Goal: Information Seeking & Learning: Learn about a topic

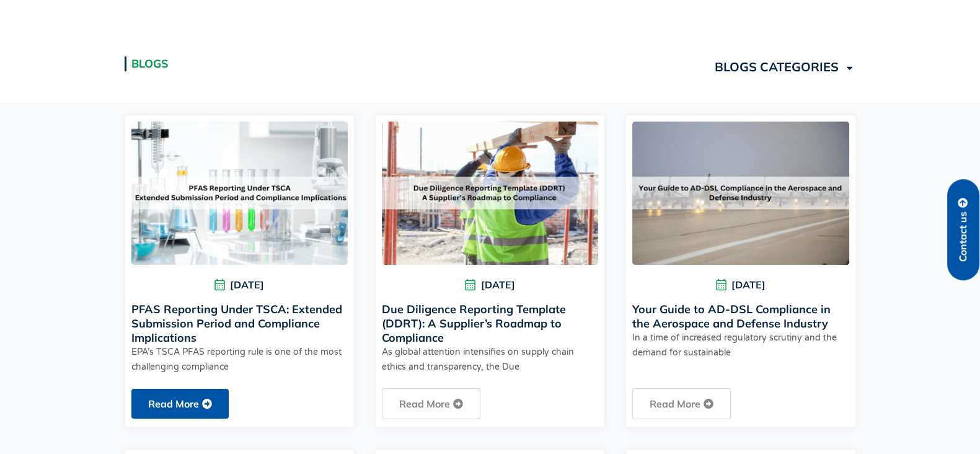
scroll to position [387, 0]
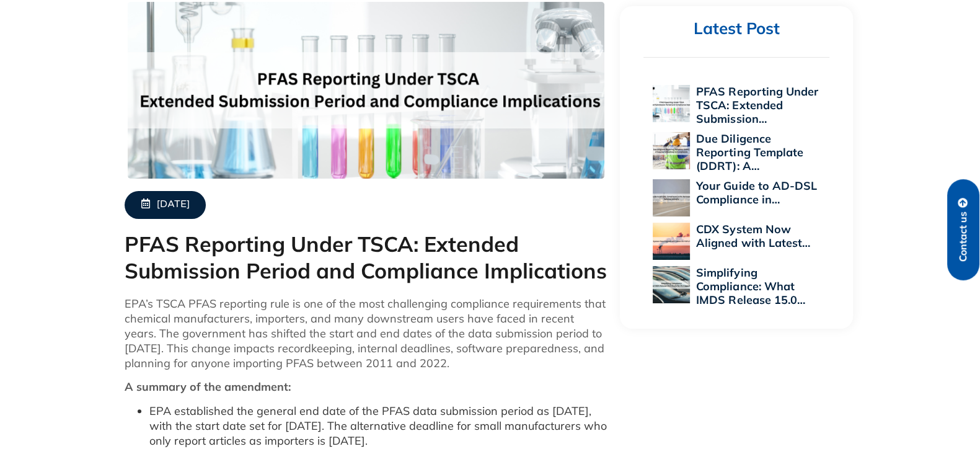
scroll to position [387, 0]
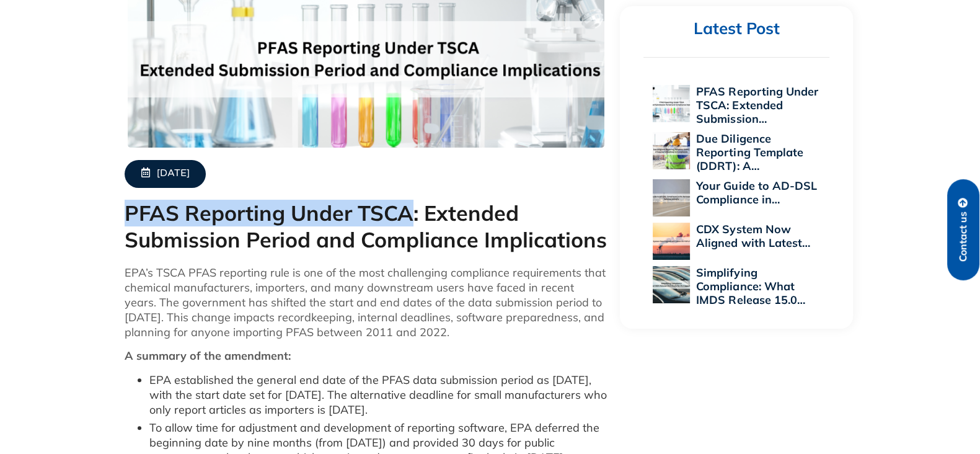
drag, startPoint x: 129, startPoint y: 209, endPoint x: 408, endPoint y: 229, distance: 280.2
click at [410, 227] on h1 "PFAS Reporting Under TSCA: Extended Submission Period and Compliance Implicatio…" at bounding box center [366, 226] width 483 height 53
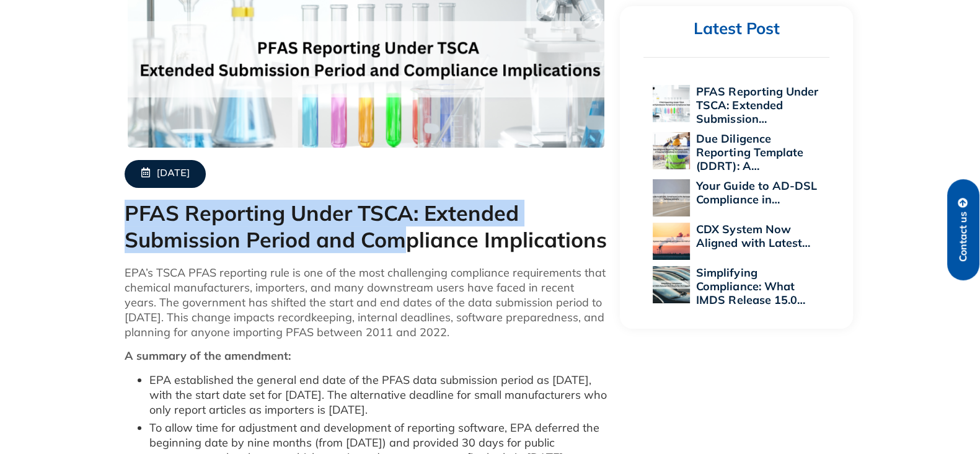
copy h1 "PFAS Reporting Under TSCA: Extended Submission Period and Com"
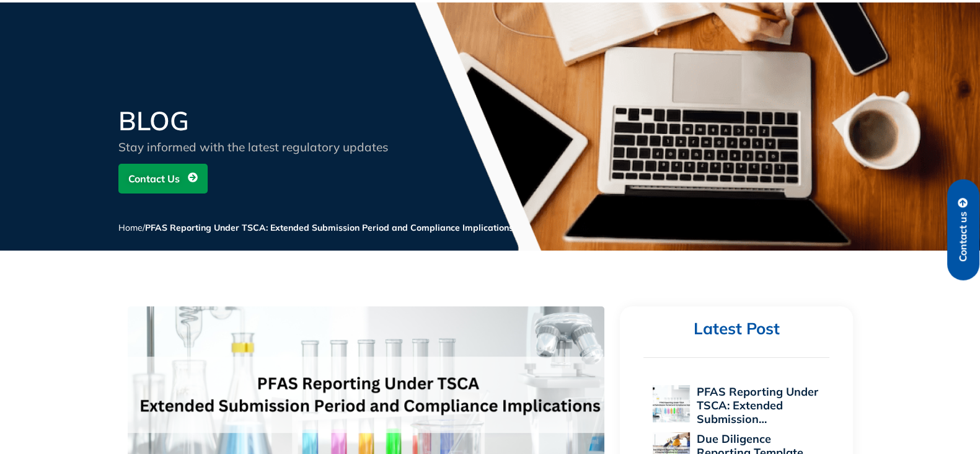
scroll to position [372, 0]
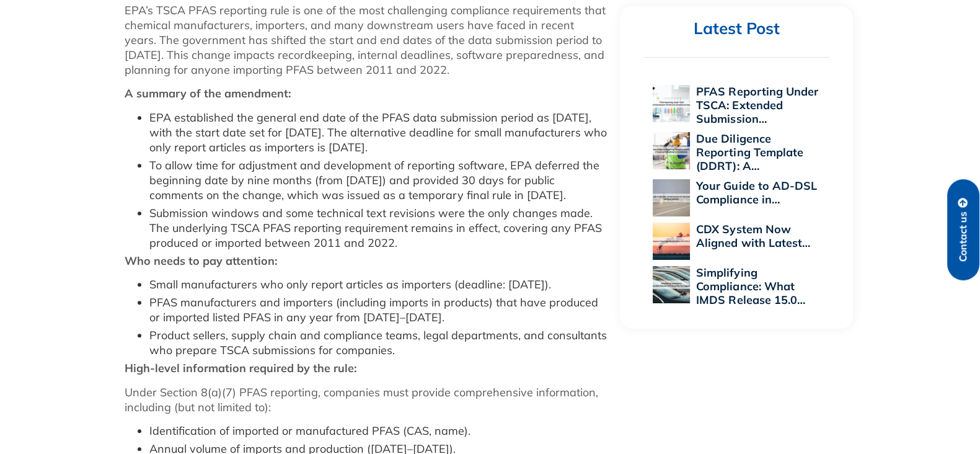
scroll to position [1570, 0]
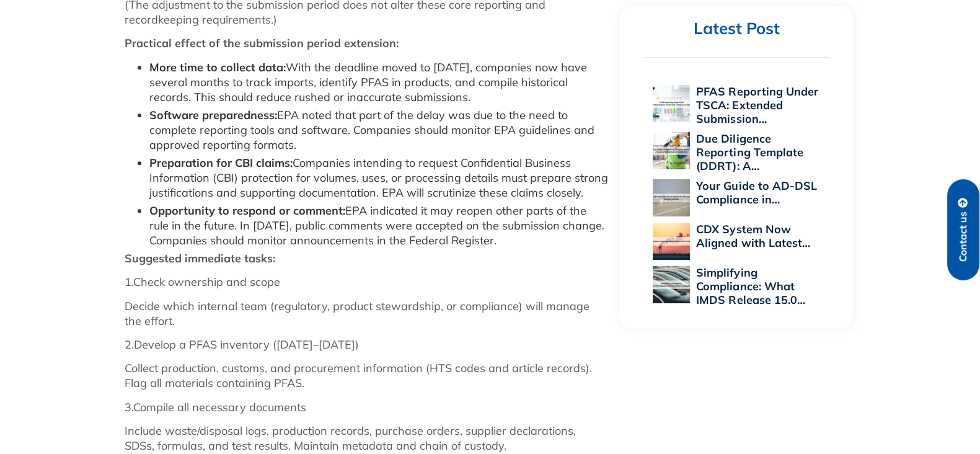
scroll to position [1028, 0]
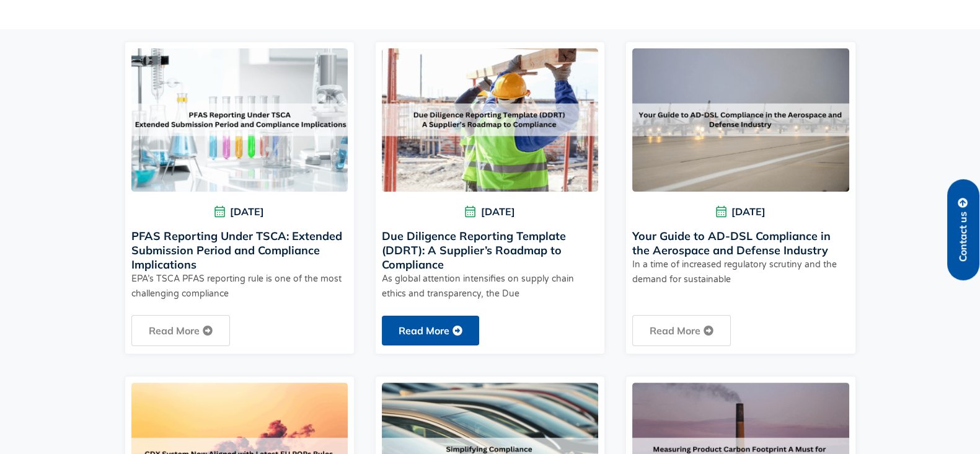
click at [441, 330] on link "Read More" at bounding box center [430, 330] width 97 height 30
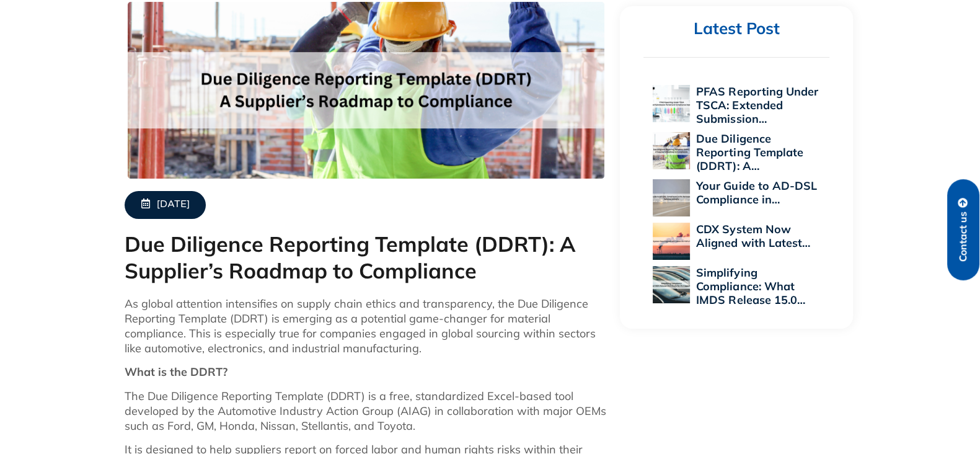
scroll to position [387, 0]
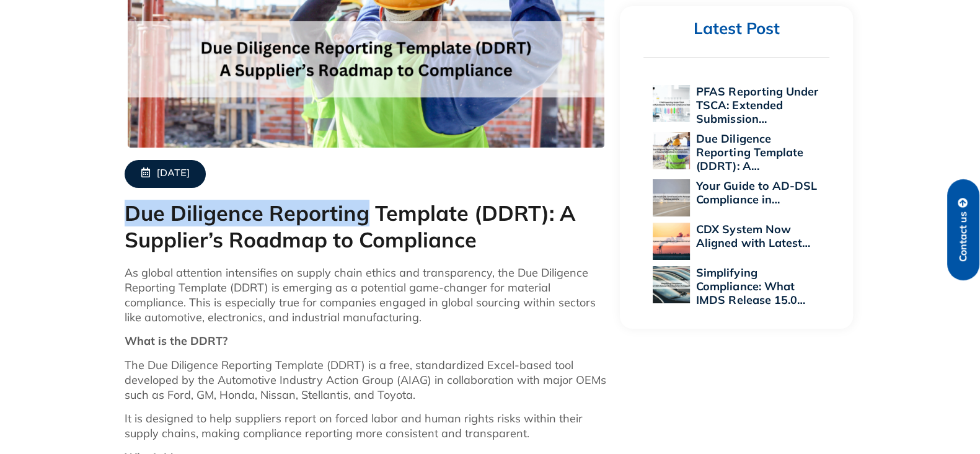
drag, startPoint x: 369, startPoint y: 215, endPoint x: 97, endPoint y: 209, distance: 272.1
copy h1 "Due Diligence Reporting"
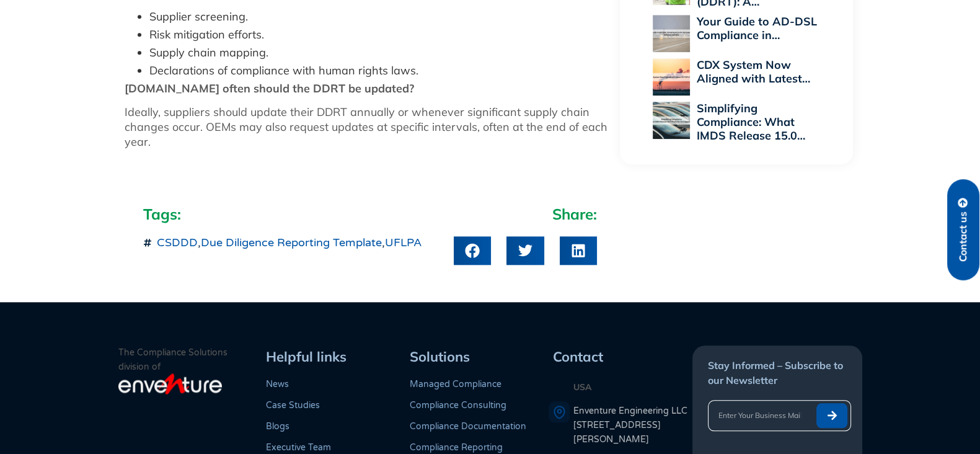
scroll to position [372, 0]
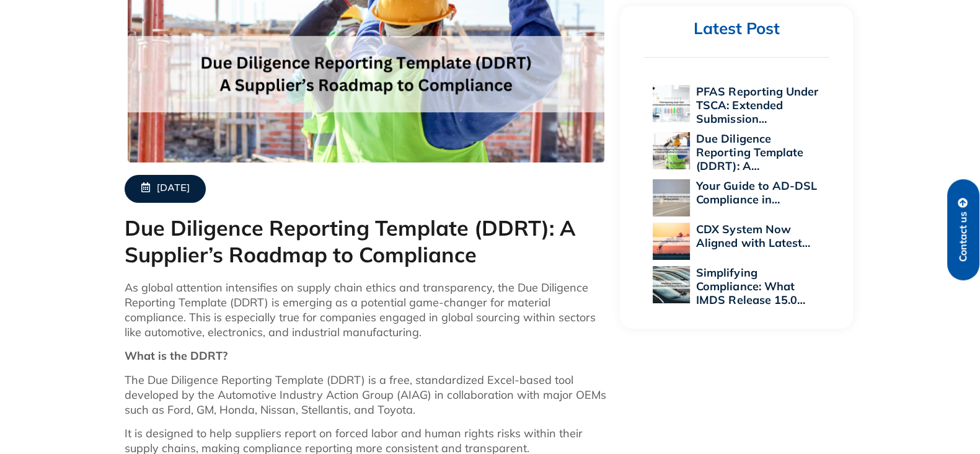
click at [184, 230] on h1 "Due Diligence Reporting Template (DDRT): A Supplier’s Roadmap to Compliance" at bounding box center [366, 241] width 483 height 53
click at [537, 224] on h1 "Due Diligence Reporting Template (DDRT): A Supplier’s Roadmap to Compliance" at bounding box center [366, 241] width 483 height 53
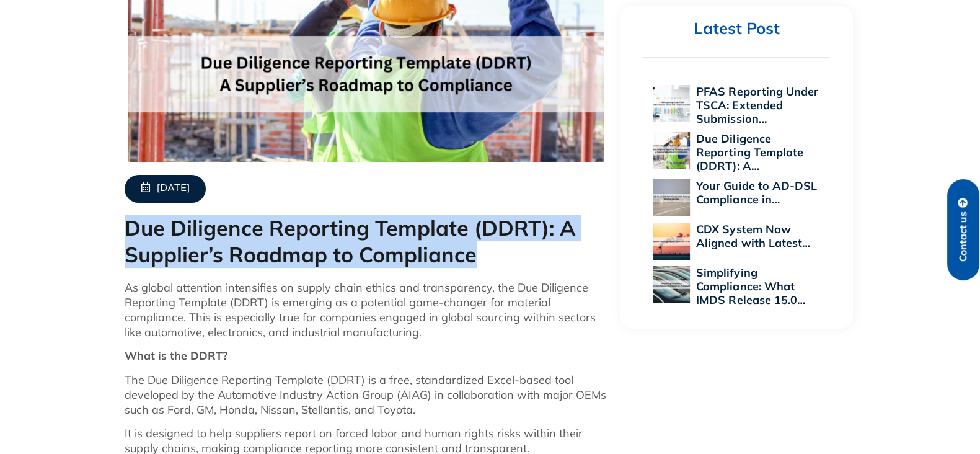
drag, startPoint x: 478, startPoint y: 257, endPoint x: 91, endPoint y: 234, distance: 387.4
copy h1 "Due Diligence Reporting Template (DDRT): A Supplier’s Roadmap to Compliance"
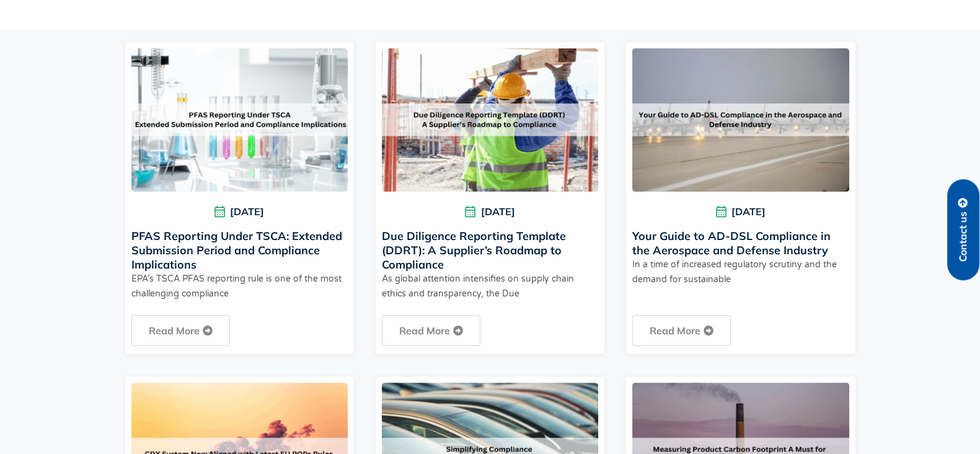
click at [677, 239] on link "Your Guide to AD-DSL Compliance in the Aerospace and Defense Industry" at bounding box center [731, 243] width 198 height 29
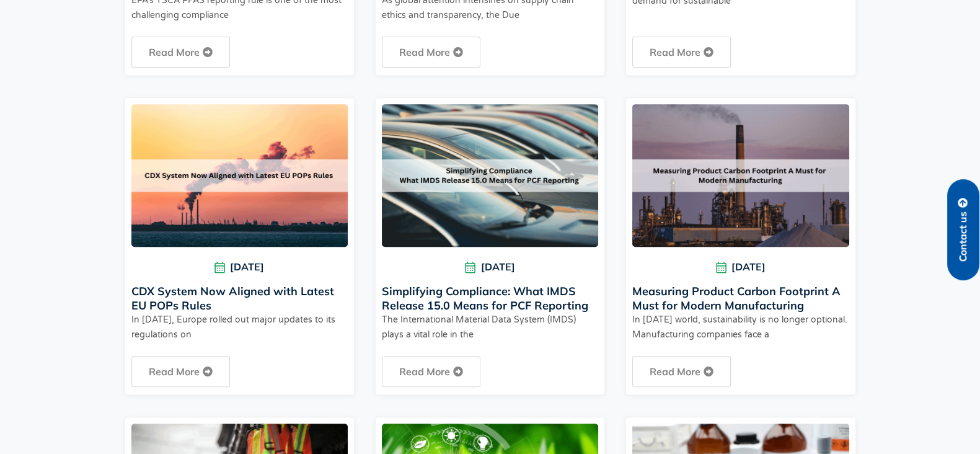
scroll to position [697, 0]
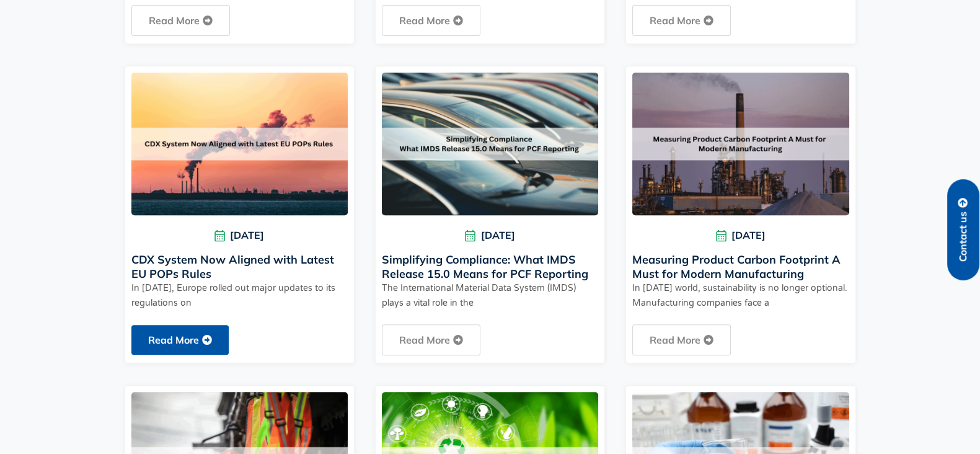
click at [161, 341] on link "Read More" at bounding box center [179, 340] width 97 height 30
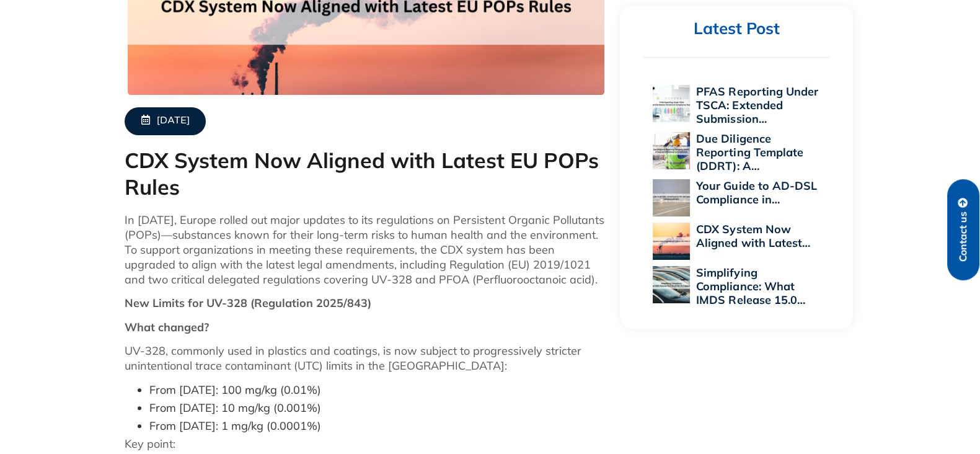
scroll to position [465, 0]
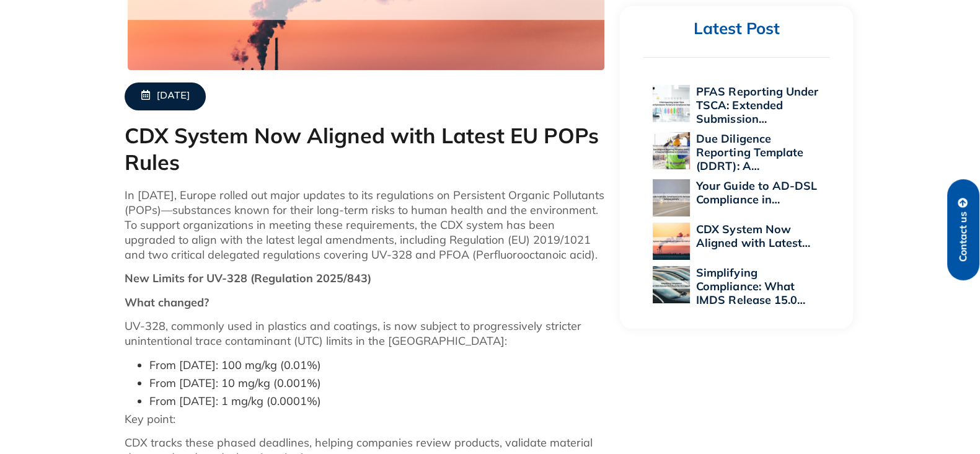
click at [487, 262] on p "In August 2025, Europe rolled out major updates to its regulations on Persisten…" at bounding box center [366, 225] width 483 height 74
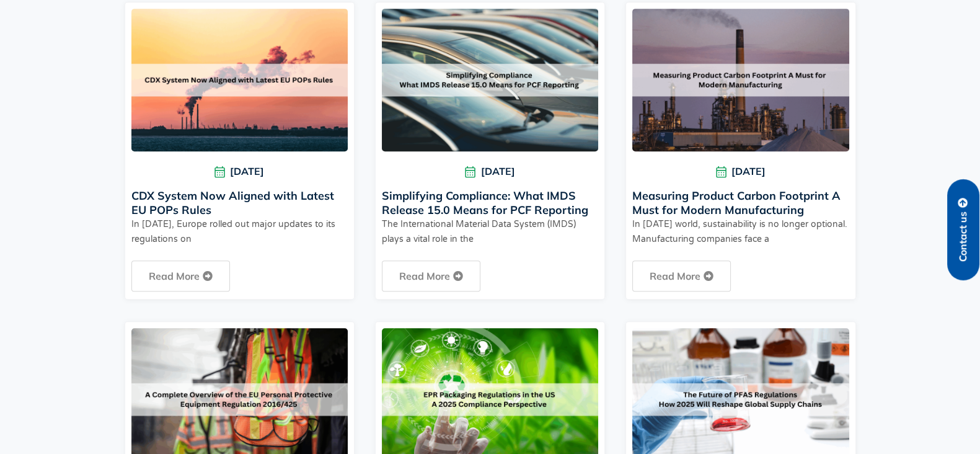
scroll to position [775, 0]
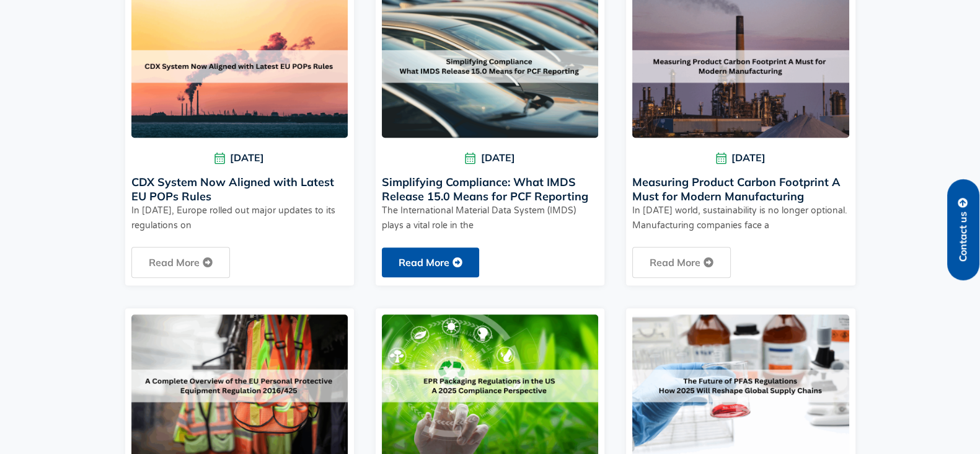
click at [425, 262] on link "Read More" at bounding box center [430, 262] width 97 height 30
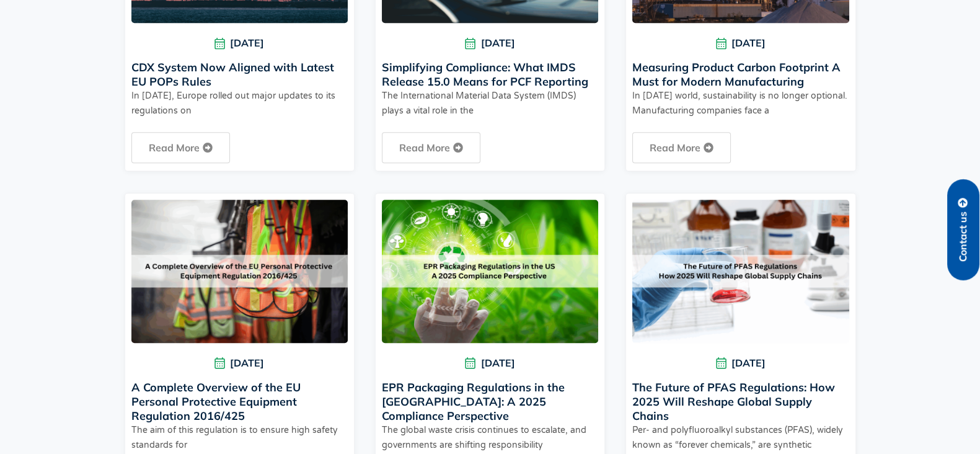
scroll to position [1084, 0]
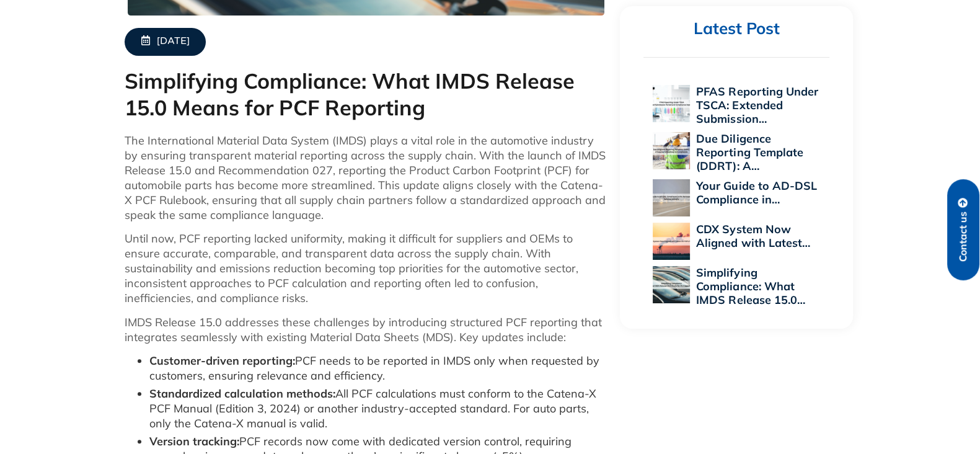
scroll to position [465, 0]
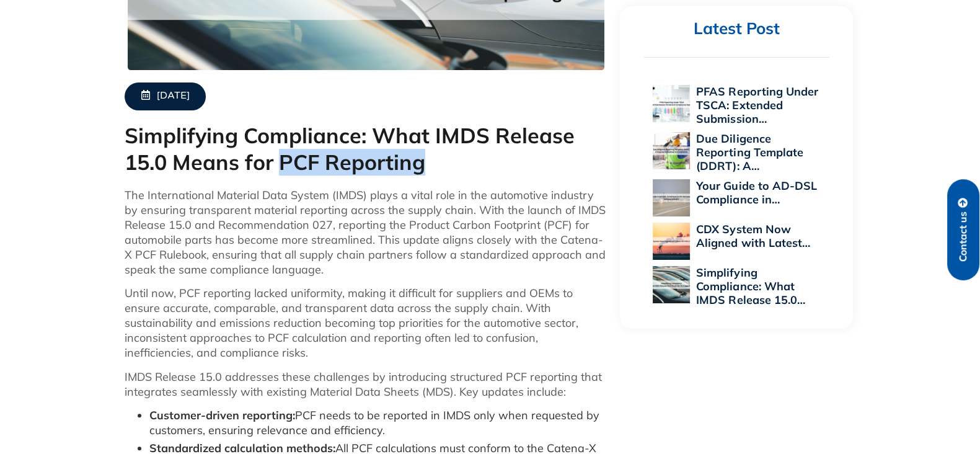
drag, startPoint x: 281, startPoint y: 158, endPoint x: 439, endPoint y: 173, distance: 158.7
click at [439, 173] on h1 "Simplifying Compliance: What IMDS Release 15.0 Means for PCF Reporting" at bounding box center [366, 149] width 483 height 53
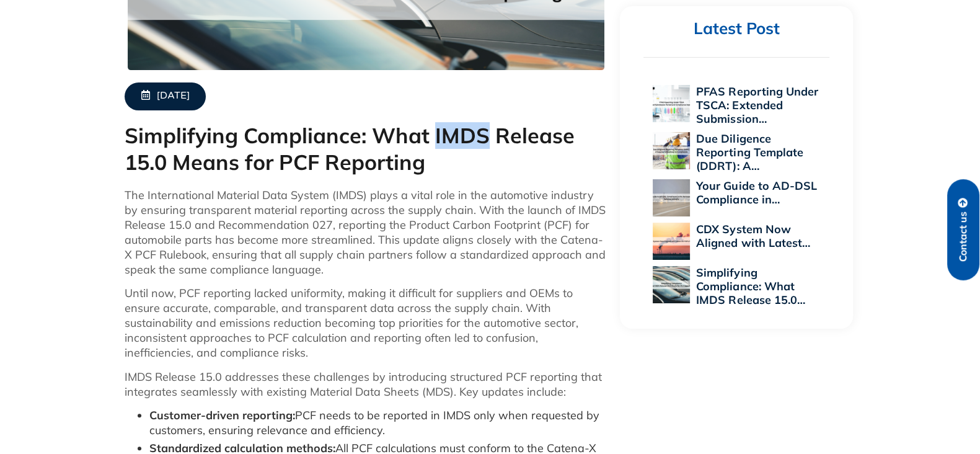
drag, startPoint x: 439, startPoint y: 133, endPoint x: 485, endPoint y: 134, distance: 45.9
click at [485, 134] on h1 "Simplifying Compliance: What IMDS Release 15.0 Means for PCF Reporting" at bounding box center [366, 149] width 483 height 53
copy h1 "IMDS"
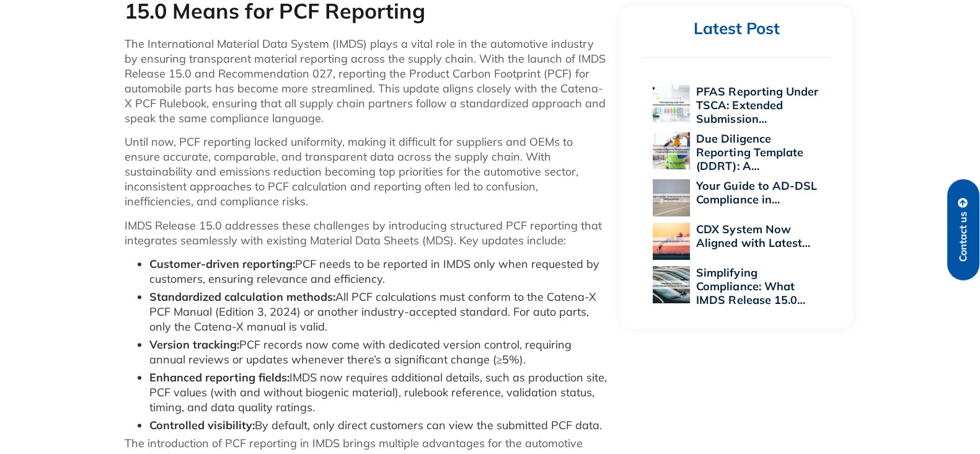
scroll to position [619, 0]
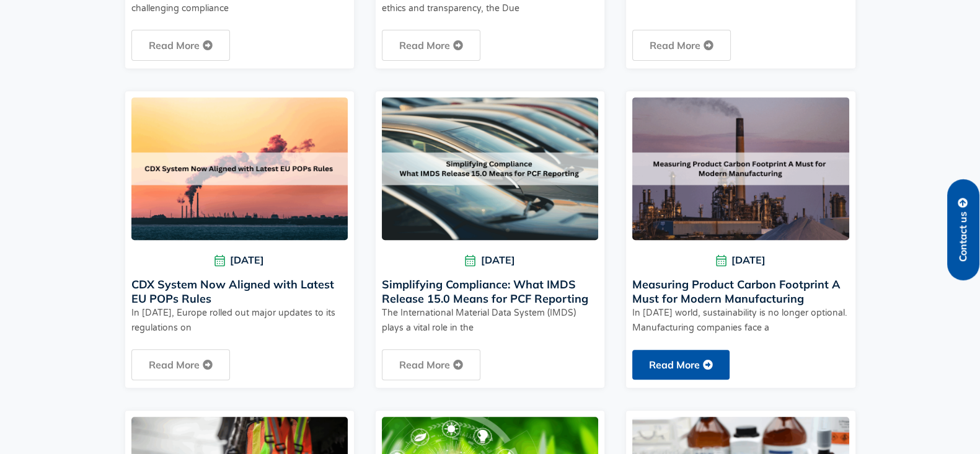
scroll to position [697, 0]
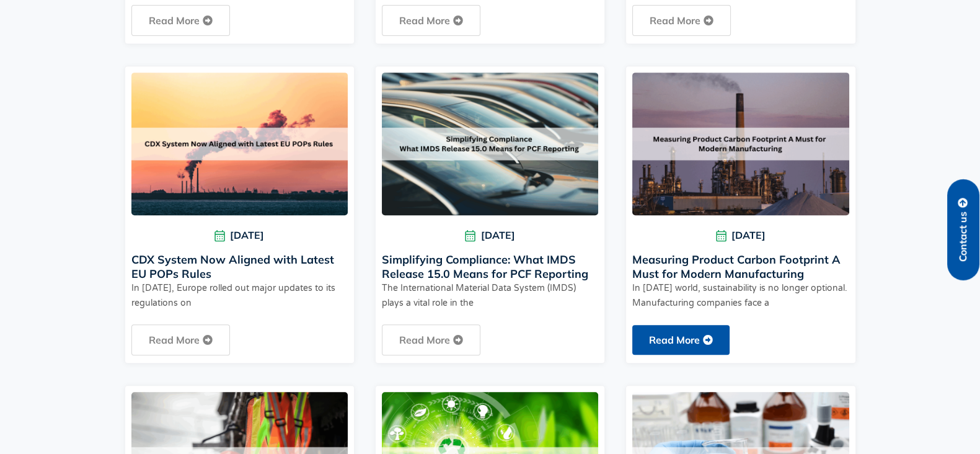
click at [697, 342] on link "Read More" at bounding box center [680, 340] width 97 height 30
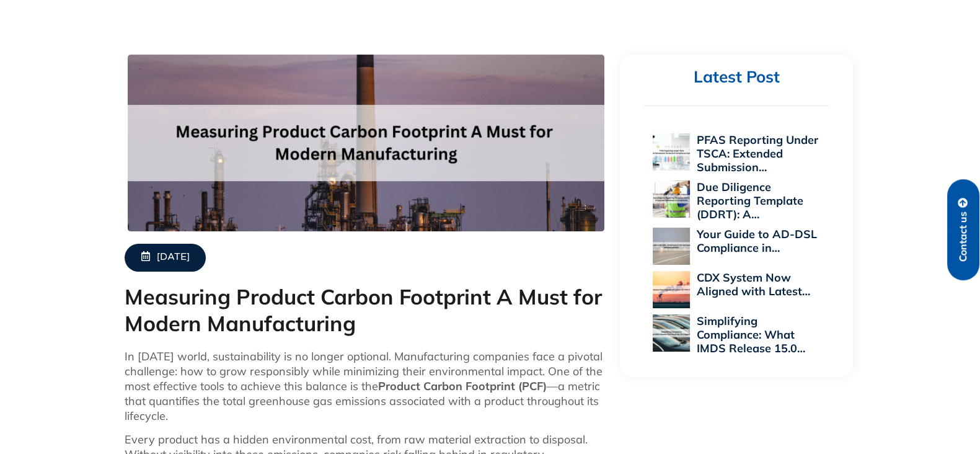
scroll to position [387, 0]
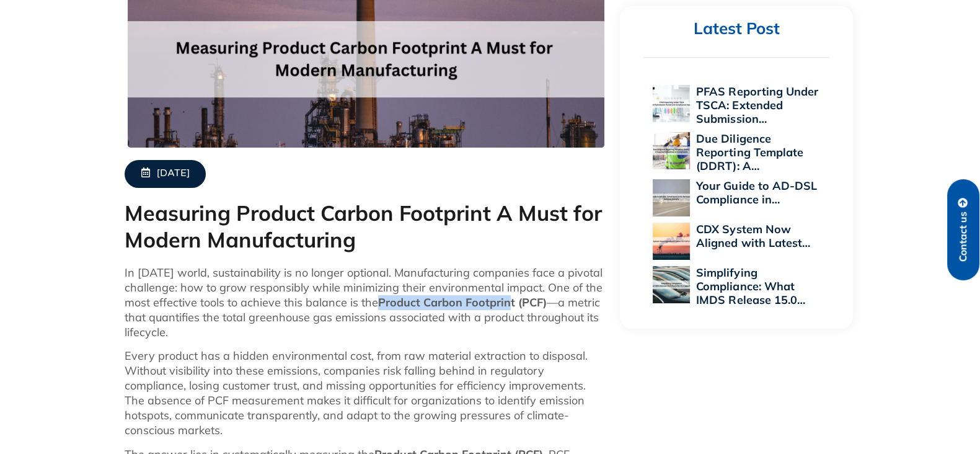
drag, startPoint x: 377, startPoint y: 301, endPoint x: 506, endPoint y: 299, distance: 128.9
click at [509, 304] on strong "Product Carbon Footprint (PCF)" at bounding box center [462, 302] width 169 height 14
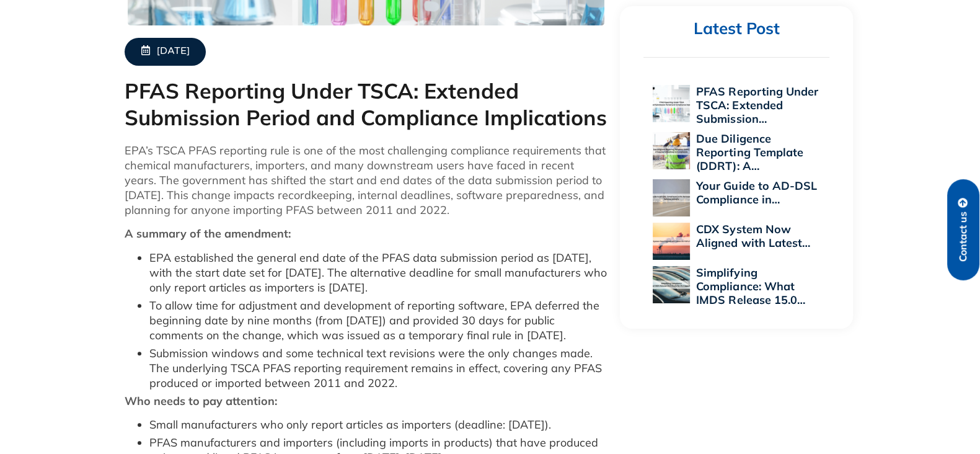
scroll to position [542, 0]
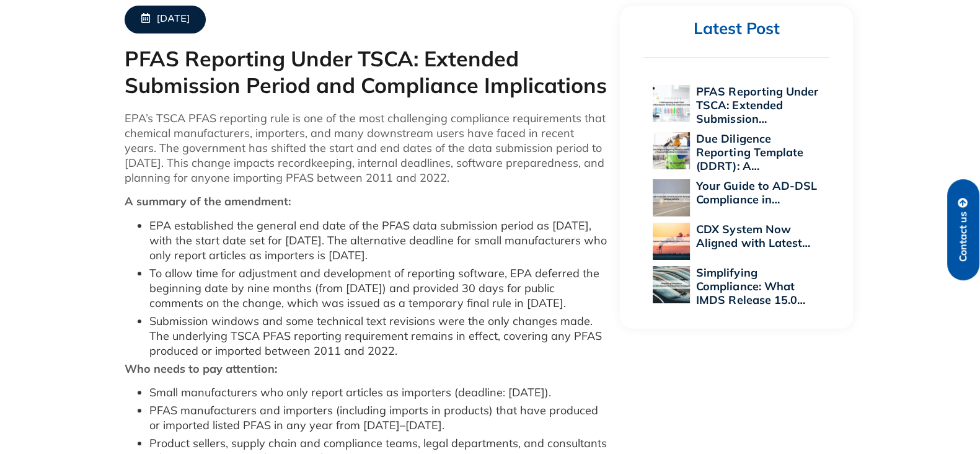
click at [240, 333] on li "Submission windows and some technical text revisions were the only changes made…" at bounding box center [378, 336] width 459 height 45
click at [283, 333] on li "Submission windows and some technical text revisions were the only changes made…" at bounding box center [378, 336] width 459 height 45
drag, startPoint x: 242, startPoint y: 330, endPoint x: 320, endPoint y: 331, distance: 78.7
click at [320, 331] on li "Submission windows and some technical text revisions were the only changes made…" at bounding box center [378, 336] width 459 height 45
click at [319, 332] on li "Submission windows and some technical text revisions were the only changes made…" at bounding box center [378, 336] width 459 height 45
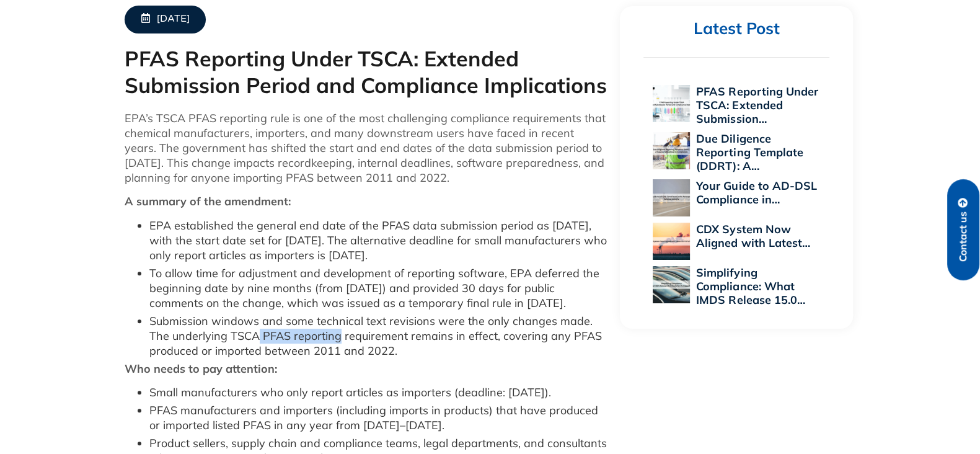
drag, startPoint x: 316, startPoint y: 335, endPoint x: 244, endPoint y: 338, distance: 72.0
click at [238, 337] on li "Submission windows and some technical text revisions were the only changes made…" at bounding box center [378, 336] width 459 height 45
copy li "PFAS reporting"
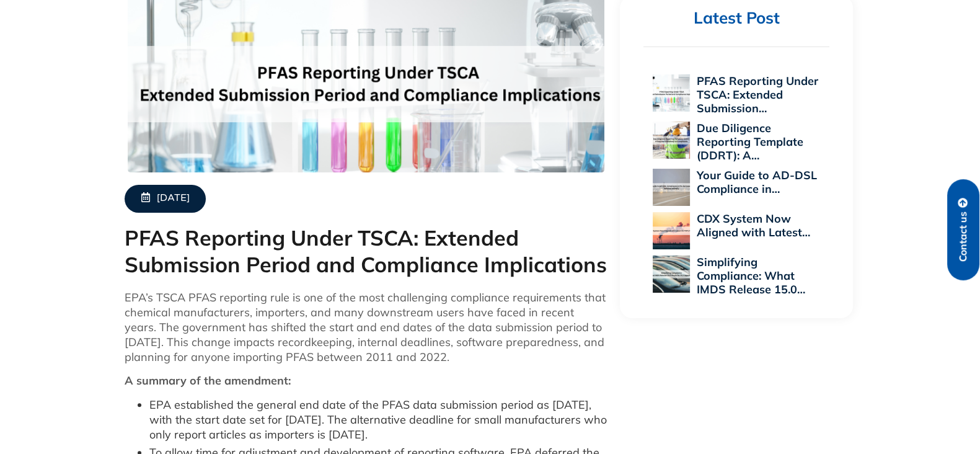
scroll to position [387, 0]
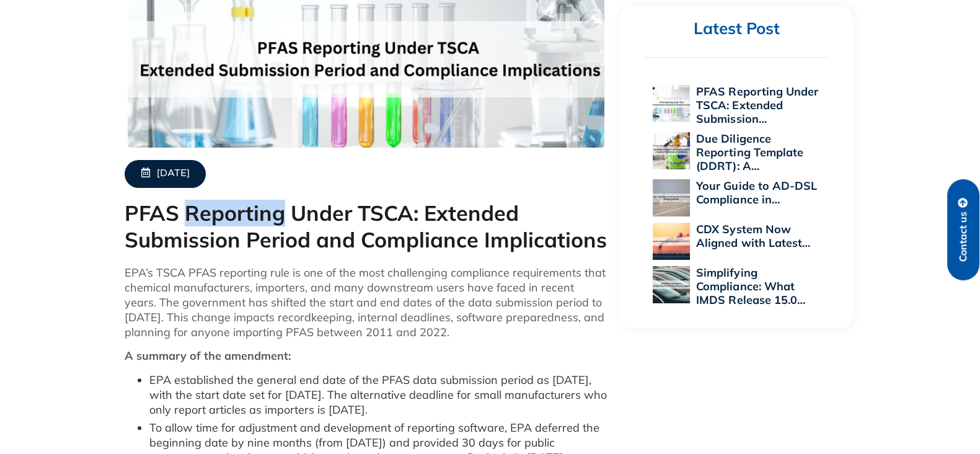
drag, startPoint x: 188, startPoint y: 208, endPoint x: 278, endPoint y: 211, distance: 90.5
click at [278, 211] on h1 "PFAS Reporting Under TSCA: Extended Submission Period and Compliance Implicatio…" at bounding box center [366, 226] width 483 height 53
copy h1 "Reporting"
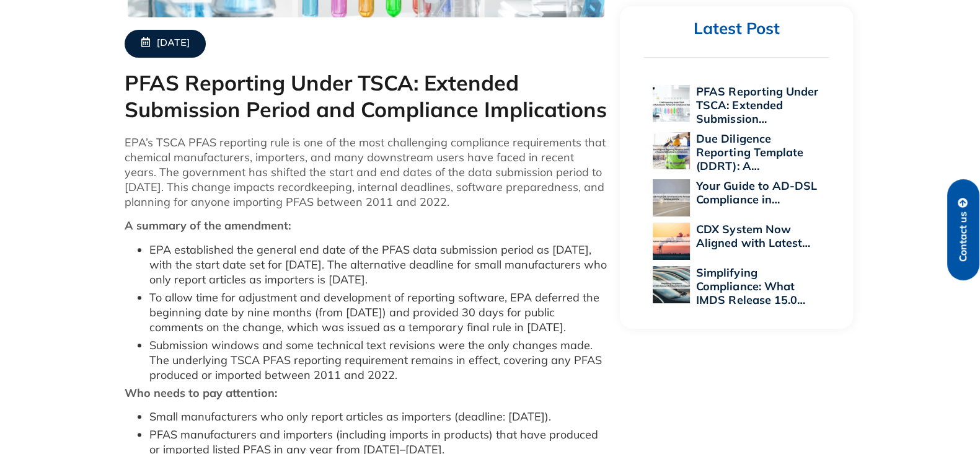
scroll to position [495, 0]
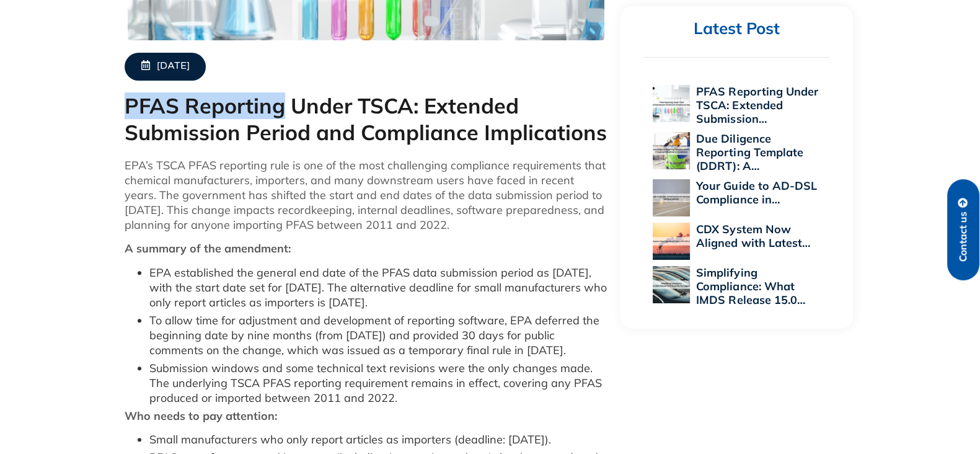
drag, startPoint x: 127, startPoint y: 102, endPoint x: 283, endPoint y: 110, distance: 155.8
click at [283, 110] on h1 "PFAS Reporting Under TSCA: Extended Submission Period and Compliance Implicatio…" at bounding box center [366, 119] width 483 height 53
drag, startPoint x: 124, startPoint y: 103, endPoint x: 267, endPoint y: 107, distance: 143.2
click at [267, 107] on h1 "PFAS Reporting Under TSCA: Extended Submission Period and Compliance Implicatio…" at bounding box center [366, 119] width 483 height 53
drag, startPoint x: 284, startPoint y: 109, endPoint x: 72, endPoint y: 110, distance: 212.6
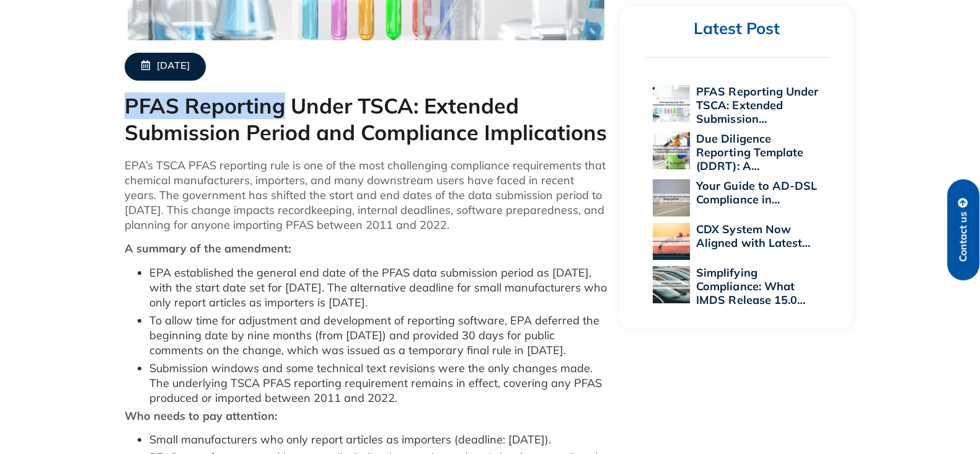
copy h1 "PFAS Reporting"
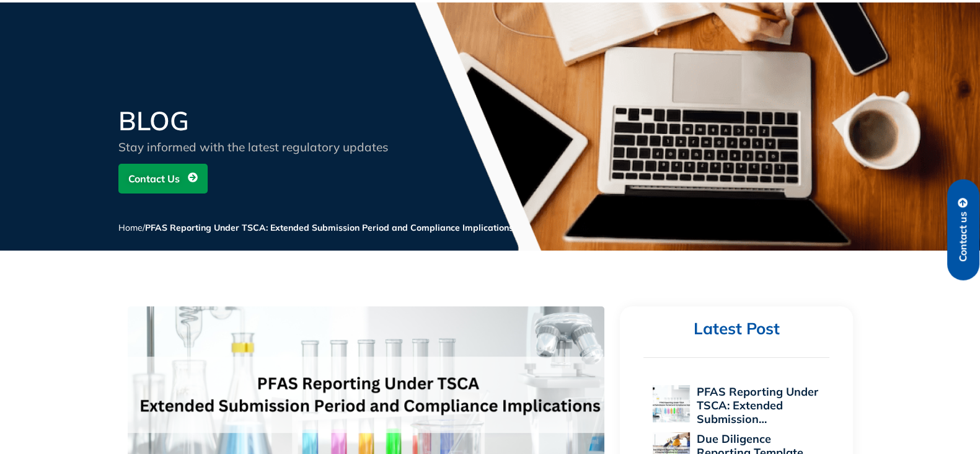
scroll to position [372, 0]
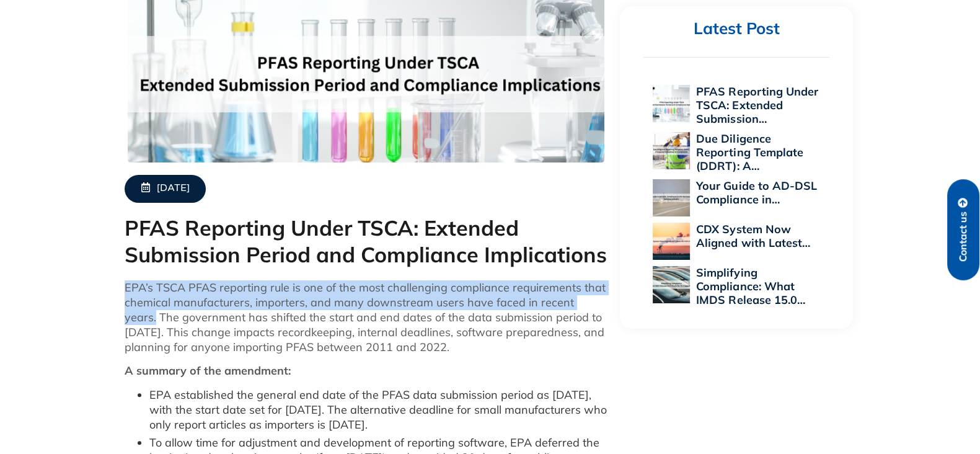
drag, startPoint x: 597, startPoint y: 298, endPoint x: 116, endPoint y: 284, distance: 481.1
copy p "EPA’s TSCA PFAS reporting rule is one of the most challenging compliance requir…"
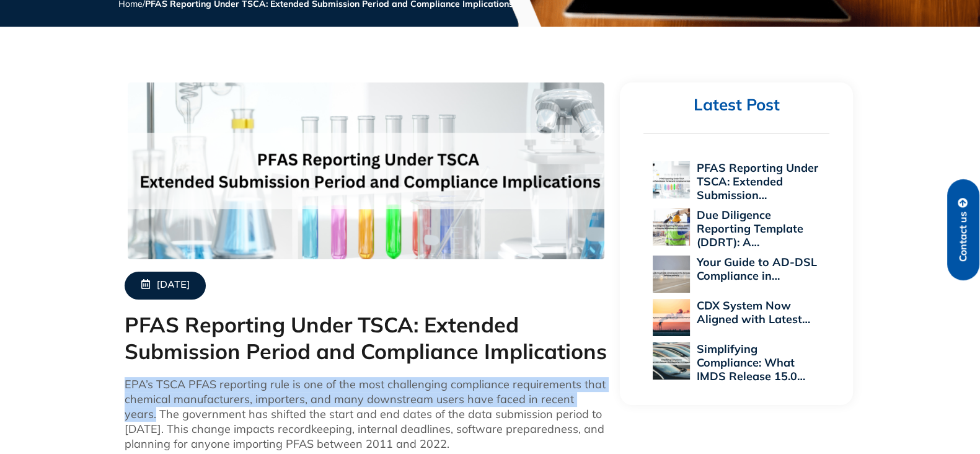
scroll to position [218, 0]
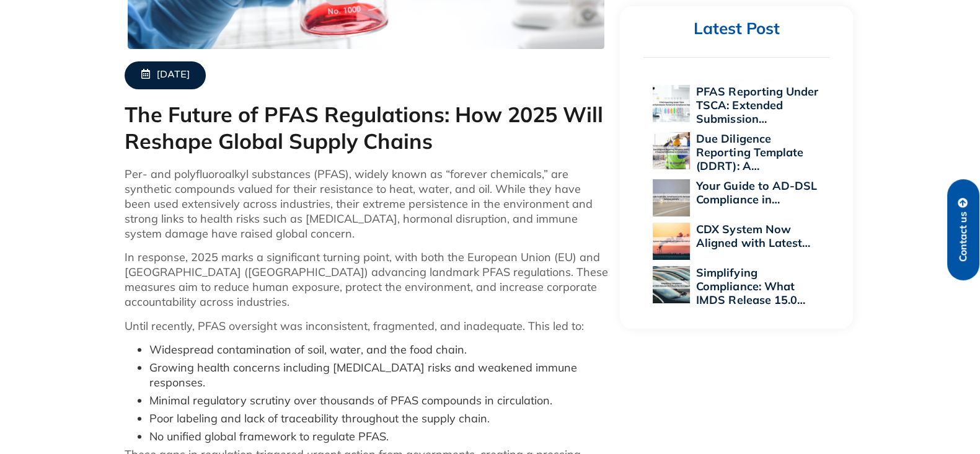
scroll to position [518, 0]
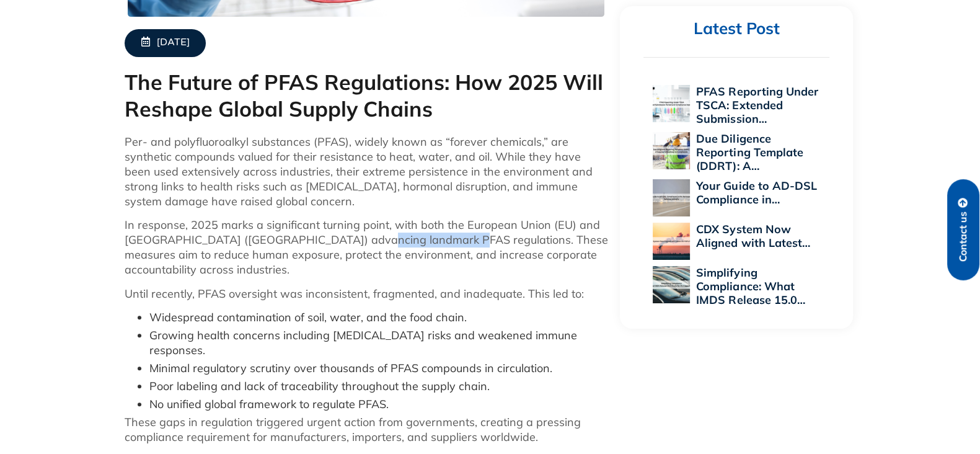
drag, startPoint x: 350, startPoint y: 232, endPoint x: 428, endPoint y: 239, distance: 77.7
click at [437, 240] on p "In response, 2025 marks a significant turning point, with both the European Uni…" at bounding box center [366, 247] width 483 height 59
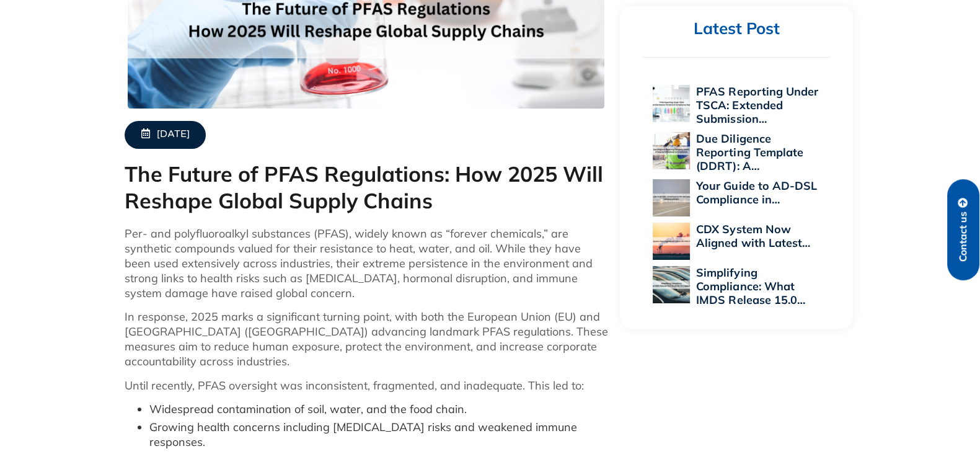
scroll to position [450, 0]
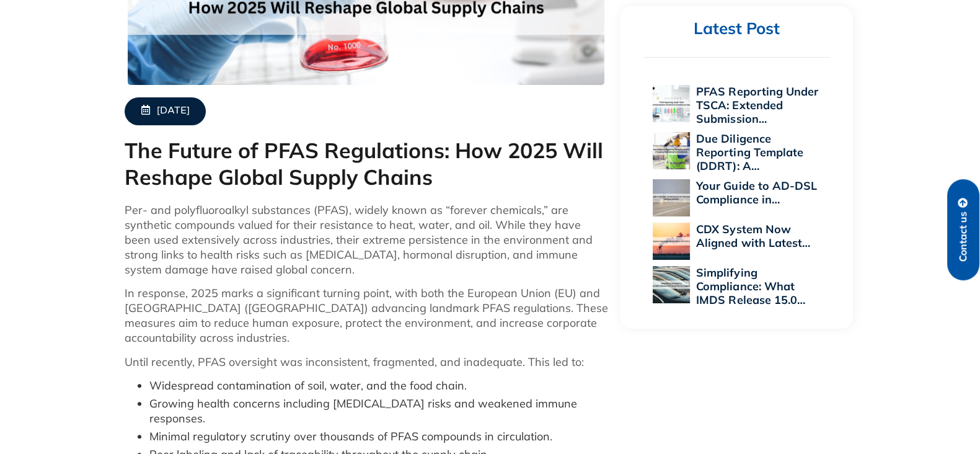
click at [172, 304] on p "In response, 2025 marks a significant turning point, with both the European Uni…" at bounding box center [366, 315] width 483 height 59
click at [434, 310] on p "In response, 2025 marks a significant turning point, with both the European Uni…" at bounding box center [366, 315] width 483 height 59
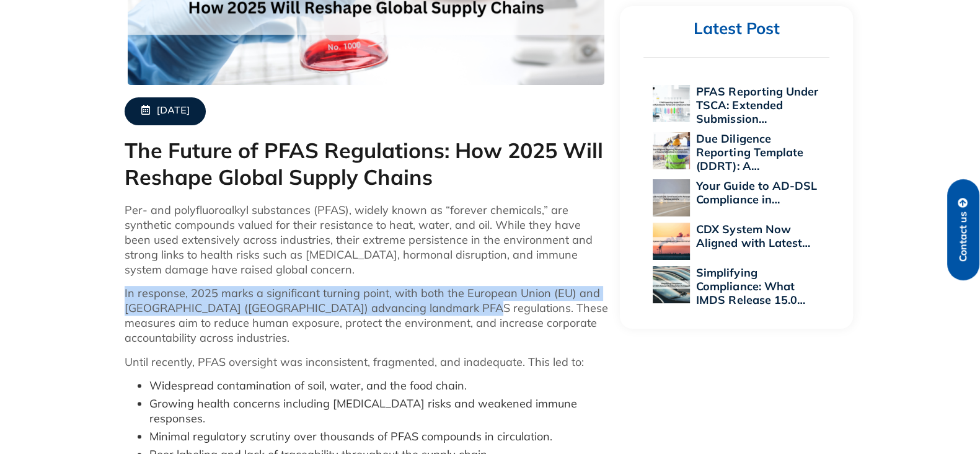
drag, startPoint x: 444, startPoint y: 307, endPoint x: 119, endPoint y: 297, distance: 324.9
copy p "In response, 2025 marks a significant turning point, with both the European Uni…"
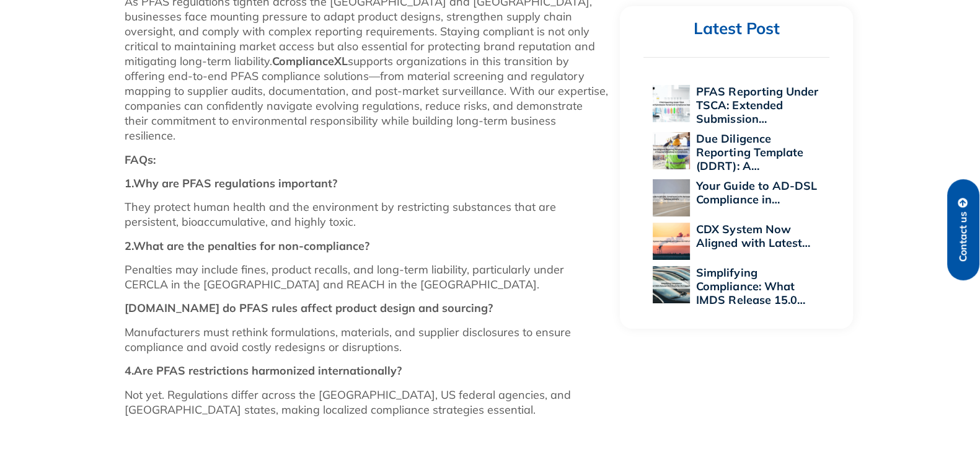
scroll to position [1534, 0]
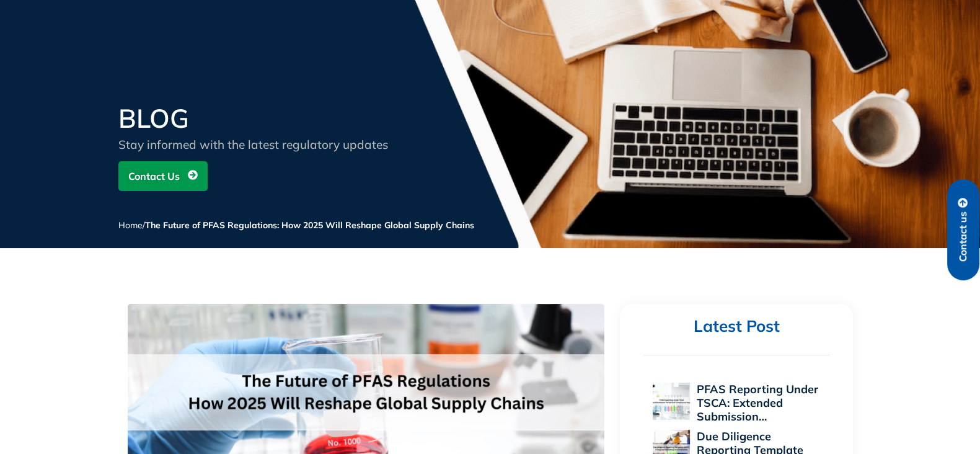
scroll to position [0, 0]
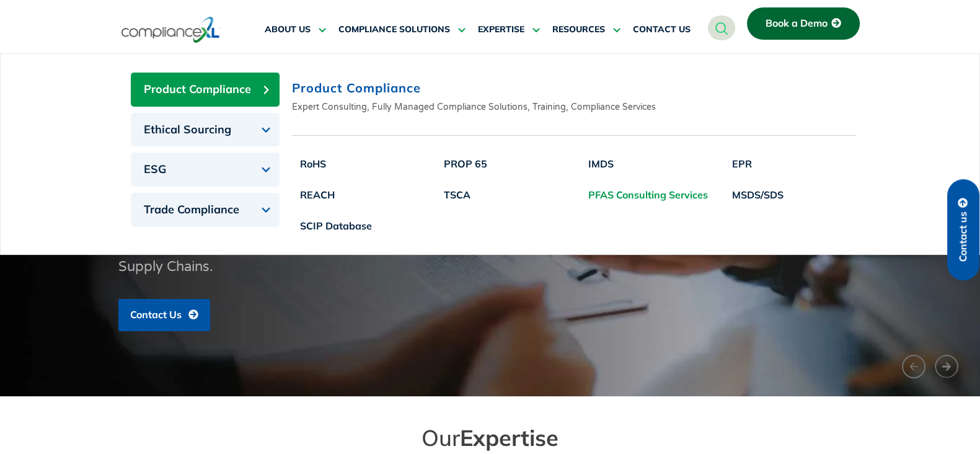
click at [618, 195] on link "PFAS Consulting Services" at bounding box center [648, 194] width 136 height 31
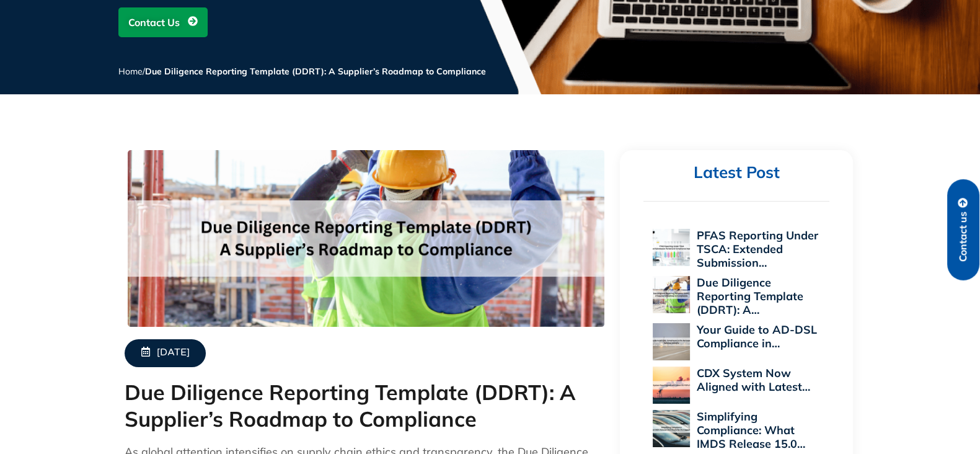
scroll to position [309, 0]
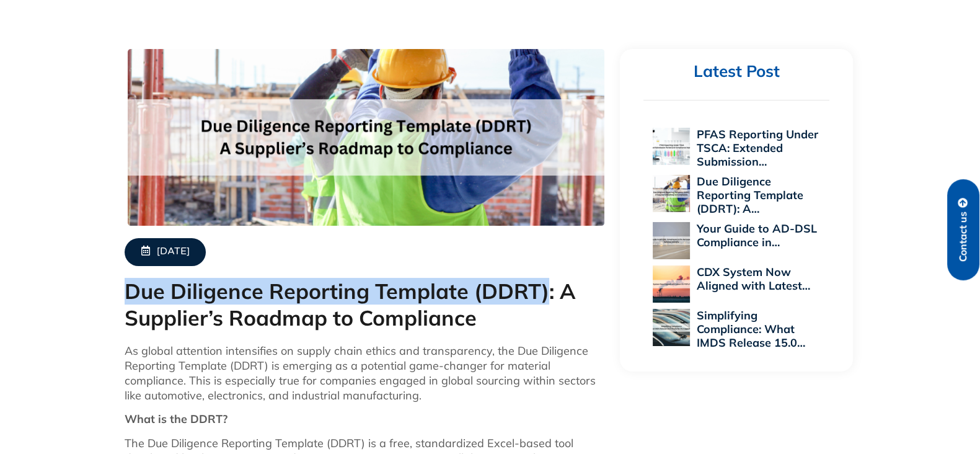
drag, startPoint x: 127, startPoint y: 287, endPoint x: 548, endPoint y: 296, distance: 420.9
click at [548, 296] on h1 "Due Diligence Reporting Template (DDRT): A Supplier’s Roadmap to Compliance" at bounding box center [366, 304] width 483 height 53
copy h1 "Due Diligence Reporting Template (DDRT)"
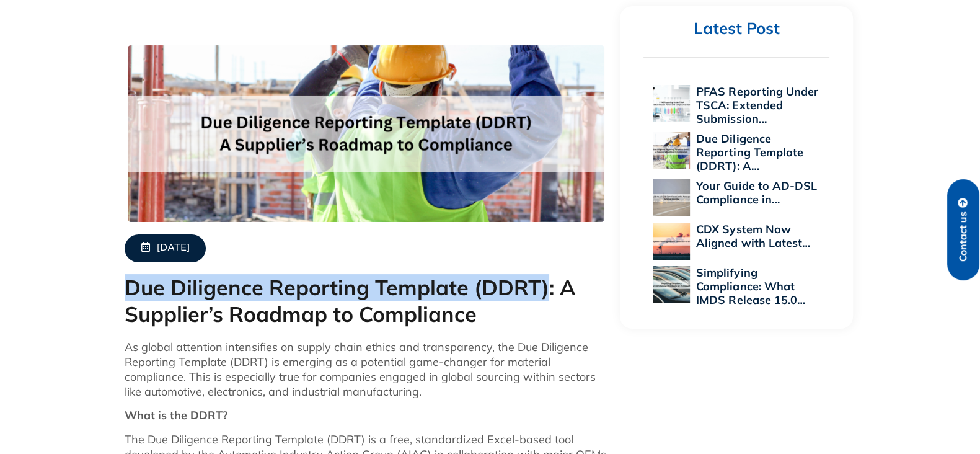
scroll to position [232, 0]
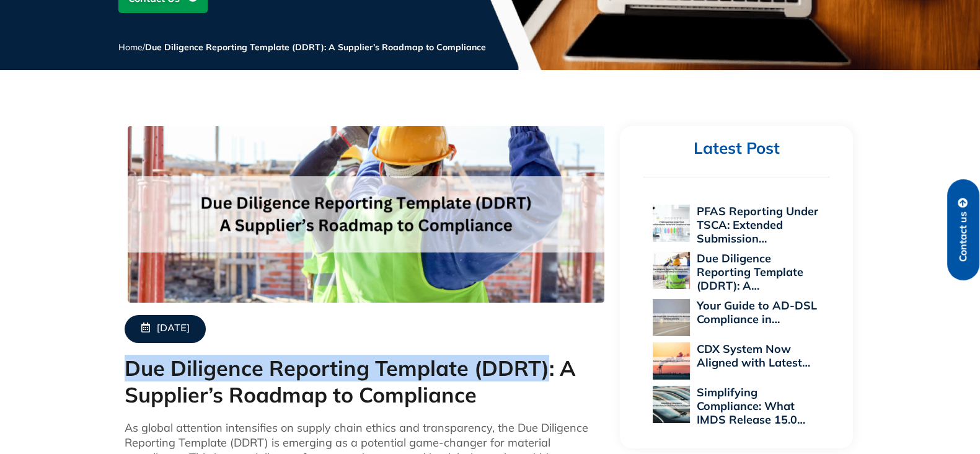
click at [218, 366] on h1 "Due Diligence Reporting Template (DDRT): A Supplier’s Roadmap to Compliance" at bounding box center [366, 381] width 483 height 53
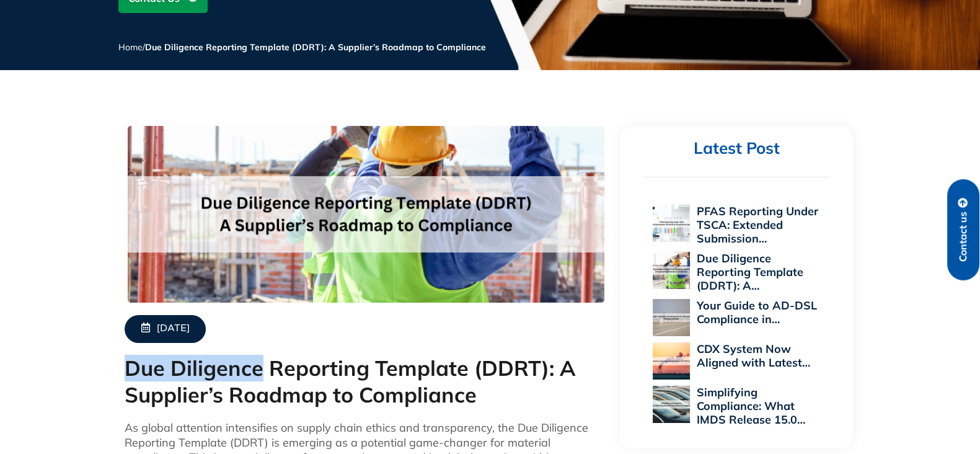
drag, startPoint x: 130, startPoint y: 364, endPoint x: 258, endPoint y: 370, distance: 127.8
click at [258, 370] on h1 "Due Diligence Reporting Template (DDRT): A Supplier’s Roadmap to Compliance" at bounding box center [366, 381] width 483 height 53
copy h1 "Due Diligence"
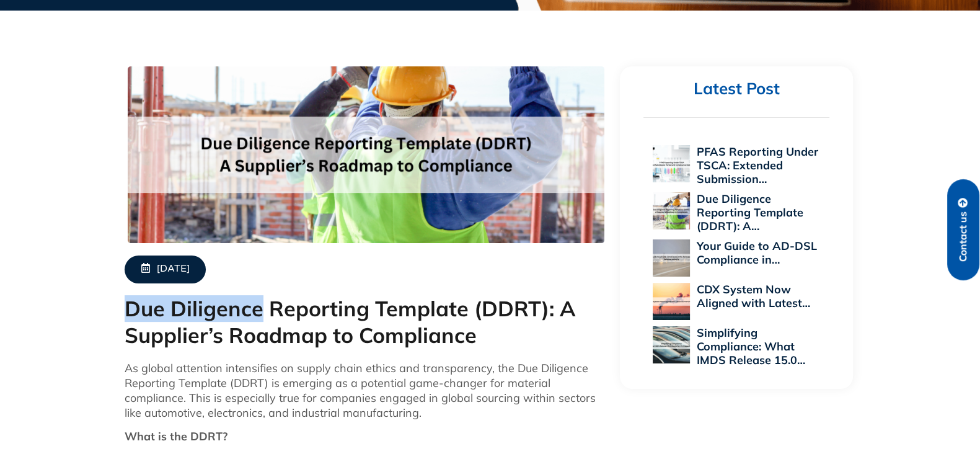
scroll to position [387, 0]
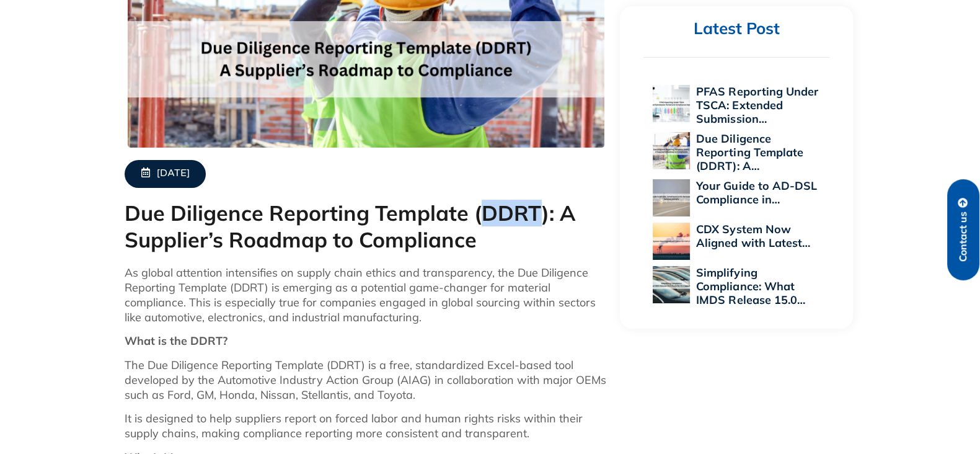
drag, startPoint x: 478, startPoint y: 210, endPoint x: 533, endPoint y: 208, distance: 54.6
click at [533, 208] on h1 "Due Diligence Reporting Template (DDRT): A Supplier’s Roadmap to Compliance" at bounding box center [366, 226] width 483 height 53
copy h1 "DDRT"
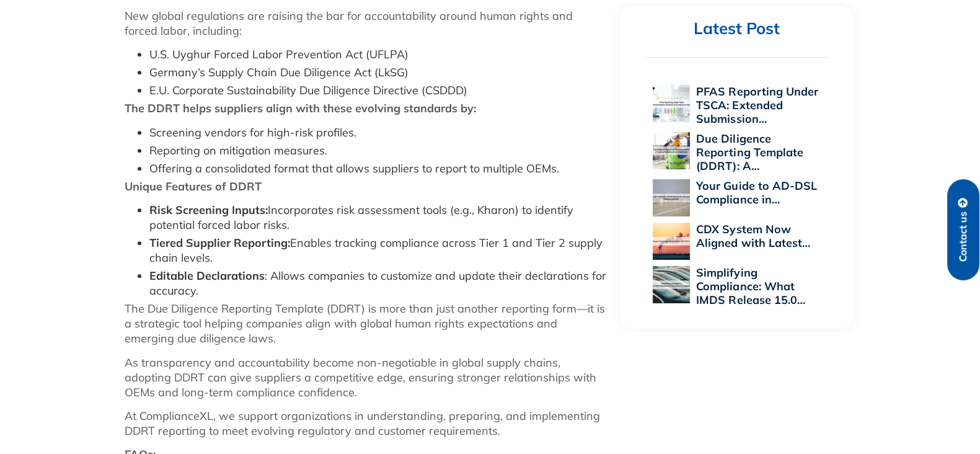
scroll to position [930, 0]
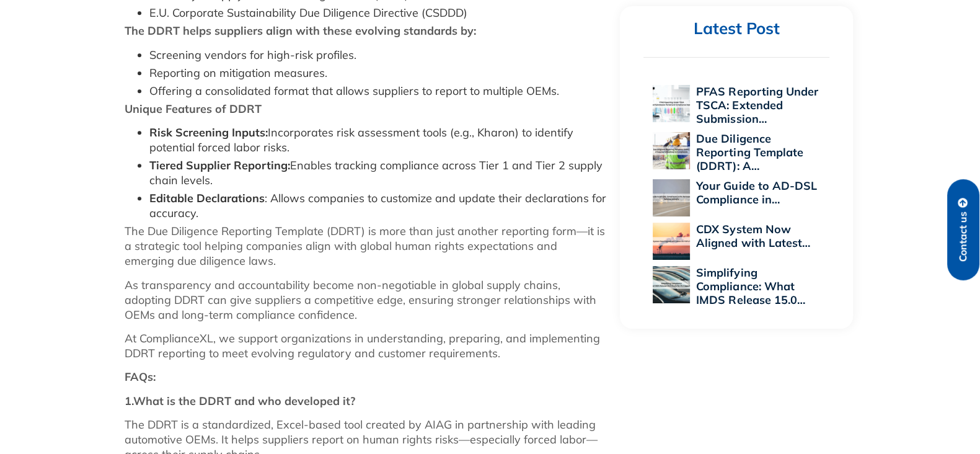
click at [49, 212] on div "September 22, 2025 Due Diligence Reporting Template (DDRT): A Supplier’s Roadma…" at bounding box center [490, 183] width 980 height 1534
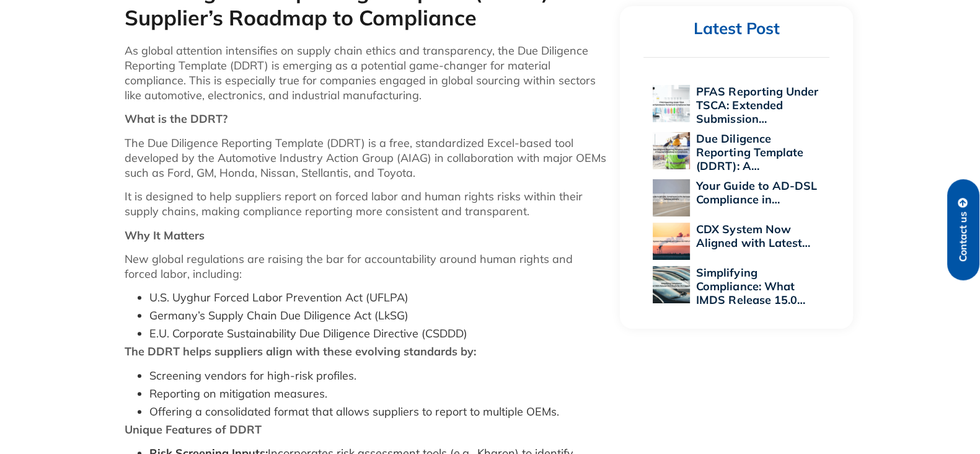
scroll to position [542, 0]
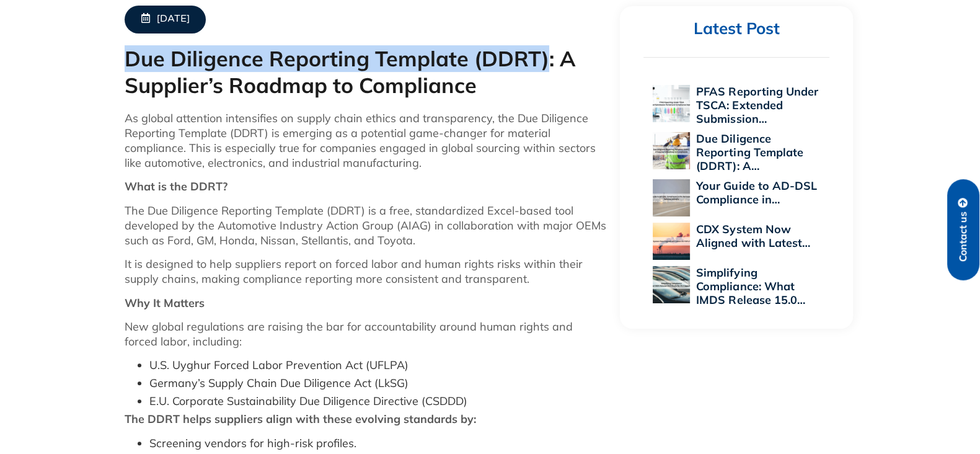
drag, startPoint x: 127, startPoint y: 51, endPoint x: 546, endPoint y: 59, distance: 419.0
click at [546, 59] on h1 "Due Diligence Reporting Template (DDRT): A Supplier’s Roadmap to Compliance" at bounding box center [366, 72] width 483 height 53
copy h1 "Due Diligence Reporting Template (DDRT)"
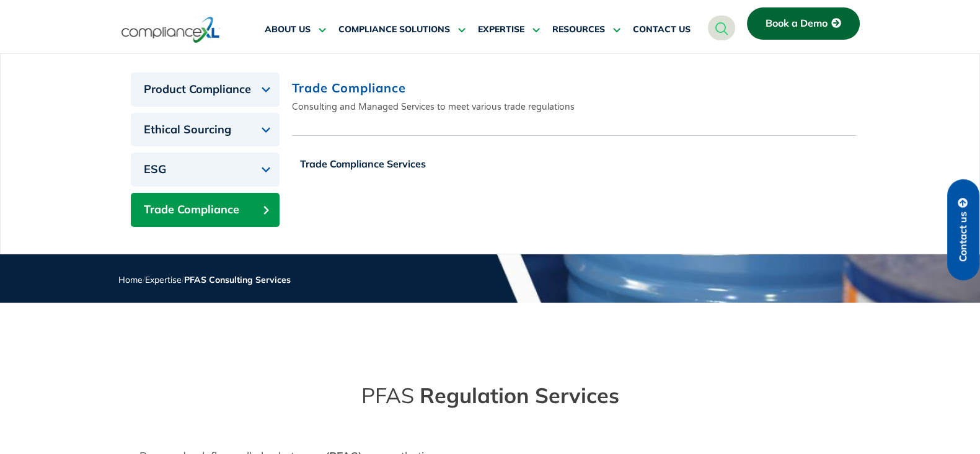
drag, startPoint x: 270, startPoint y: 93, endPoint x: 258, endPoint y: 198, distance: 105.9
click at [258, 198] on div "Product Compliance Ethical Sourcing ESG Trade Compliance" at bounding box center [205, 160] width 149 height 175
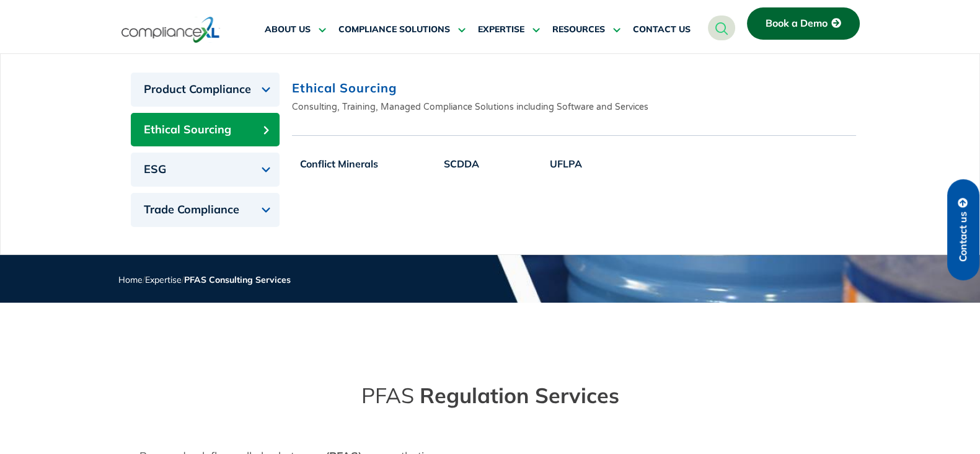
click at [251, 131] on button "Ethical Sourcing" at bounding box center [205, 130] width 149 height 34
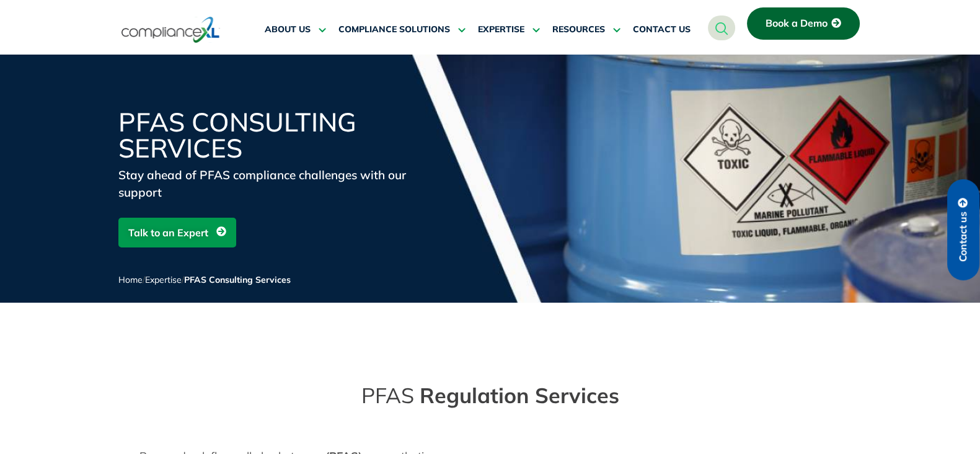
click at [207, 31] on img at bounding box center [170, 29] width 99 height 29
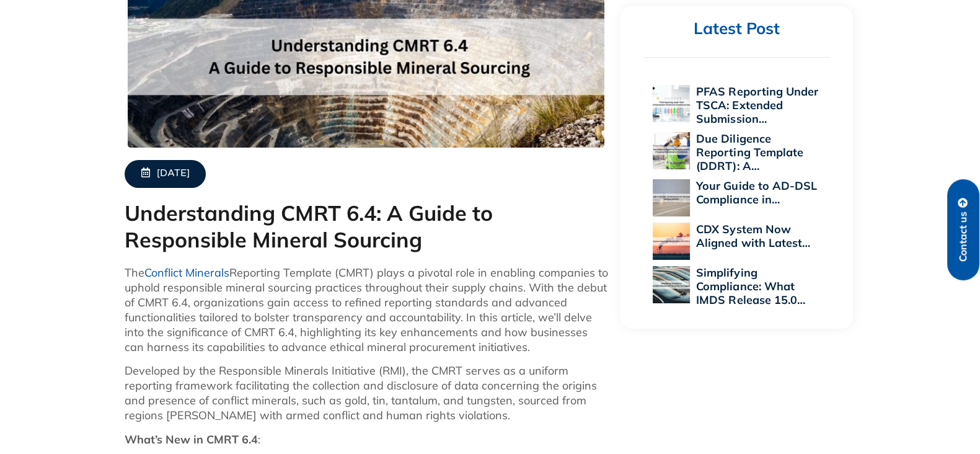
scroll to position [706, 0]
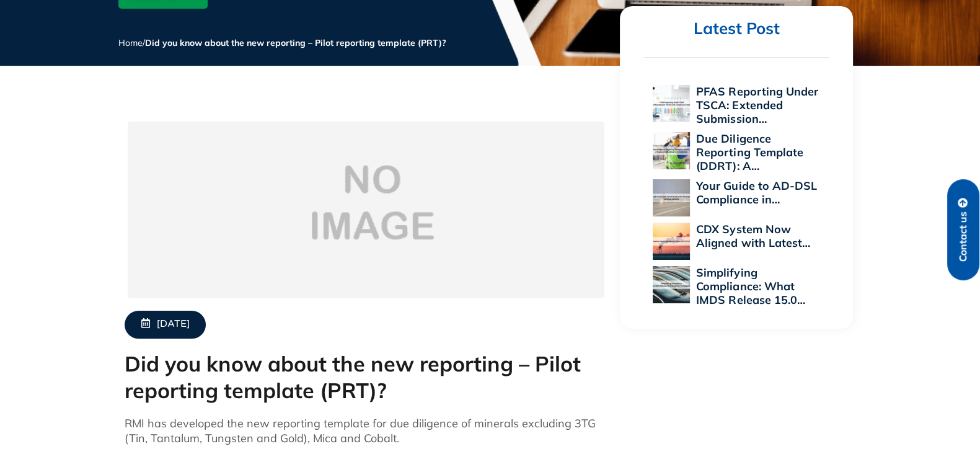
scroll to position [465, 0]
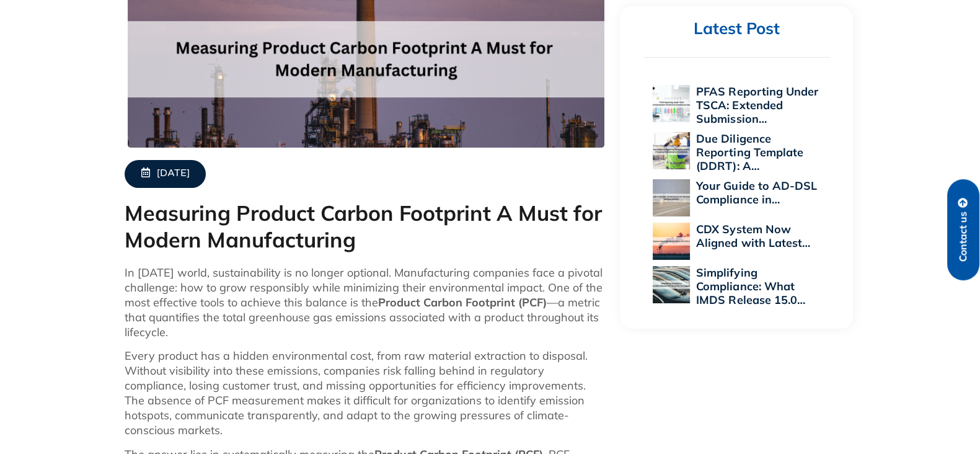
scroll to position [387, 0]
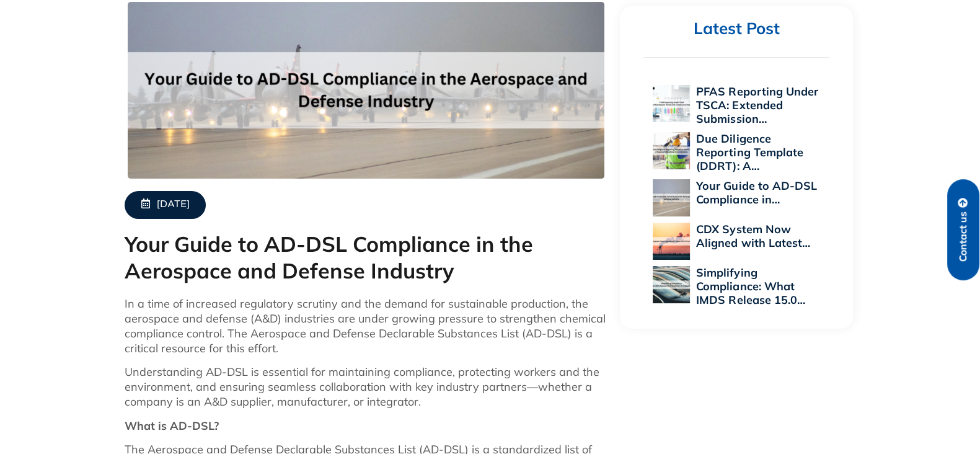
scroll to position [387, 0]
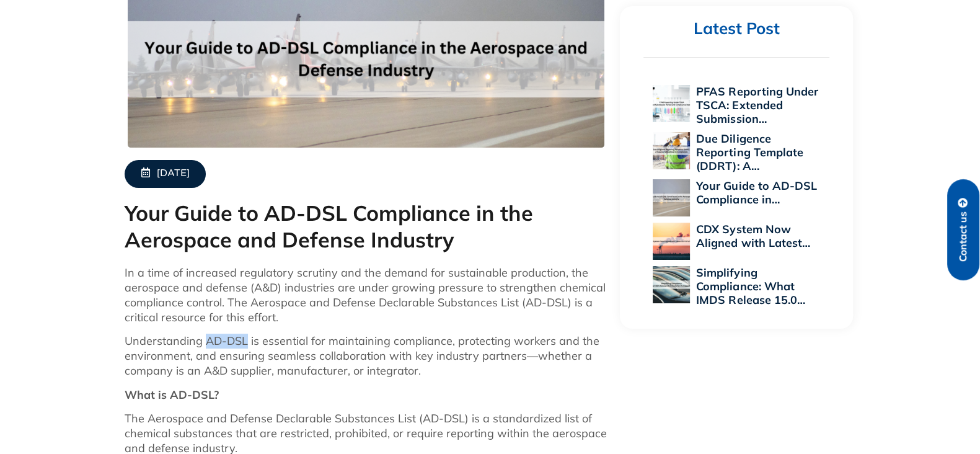
drag, startPoint x: 205, startPoint y: 336, endPoint x: 244, endPoint y: 341, distance: 39.4
click at [244, 340] on p "Understanding AD-DSL is essential for maintaining compliance, protecting worker…" at bounding box center [366, 355] width 483 height 45
copy p "AD-DSL"
drag, startPoint x: 356, startPoint y: 206, endPoint x: 468, endPoint y: 209, distance: 111.6
click at [468, 205] on h1 "Your Guide to AD-DSL Compliance in the Aerospace and Defense Industry" at bounding box center [366, 226] width 483 height 53
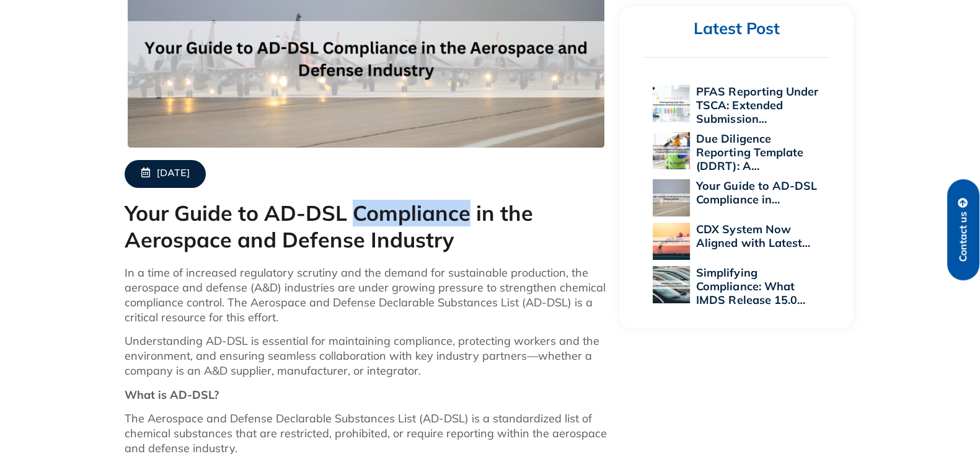
copy h1 "Compliance"
click at [284, 213] on h1 "Your Guide to AD-DSL Compliance in the Aerospace and Defense Industry" at bounding box center [366, 226] width 483 height 53
drag, startPoint x: 271, startPoint y: 209, endPoint x: 467, endPoint y: 221, distance: 196.2
click at [467, 221] on h1 "Your Guide to AD-DSL Compliance in the Aerospace and Defense Industry" at bounding box center [366, 226] width 483 height 53
copy h1 "AD-DSL Compliance"
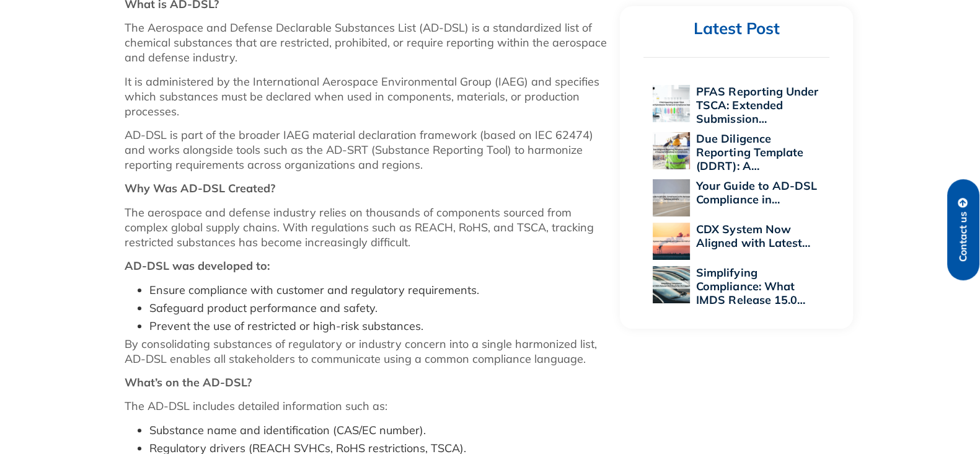
scroll to position [468, 0]
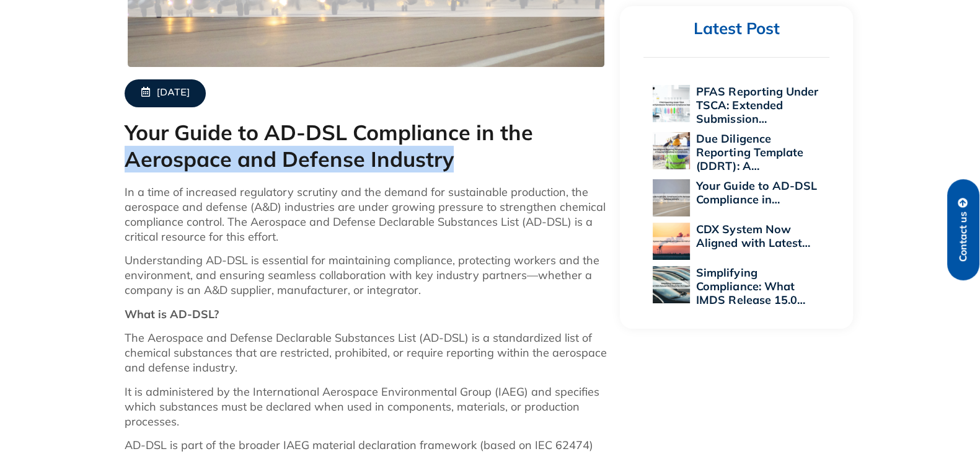
drag, startPoint x: 465, startPoint y: 154, endPoint x: 22, endPoint y: 165, distance: 442.6
click at [253, 146] on h1 "Your Guide to AD-DSL Compliance in the Aerospace and Defense Industry" at bounding box center [366, 146] width 483 height 53
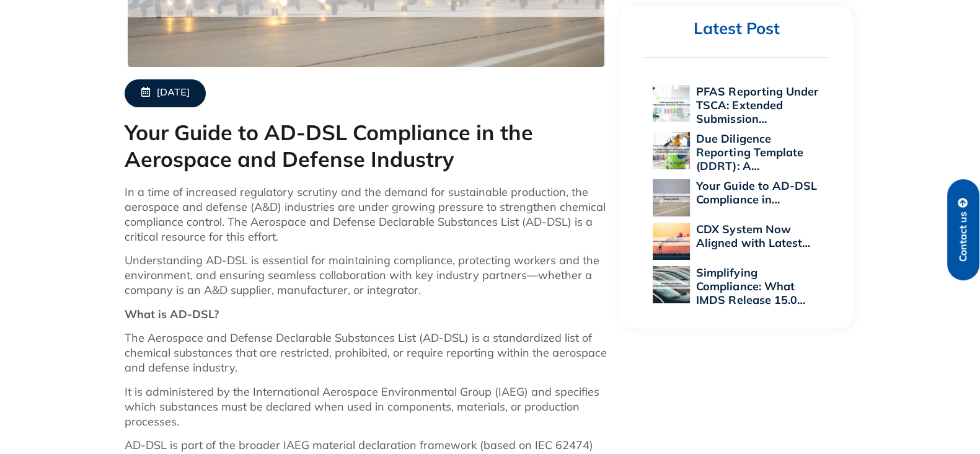
click at [266, 131] on h1 "Your Guide to AD-DSL Compliance in the Aerospace and Defense Industry" at bounding box center [366, 146] width 483 height 53
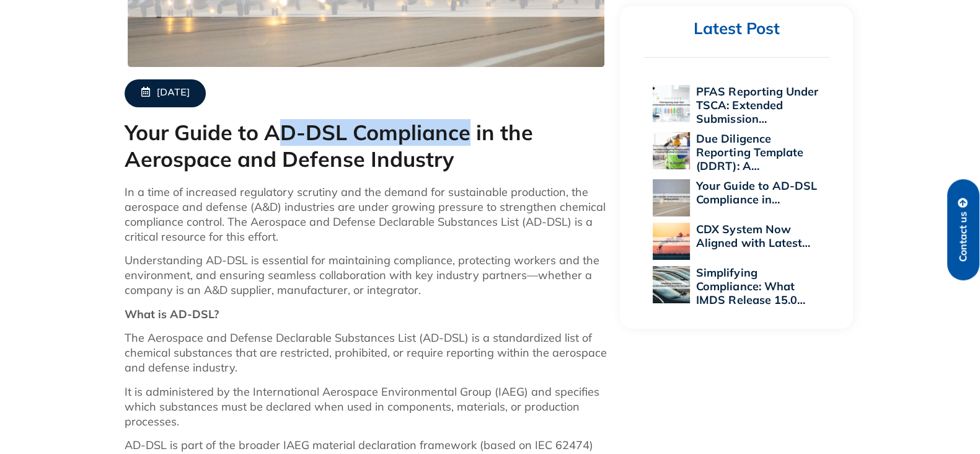
drag, startPoint x: 274, startPoint y: 129, endPoint x: 472, endPoint y: 138, distance: 197.9
click at [465, 140] on h1 "Your Guide to AD-DSL Compliance in the Aerospace and Defense Industry" at bounding box center [366, 146] width 483 height 53
copy h1 "D-DSL Compliance"
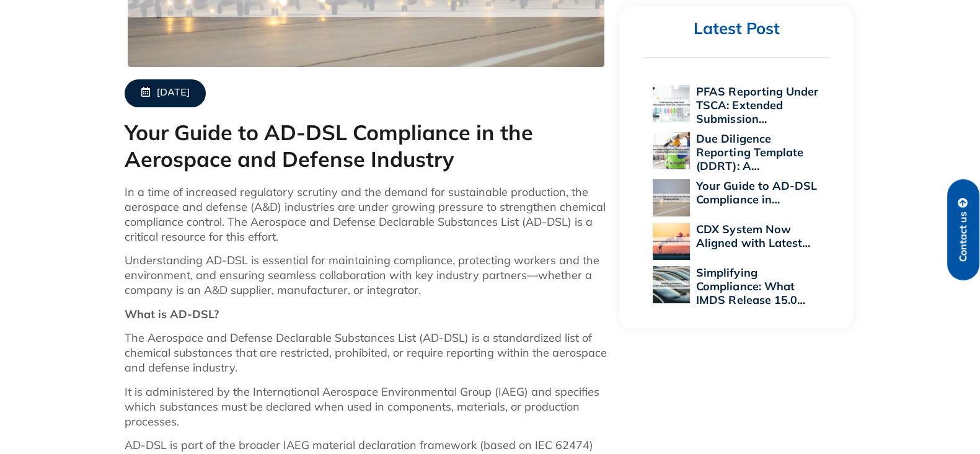
click at [487, 144] on h1 "Your Guide to AD-DSL Compliance in the Aerospace and Defense Industry" at bounding box center [366, 146] width 483 height 53
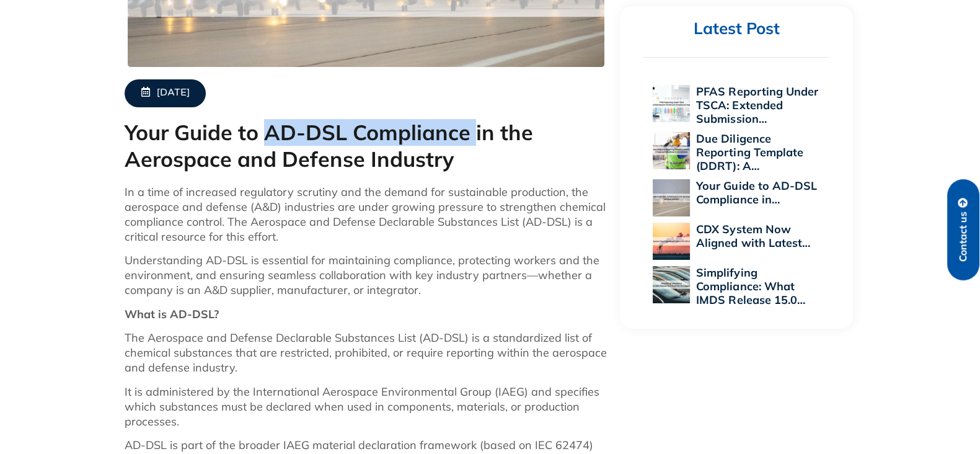
drag, startPoint x: 269, startPoint y: 130, endPoint x: 473, endPoint y: 140, distance: 204.1
click at [473, 140] on h1 "Your Guide to AD-DSL Compliance in the Aerospace and Defense Industry" at bounding box center [366, 146] width 483 height 53
copy h1 "AD-DSL Compliance"
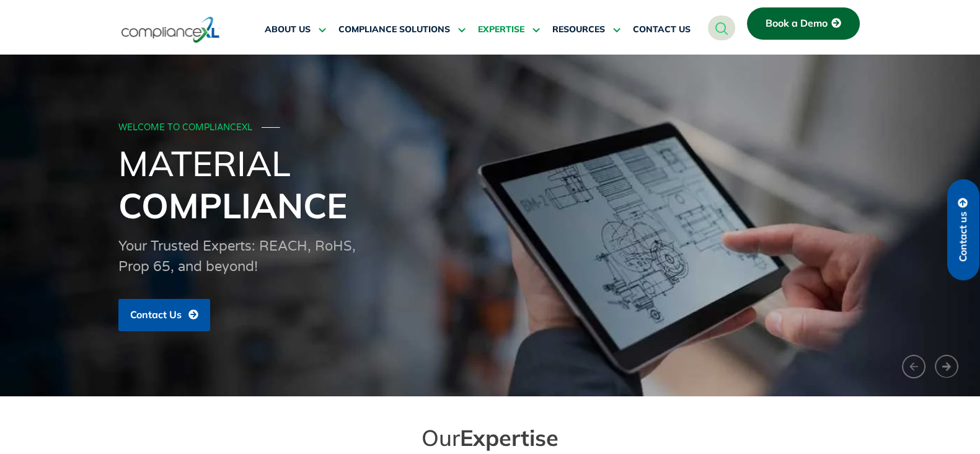
click at [531, 30] on icon at bounding box center [534, 29] width 11 height 9
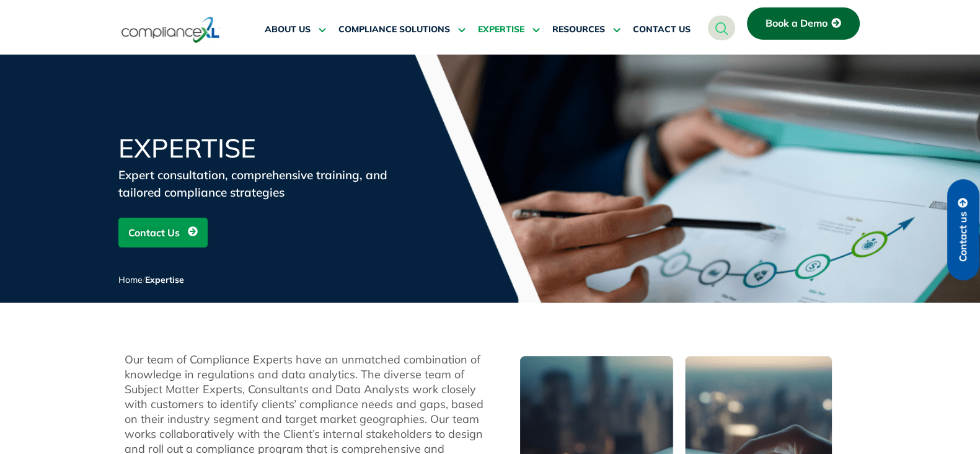
click at [535, 30] on icon at bounding box center [534, 29] width 11 height 9
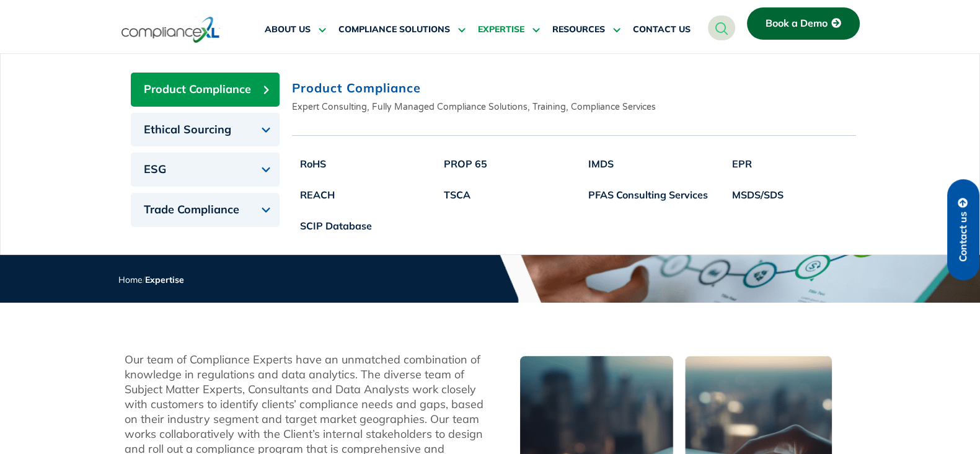
click at [219, 93] on span "Product Compliance" at bounding box center [197, 89] width 107 height 14
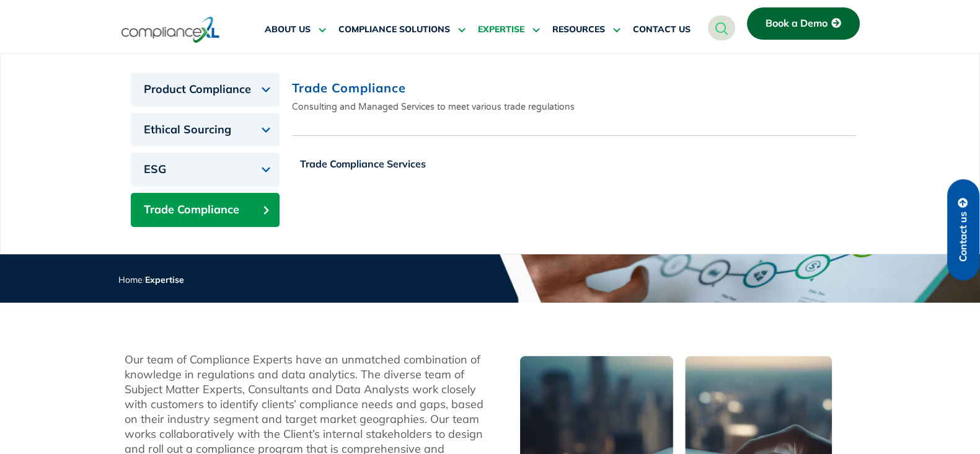
click at [262, 209] on button "Trade Compliance" at bounding box center [205, 210] width 149 height 34
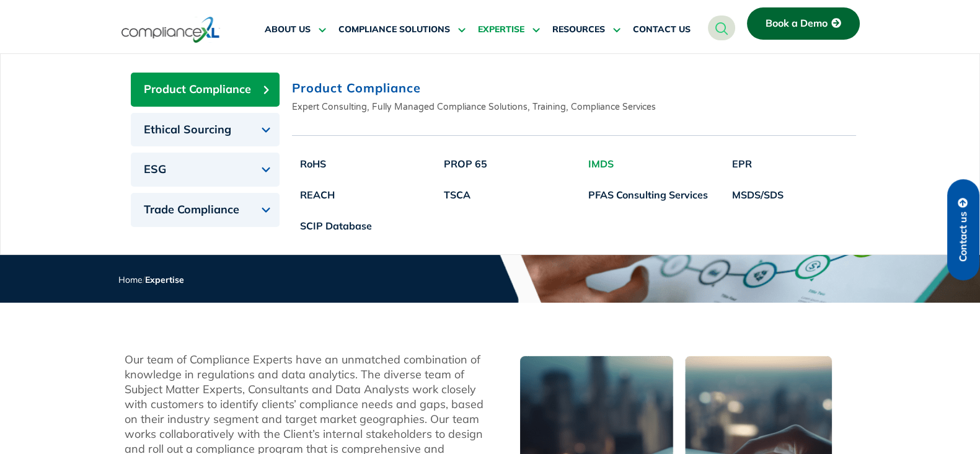
click at [599, 167] on link "IMDS" at bounding box center [648, 163] width 136 height 31
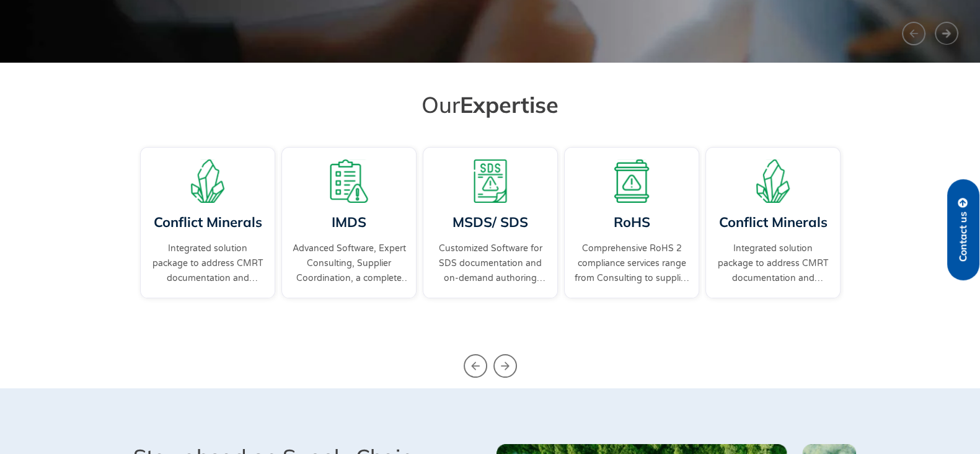
scroll to position [309, 0]
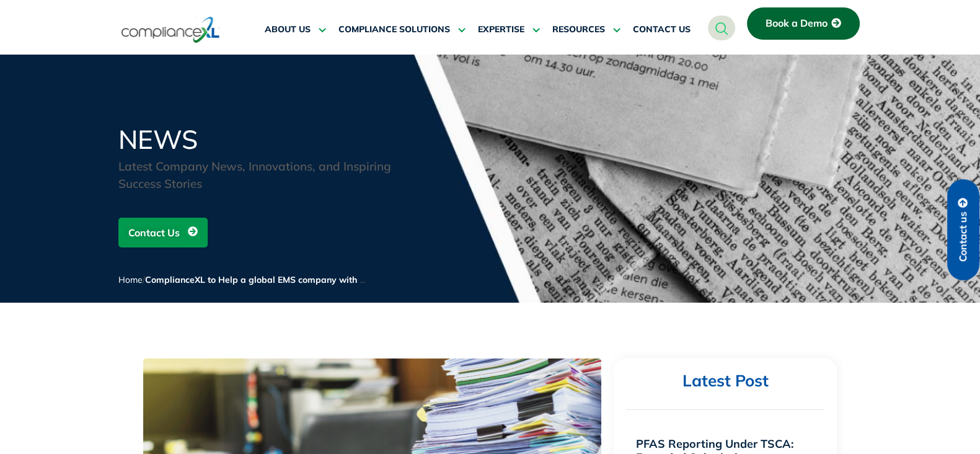
drag, startPoint x: 117, startPoint y: 374, endPoint x: 115, endPoint y: 366, distance: 8.3
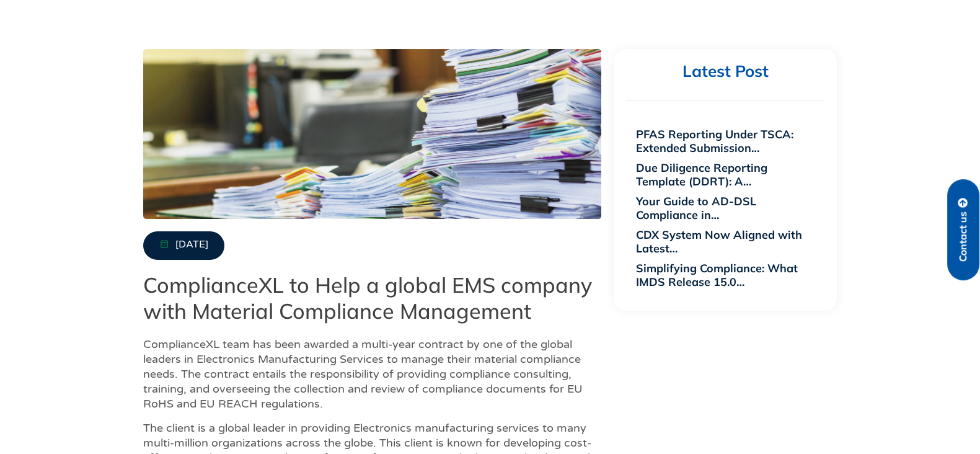
scroll to position [232, 0]
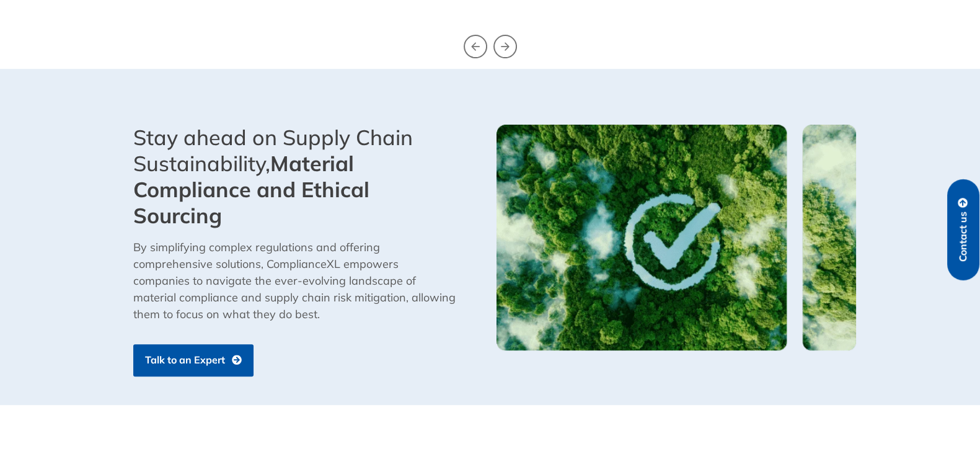
scroll to position [852, 0]
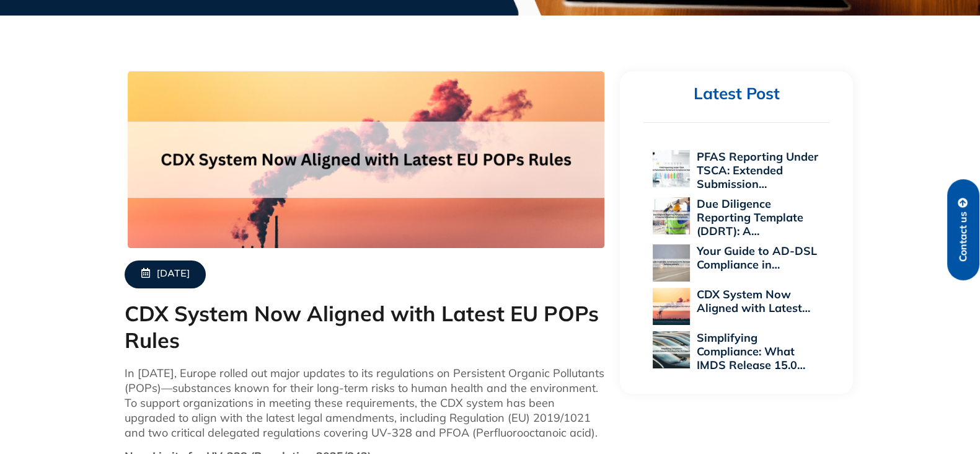
scroll to position [309, 0]
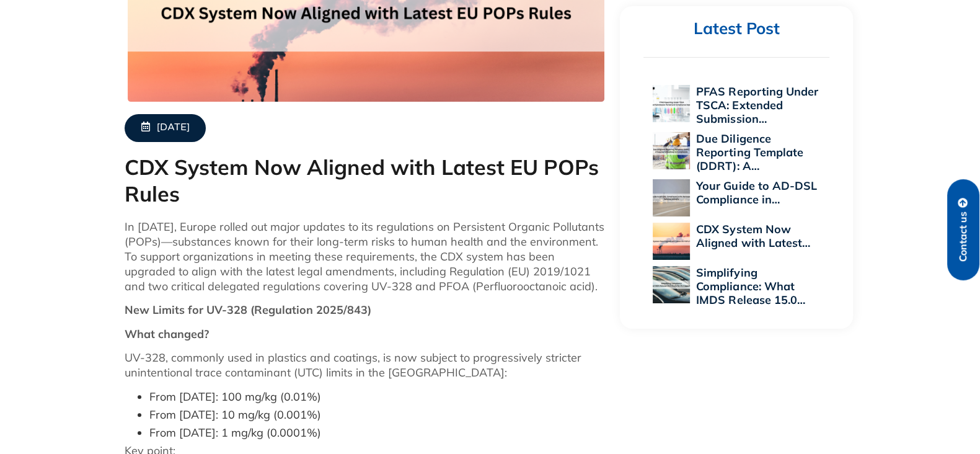
scroll to position [465, 0]
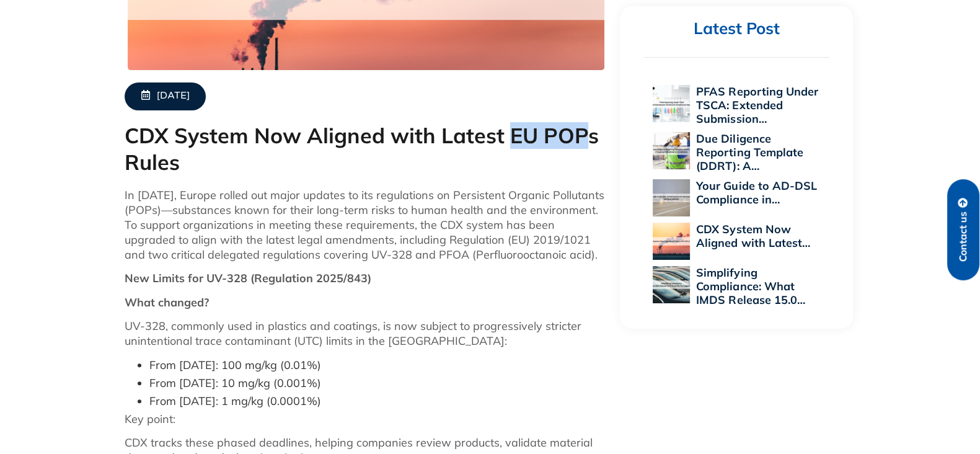
drag, startPoint x: 511, startPoint y: 131, endPoint x: 589, endPoint y: 132, distance: 77.5
click at [589, 132] on h1 "CDX System Now Aligned with Latest EU POPs Rules" at bounding box center [366, 149] width 483 height 53
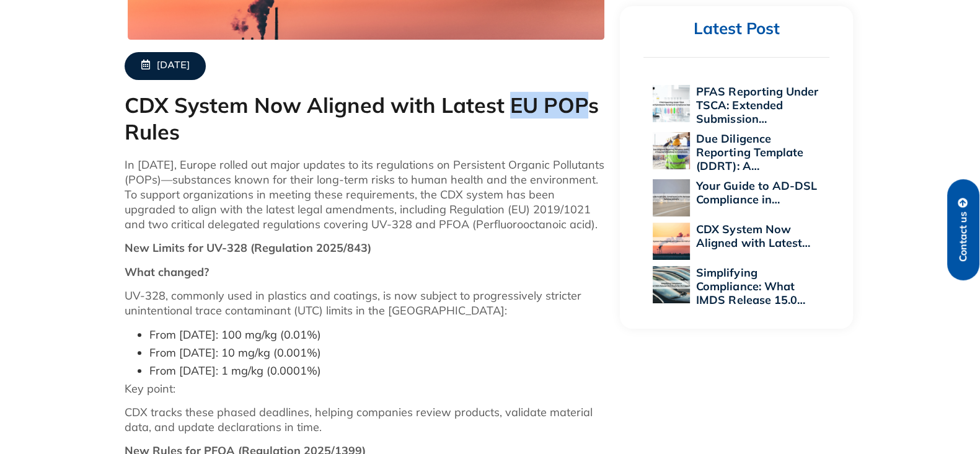
scroll to position [542, 0]
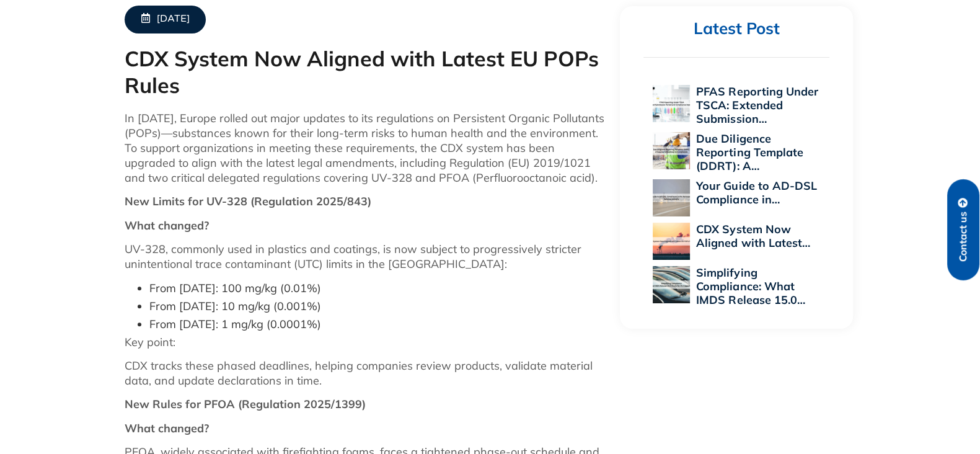
drag, startPoint x: 509, startPoint y: 86, endPoint x: 514, endPoint y: 73, distance: 14.3
click at [509, 86] on h1 "CDX System Now Aligned with Latest EU POPs Rules" at bounding box center [366, 72] width 483 height 53
drag, startPoint x: 508, startPoint y: 48, endPoint x: 596, endPoint y: 59, distance: 88.1
click at [596, 59] on h1 "CDX System Now Aligned with Latest EU POPs Rules" at bounding box center [366, 72] width 483 height 53
copy h1 "EU POPs"
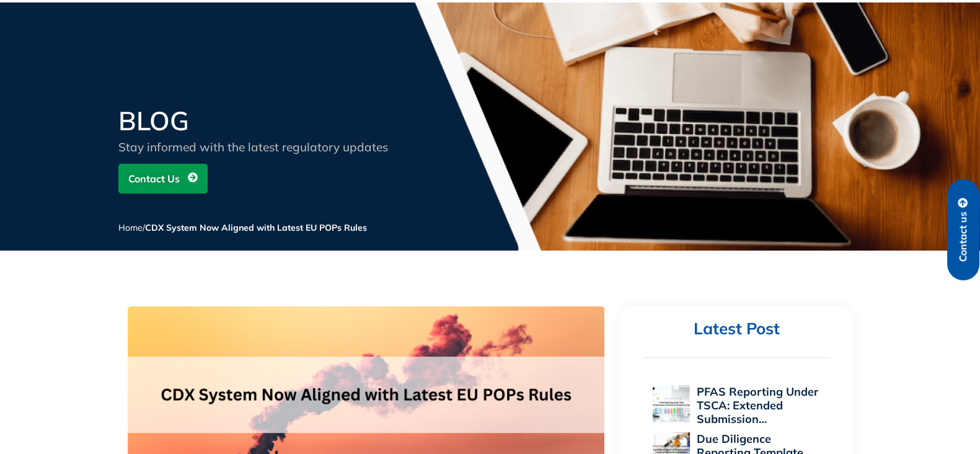
scroll to position [372, 0]
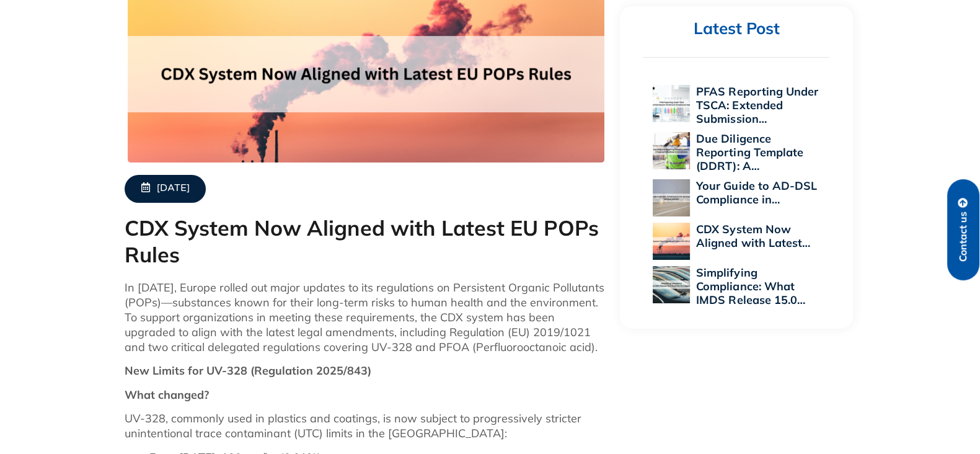
click at [331, 246] on h1 "CDX System Now Aligned with Latest EU POPs Rules" at bounding box center [366, 241] width 483 height 53
drag, startPoint x: 126, startPoint y: 222, endPoint x: 249, endPoint y: 227, distance: 122.2
click at [249, 227] on h1 "CDX System Now Aligned with Latest EU POPs Rules" at bounding box center [366, 241] width 483 height 53
click at [225, 231] on h1 "CDX System Now Aligned with Latest EU POPs Rules" at bounding box center [366, 241] width 483 height 53
drag, startPoint x: 213, startPoint y: 227, endPoint x: 103, endPoint y: 221, distance: 109.9
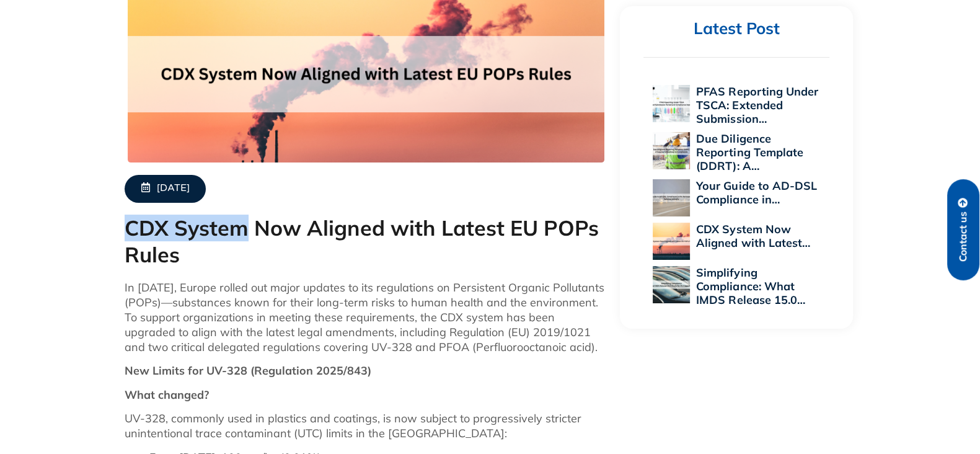
copy h1 "CDX System"
click at [527, 324] on p "In August 2025, Europe rolled out major updates to its regulations on Persisten…" at bounding box center [366, 317] width 483 height 74
drag, startPoint x: 507, startPoint y: 314, endPoint x: 567, endPoint y: 316, distance: 60.1
click at [567, 316] on p "In August 2025, Europe rolled out major updates to its regulations on Persisten…" at bounding box center [366, 317] width 483 height 74
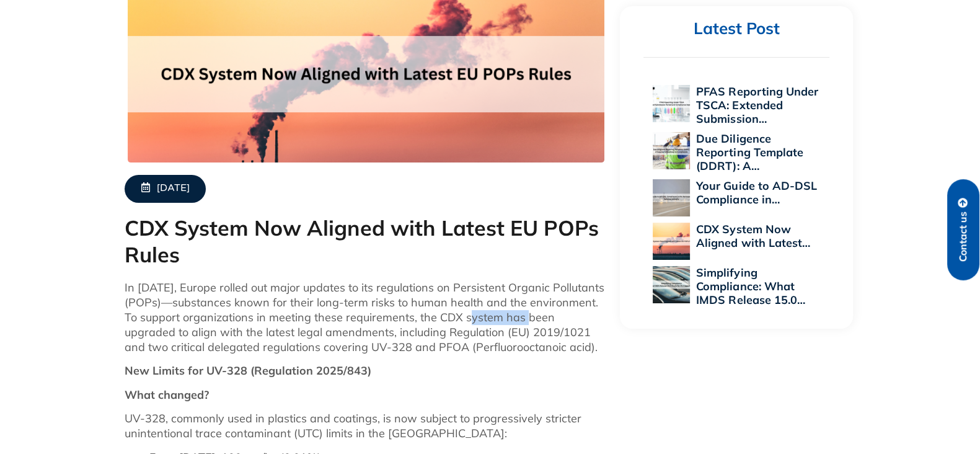
copy p "CDX system"
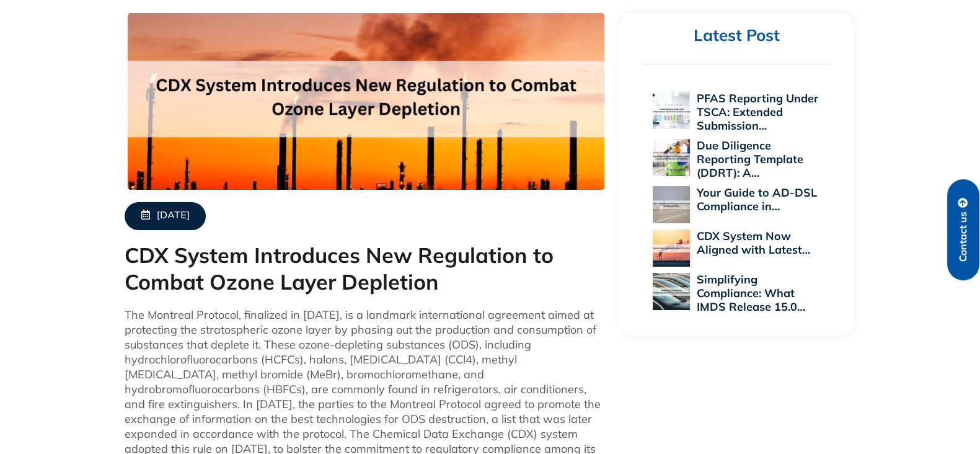
scroll to position [232, 0]
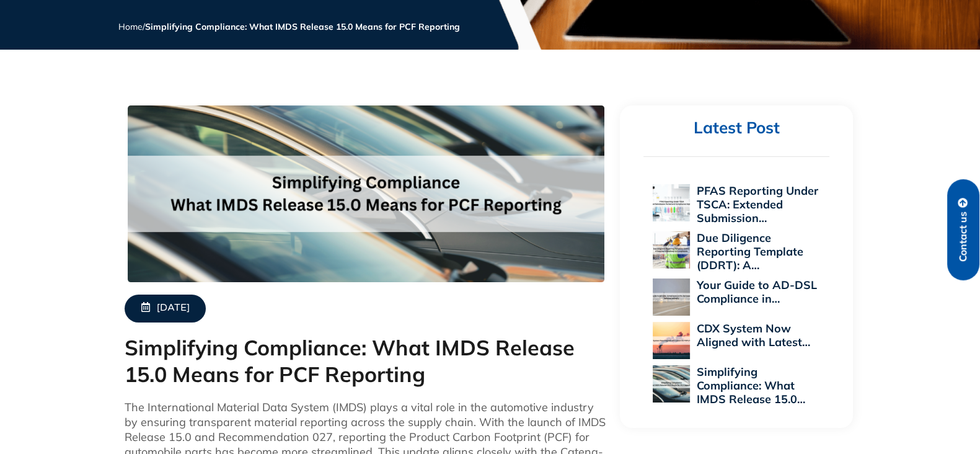
scroll to position [309, 0]
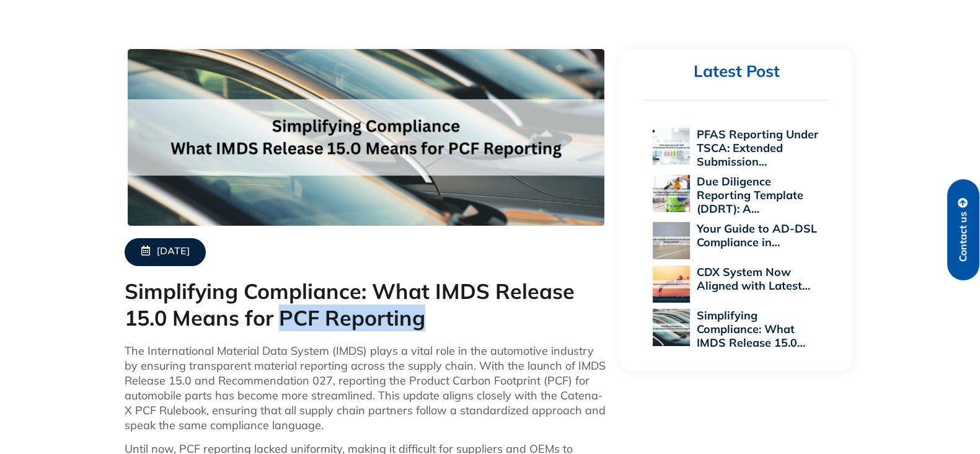
drag, startPoint x: 284, startPoint y: 316, endPoint x: 432, endPoint y: 320, distance: 147.6
click at [432, 320] on h1 "Simplifying Compliance: What IMDS Release 15.0 Means for PCF Reporting" at bounding box center [366, 304] width 483 height 53
copy h1 "PCF Reporting"
click at [514, 343] on p "The International Material Data System (IMDS) plays a vital role in the automot…" at bounding box center [366, 387] width 483 height 89
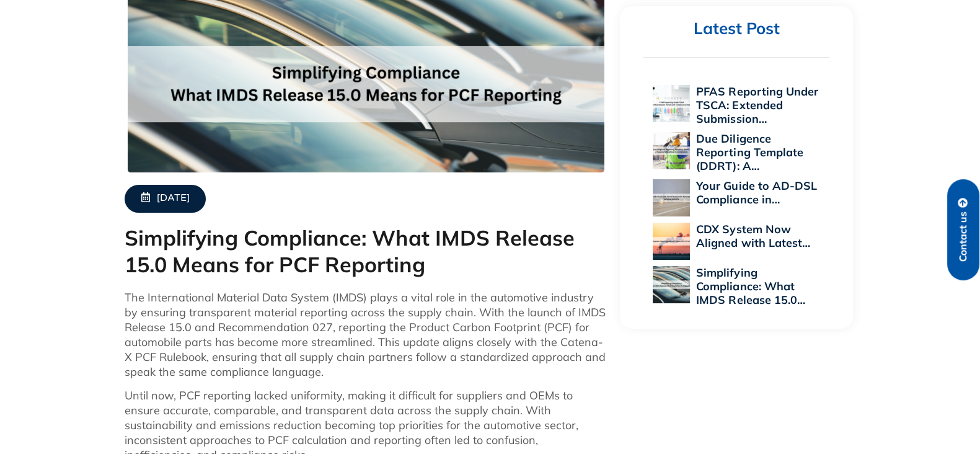
scroll to position [387, 0]
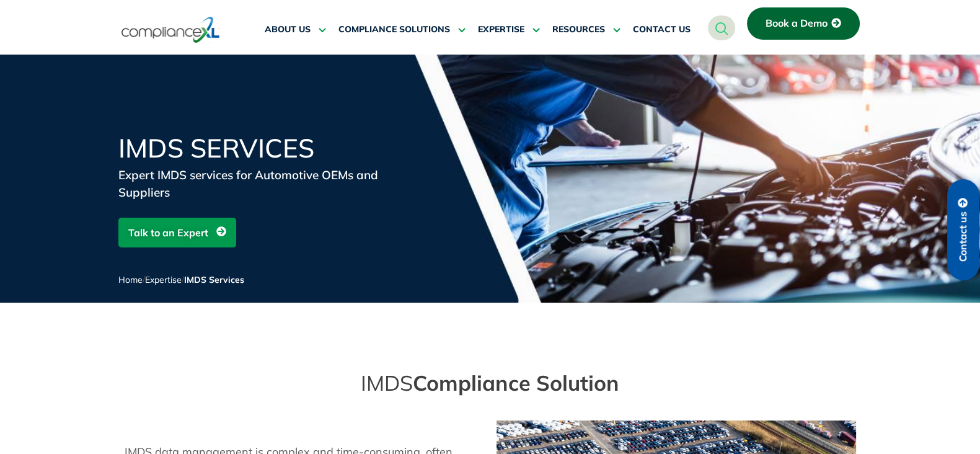
click at [108, 45] on section "ABOUT US Executive Team Meet Our Executive Team Leading the Way Leadership Insi…" at bounding box center [490, 23] width 980 height 46
click at [162, 33] on img at bounding box center [170, 29] width 99 height 29
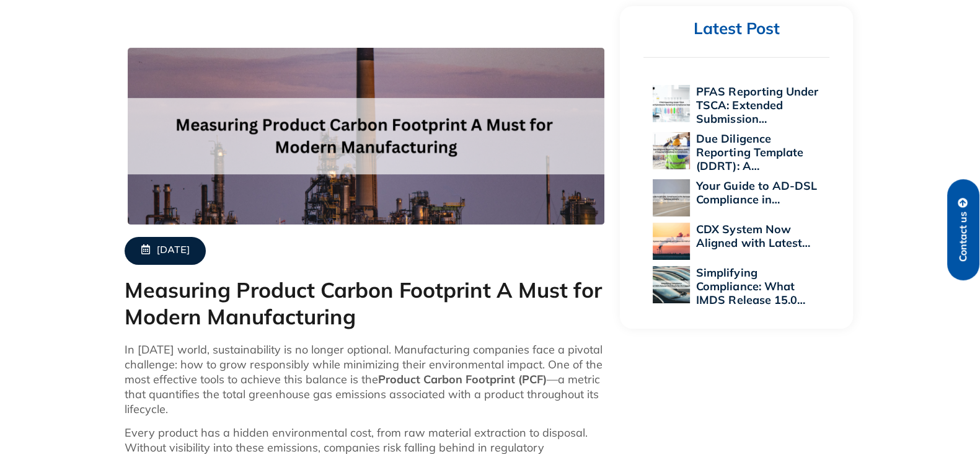
scroll to position [387, 0]
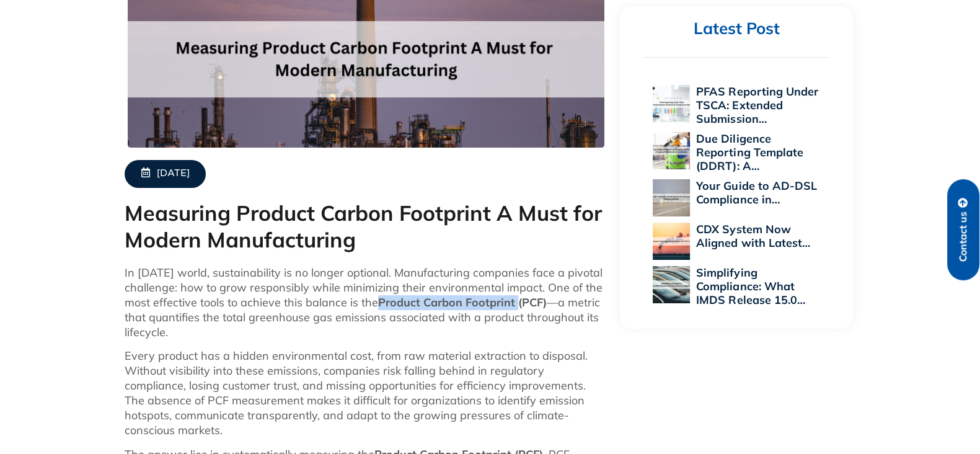
drag, startPoint x: 377, startPoint y: 301, endPoint x: 514, endPoint y: 303, distance: 137.0
click at [514, 303] on strong "Product Carbon Footprint (PCF)" at bounding box center [462, 302] width 169 height 14
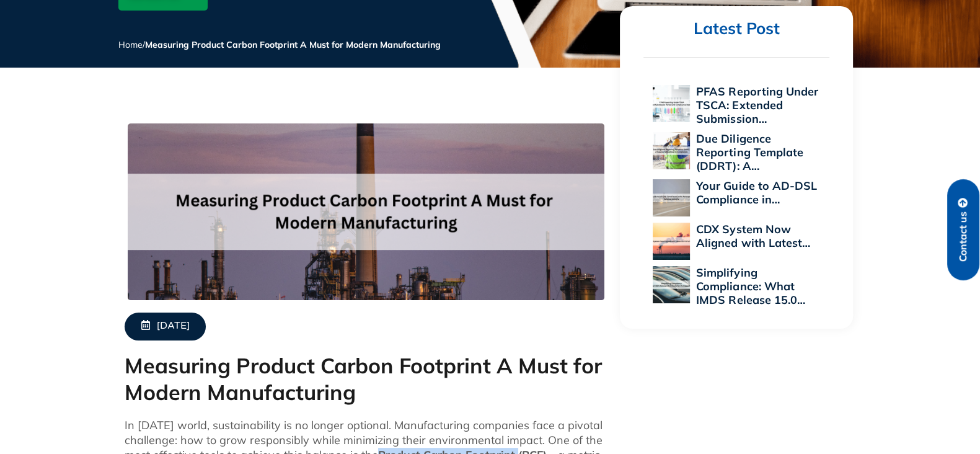
scroll to position [0, 0]
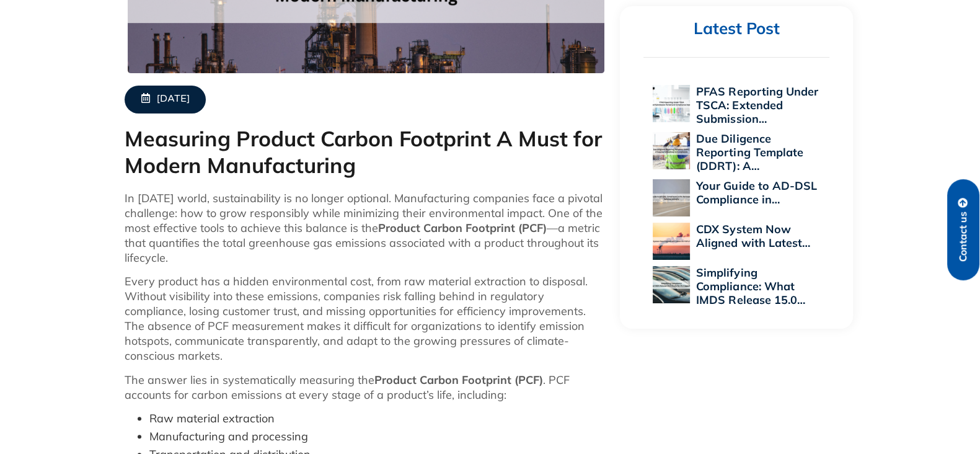
scroll to position [465, 0]
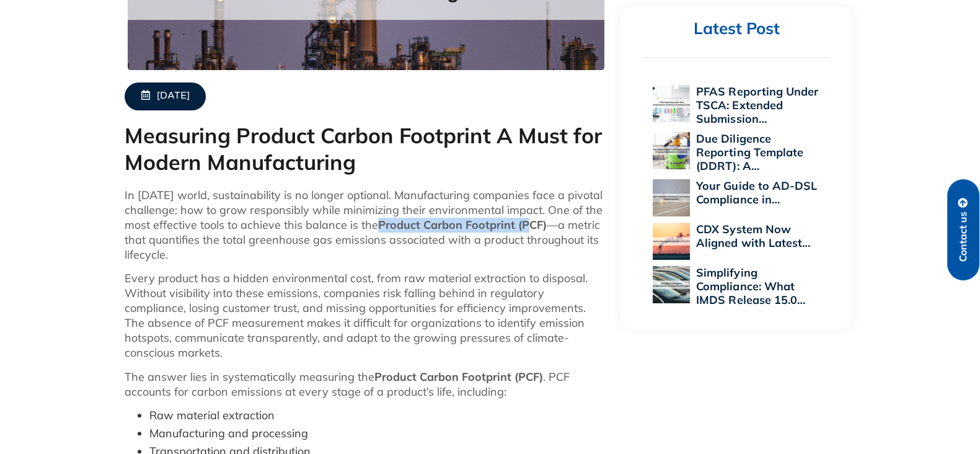
drag, startPoint x: 380, startPoint y: 221, endPoint x: 530, endPoint y: 231, distance: 150.3
click at [530, 231] on strong "Product Carbon Footprint (PCF)" at bounding box center [462, 225] width 169 height 14
click at [509, 224] on strong "Product Carbon Footprint (PCF)" at bounding box center [462, 225] width 169 height 14
drag, startPoint x: 385, startPoint y: 226, endPoint x: 516, endPoint y: 226, distance: 130.8
click at [516, 226] on strong "Product Carbon Footprint (PCF)" at bounding box center [462, 225] width 169 height 14
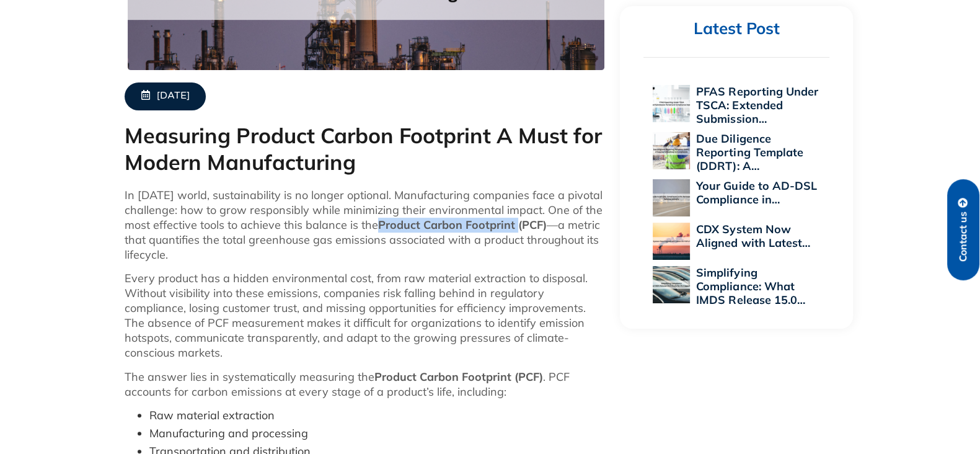
copy strong "Product Carbon Footprint"
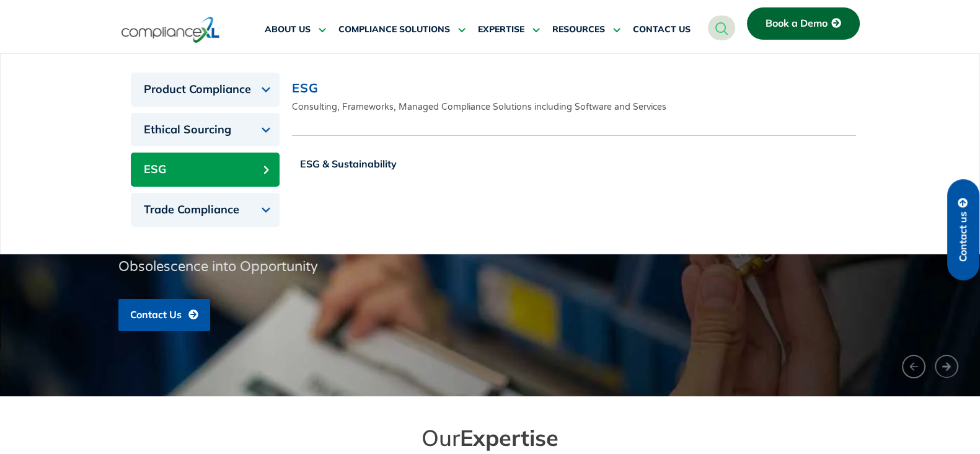
click at [223, 174] on button "ESG" at bounding box center [205, 169] width 149 height 34
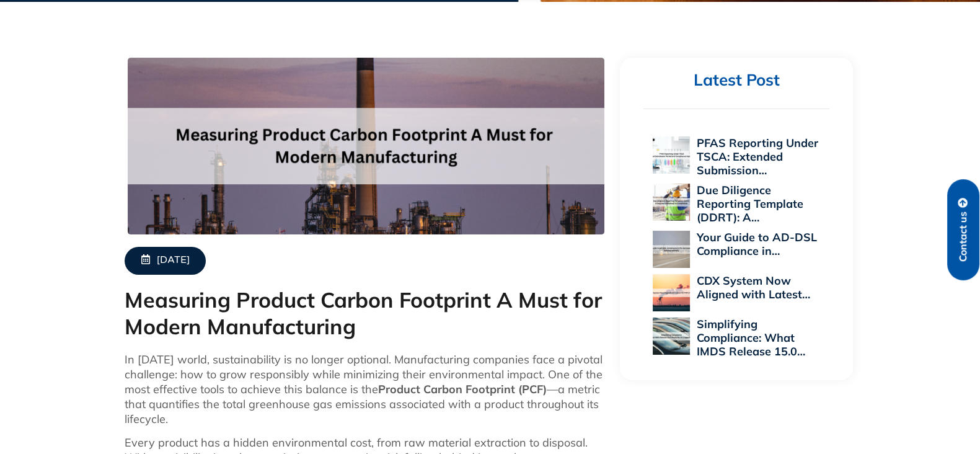
scroll to position [387, 0]
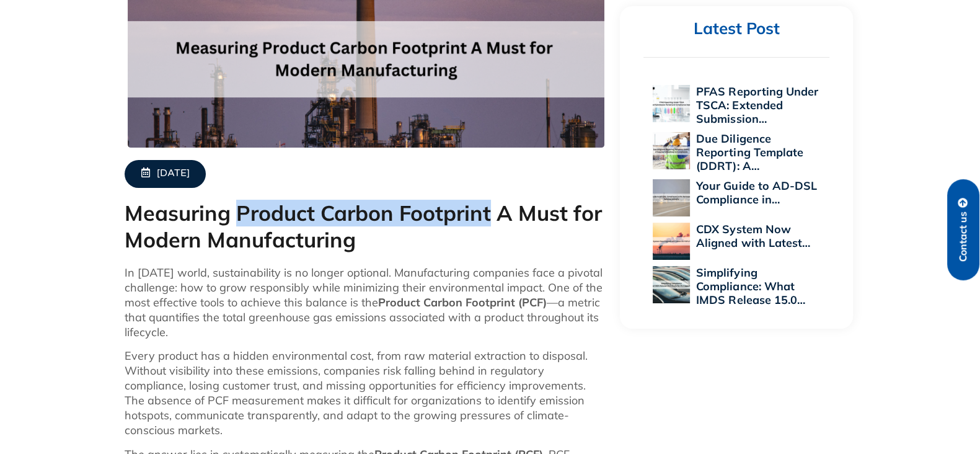
drag, startPoint x: 236, startPoint y: 215, endPoint x: 506, endPoint y: 216, distance: 269.6
click at [496, 216] on h1 "Measuring Product Carbon Footprint A Must for Modern Manufacturing" at bounding box center [366, 226] width 483 height 53
copy h1 "Product Carbon Footprint"
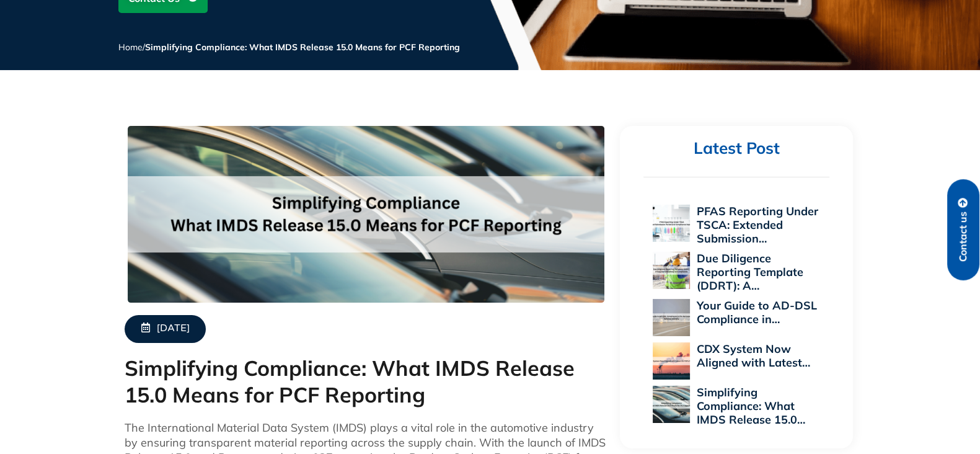
scroll to position [387, 0]
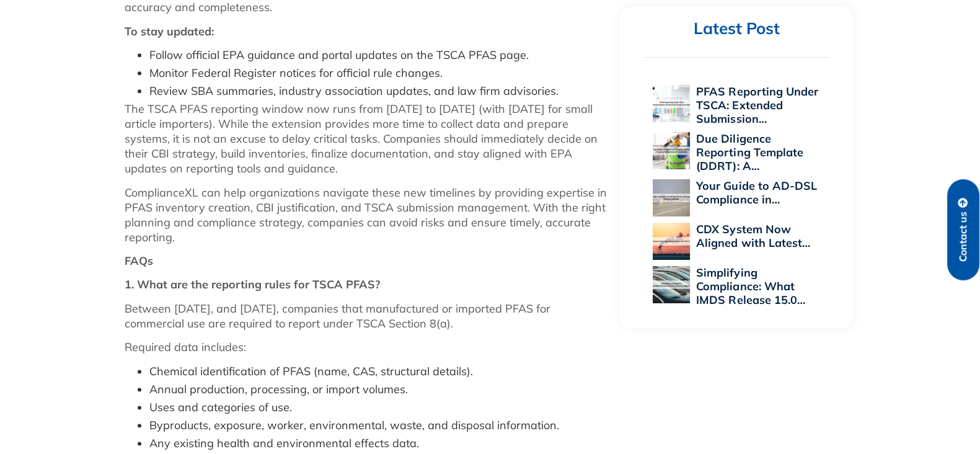
scroll to position [2178, 0]
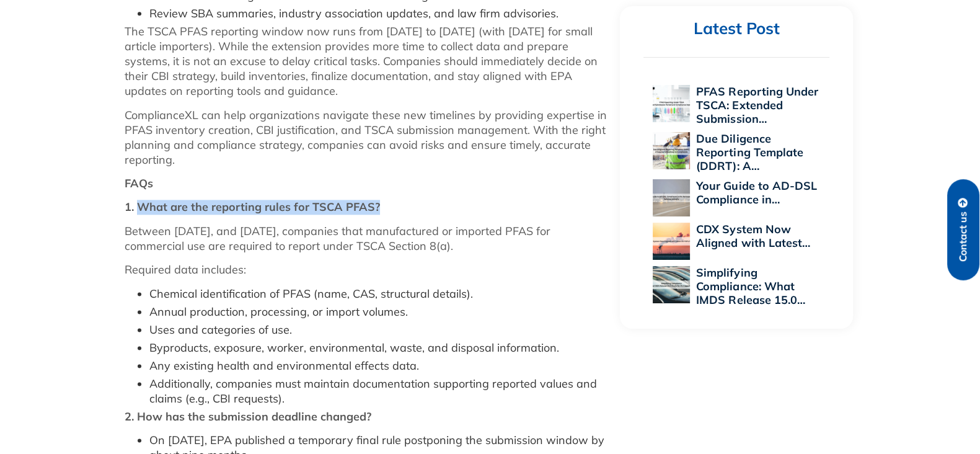
drag, startPoint x: 396, startPoint y: 202, endPoint x: 136, endPoint y: 206, distance: 259.7
click at [136, 206] on p "1. What are the reporting rules for TSCA PFAS?" at bounding box center [366, 207] width 483 height 15
copy strong "What are the reporting rules for TSCA PFAS?"
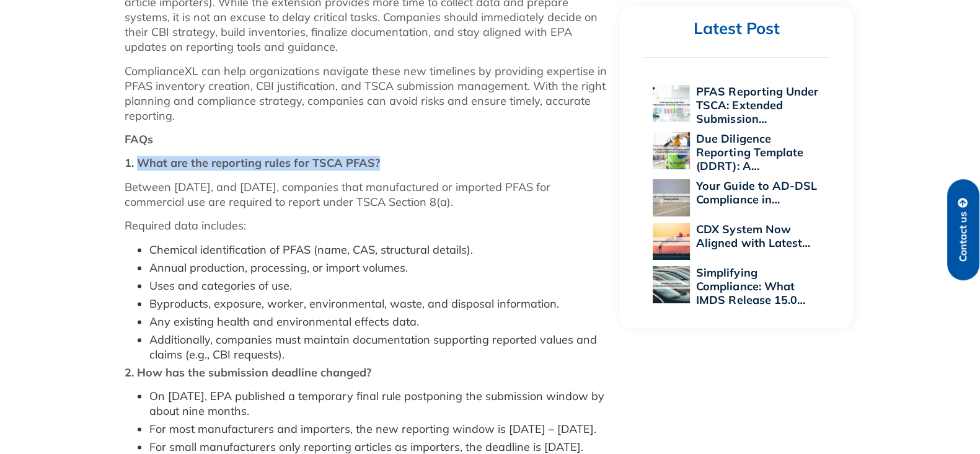
scroll to position [2255, 0]
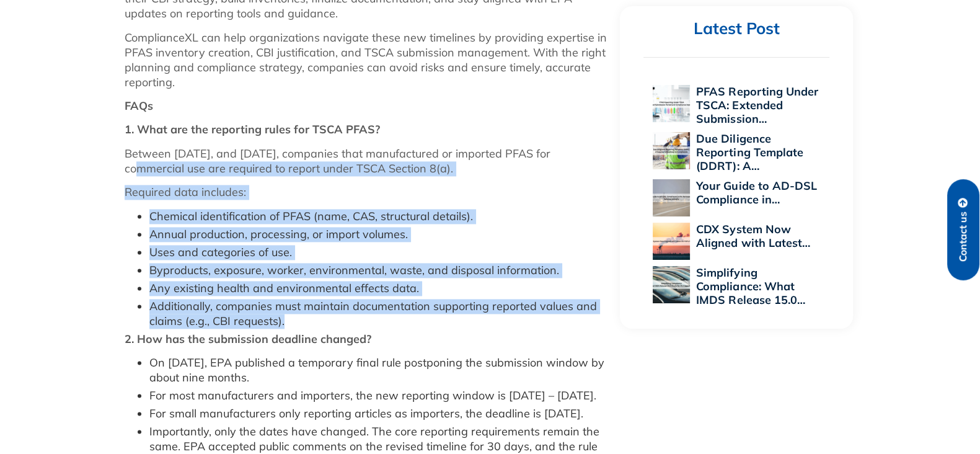
drag, startPoint x: 288, startPoint y: 316, endPoint x: 117, endPoint y: 167, distance: 226.7
copy div "imported PFAS for commercial use are required to report under TSCA Section 8(a)…"
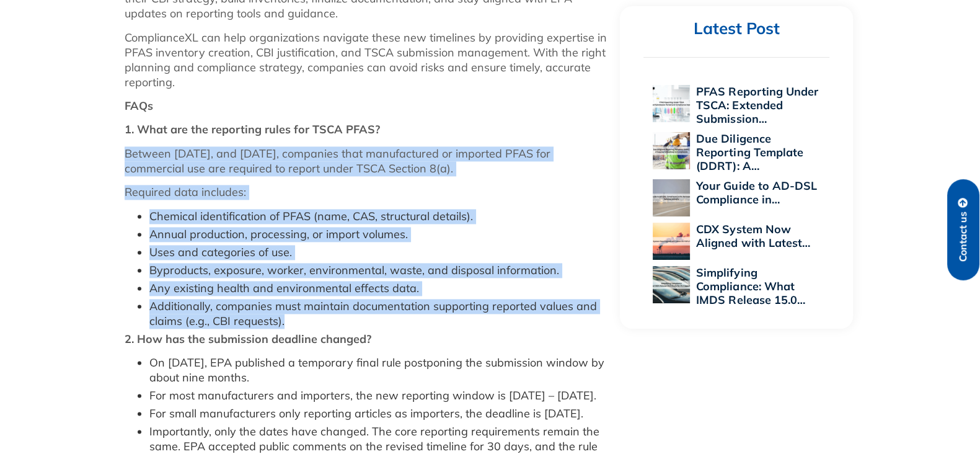
drag, startPoint x: 291, startPoint y: 317, endPoint x: 125, endPoint y: 162, distance: 227.1
copy div "Between [DATE], and [DATE], companies that manufactured or imported PFAS for co…"
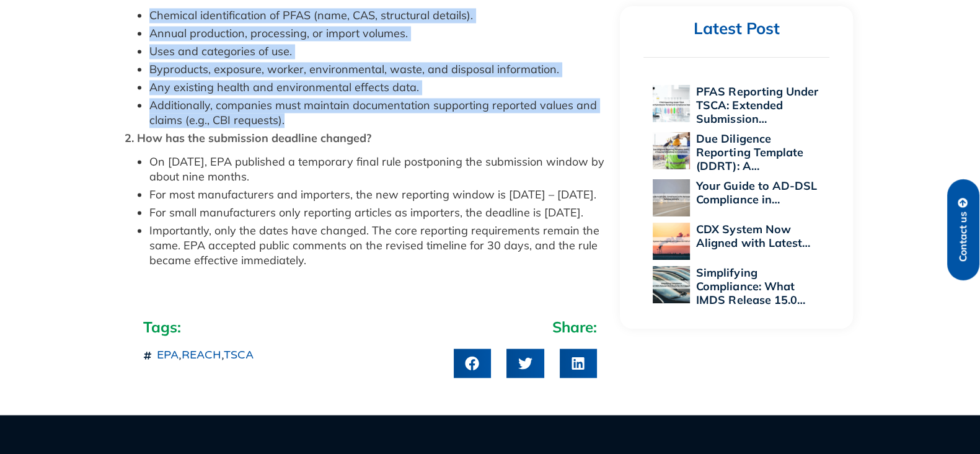
scroll to position [2488, 0]
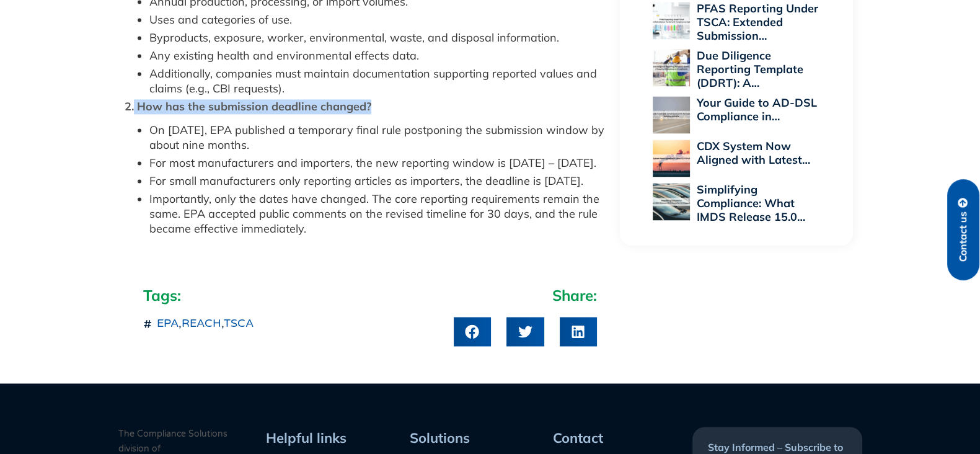
drag, startPoint x: 381, startPoint y: 105, endPoint x: 134, endPoint y: 108, distance: 246.7
click at [134, 108] on p "2. How has the submission deadline changed?" at bounding box center [366, 106] width 483 height 15
copy strong "How has the submission deadline changed?"
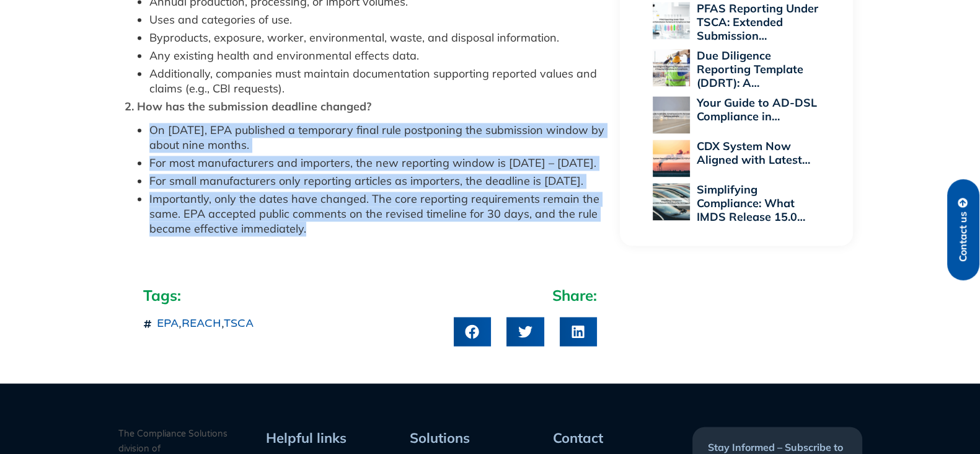
drag, startPoint x: 320, startPoint y: 260, endPoint x: 151, endPoint y: 133, distance: 211.9
click at [151, 133] on ul "On [DATE], EPA published a temporary final rule postponing the submission windo…" at bounding box center [366, 179] width 483 height 113
copy ul "On [DATE], EPA published a temporary final rule postponing the submission windo…"
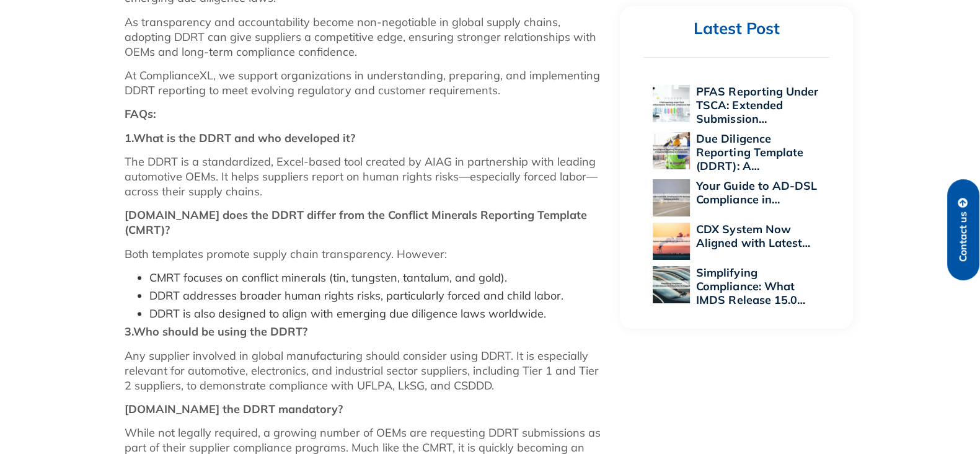
scroll to position [1161, 0]
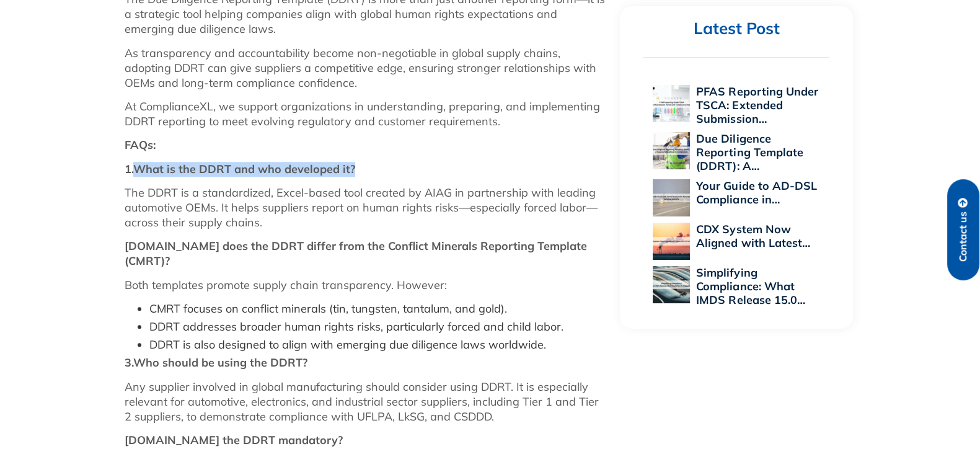
drag, startPoint x: 368, startPoint y: 167, endPoint x: 136, endPoint y: 162, distance: 231.8
click at [136, 162] on p "1.What is the DDRT and who developed it?" at bounding box center [366, 169] width 483 height 15
copy strong "What is the DDRT and who developed it?"
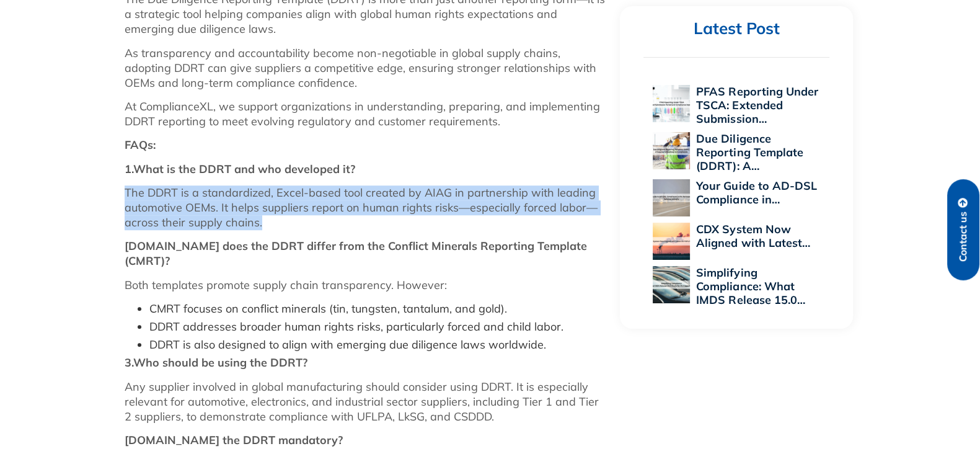
drag, startPoint x: 263, startPoint y: 226, endPoint x: 125, endPoint y: 193, distance: 141.3
click at [125, 193] on p "The DDRT is a standardized, Excel-based tool created by AIAG in partnership wit…" at bounding box center [366, 207] width 483 height 45
copy p "The DDRT is a standardized, Excel-based tool created by AIAG in partnership wit…"
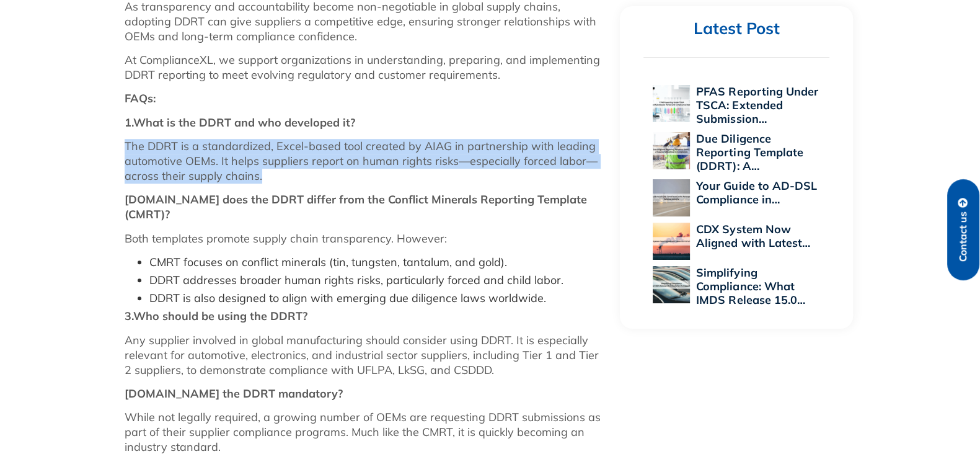
scroll to position [1239, 0]
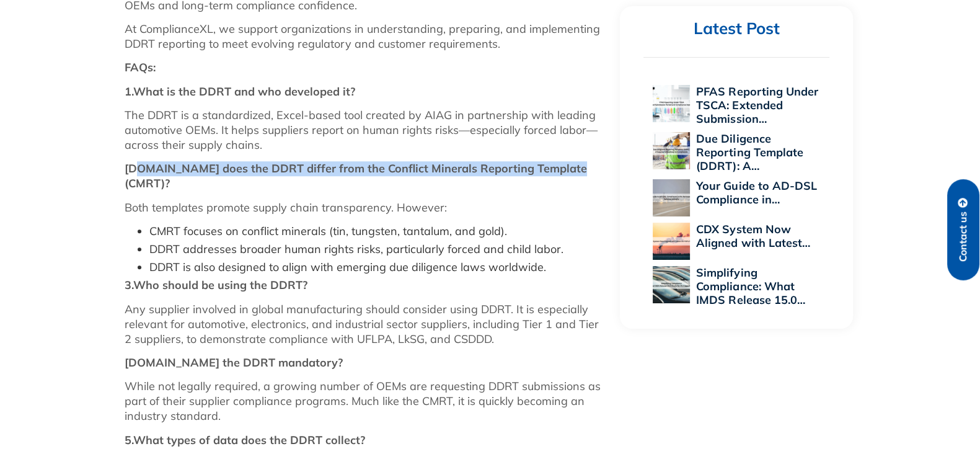
copy strong "How does the DDRT differ from the Conflict Minerals Reporting Template (CMRT)?"
drag, startPoint x: 573, startPoint y: 165, endPoint x: 426, endPoint y: 15, distance: 210.4
click at [134, 162] on p "2.How does the DDRT differ from the Conflict Minerals Reporting Template (CMRT)?" at bounding box center [366, 176] width 483 height 30
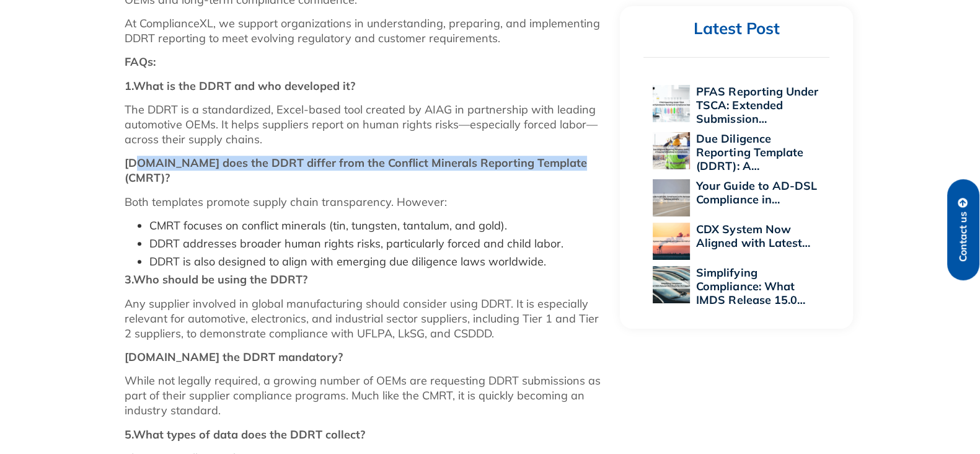
scroll to position [1317, 0]
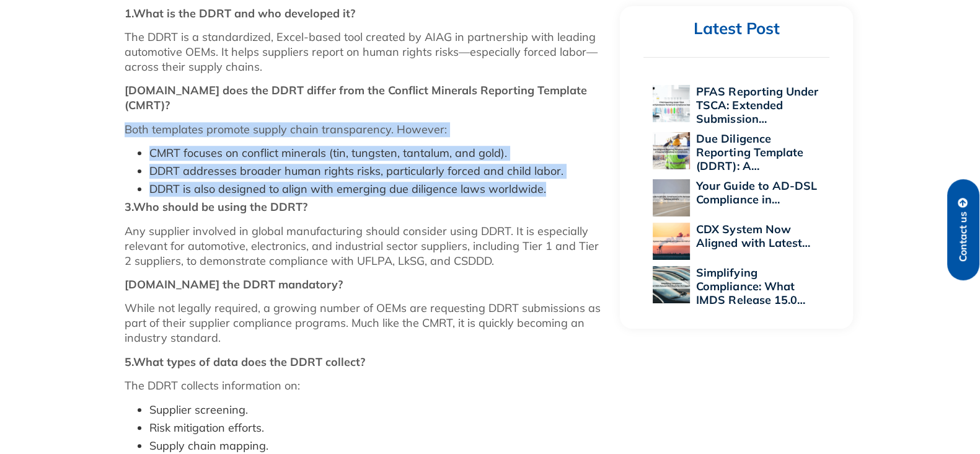
drag, startPoint x: 555, startPoint y: 179, endPoint x: 117, endPoint y: 113, distance: 442.5
copy div "Both templates promote supply chain transparency. However: CMRT focuses on conf…"
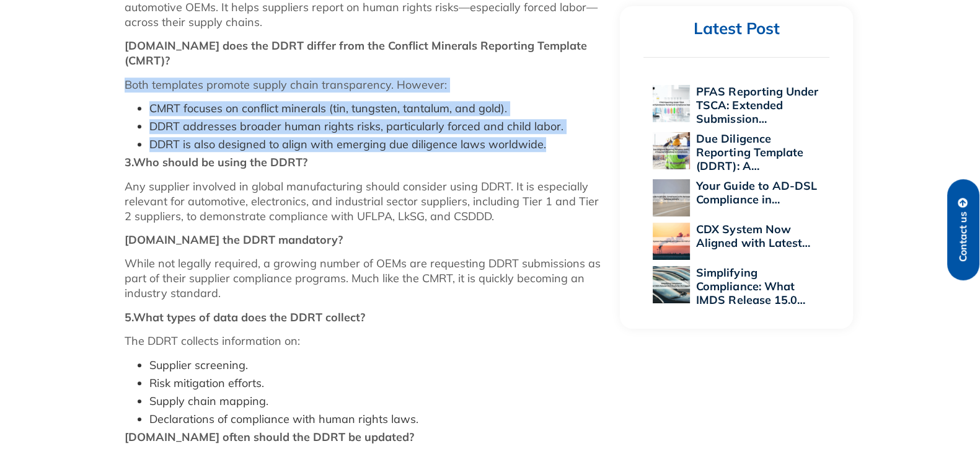
scroll to position [1394, 0]
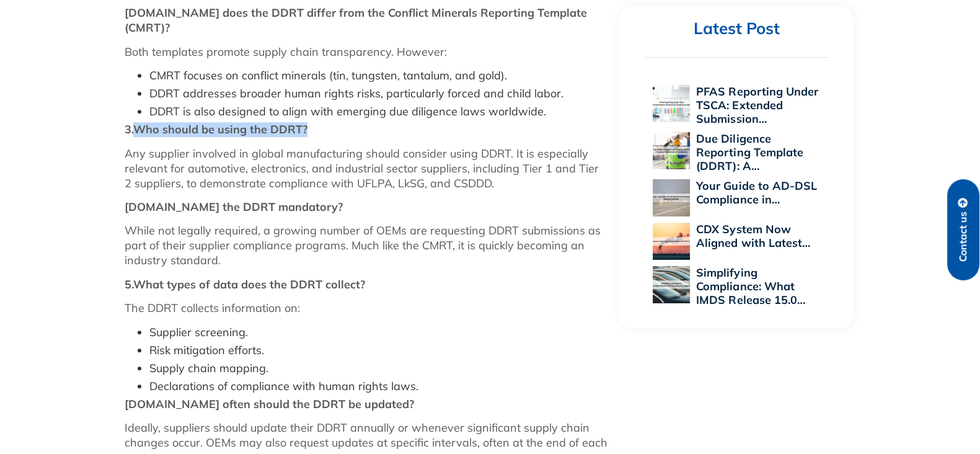
drag, startPoint x: 312, startPoint y: 113, endPoint x: 134, endPoint y: 111, distance: 178.5
click at [134, 122] on p "3.Who should be using the DDRT?" at bounding box center [366, 129] width 483 height 15
copy strong "Who should be using the DDRT?"
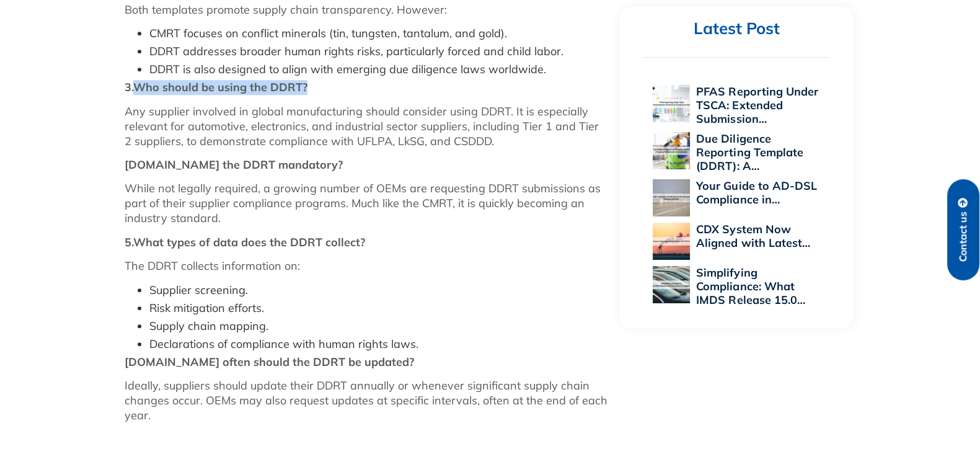
scroll to position [1472, 0]
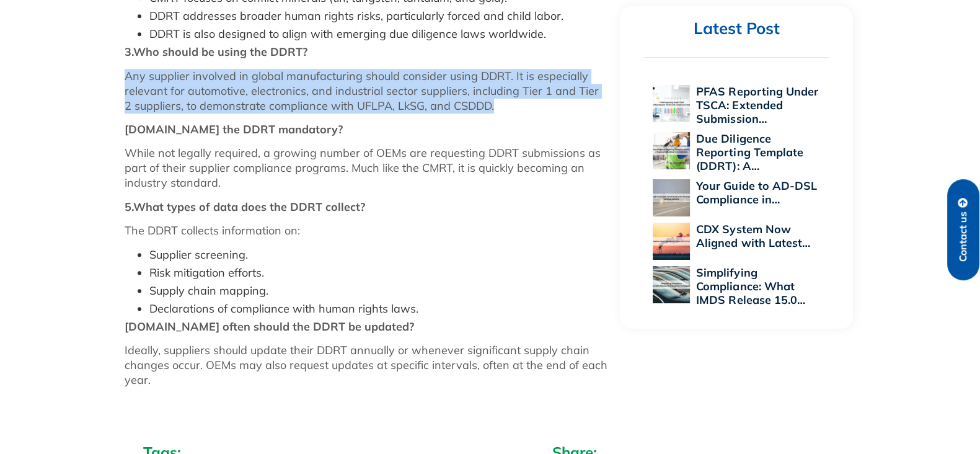
drag, startPoint x: 497, startPoint y: 91, endPoint x: 106, endPoint y: 66, distance: 391.9
copy p "Any supplier involved in global manufacturing should consider using DDRT. It is…"
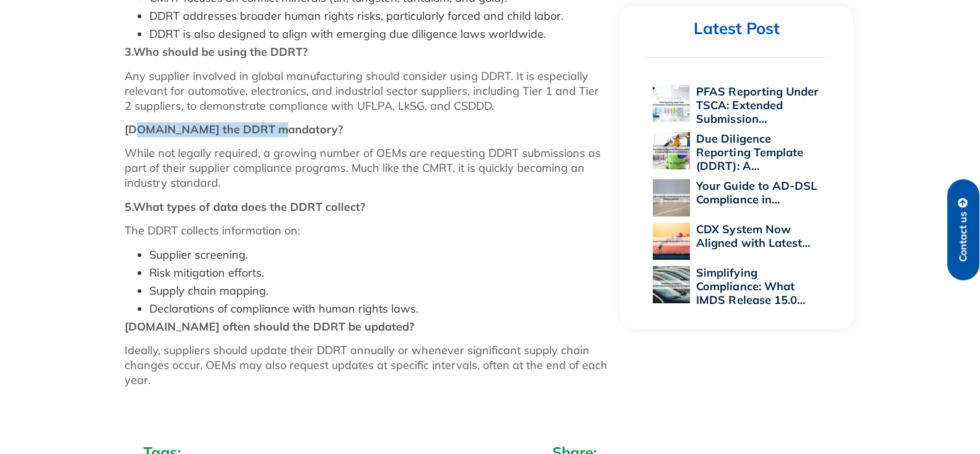
drag, startPoint x: 228, startPoint y: 109, endPoint x: 134, endPoint y: 110, distance: 94.2
click at [134, 122] on p "4.Is the DDRT mandatory?" at bounding box center [366, 129] width 483 height 15
copy strong "Is the DDRT mandatory?"
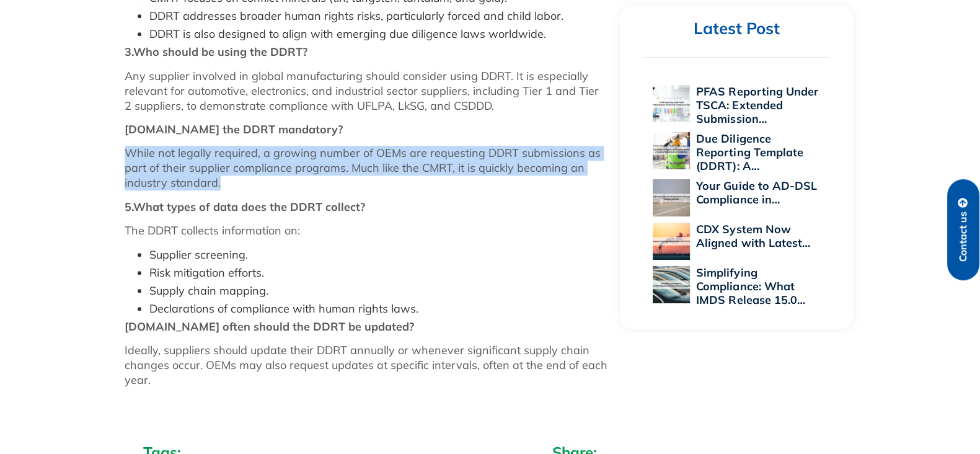
drag, startPoint x: 219, startPoint y: 165, endPoint x: 123, endPoint y: 143, distance: 98.8
copy p "While not legally required, a growing number of OEMs are requesting DDRT submis…"
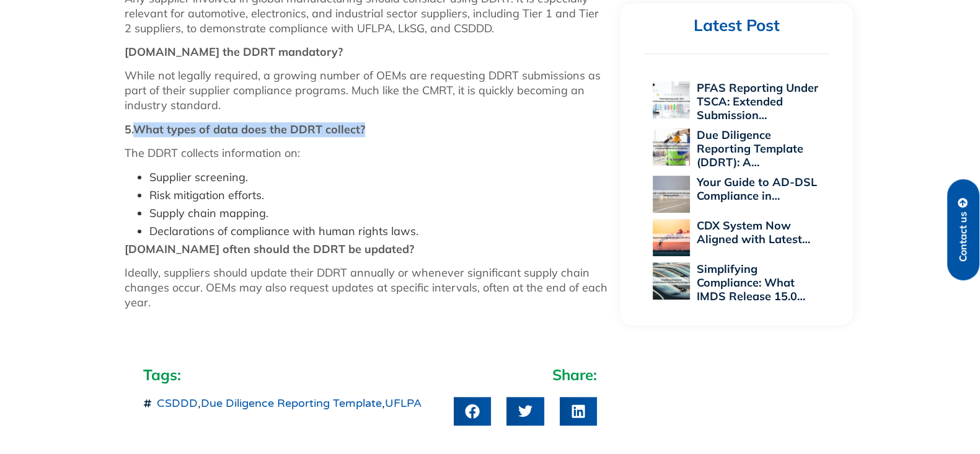
drag, startPoint x: 385, startPoint y: 110, endPoint x: 133, endPoint y: 105, distance: 252.3
copy strong "What types of data does the DDRT collect?"
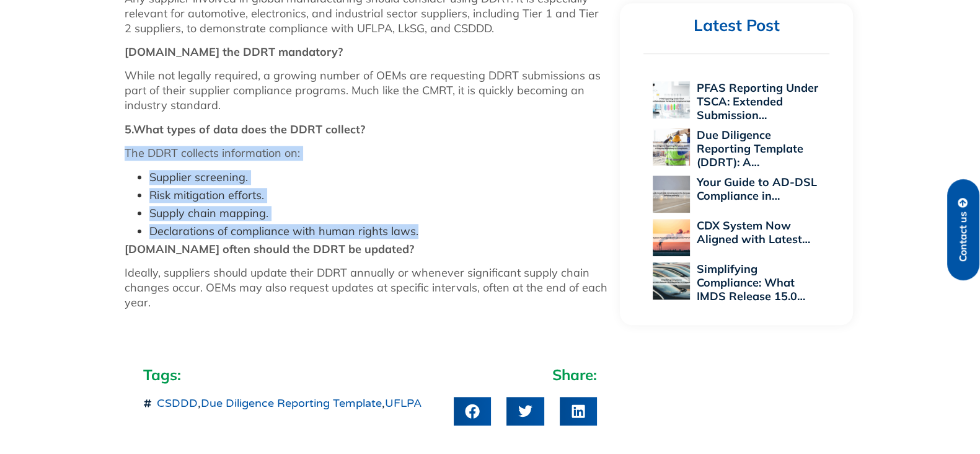
drag, startPoint x: 418, startPoint y: 215, endPoint x: 119, endPoint y: 138, distance: 308.6
copy div "The DDRT collects information on: Supplier screening. Risk mitigation efforts. …"
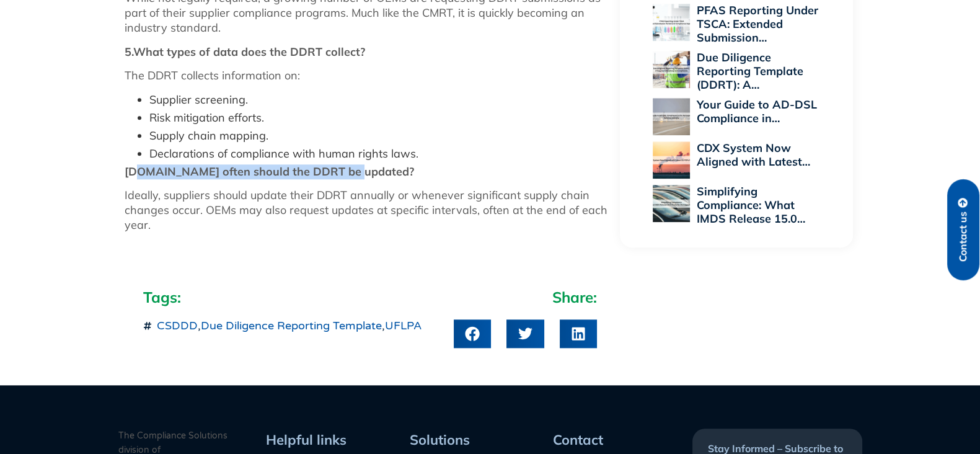
drag, startPoint x: 364, startPoint y: 155, endPoint x: 133, endPoint y: 146, distance: 230.7
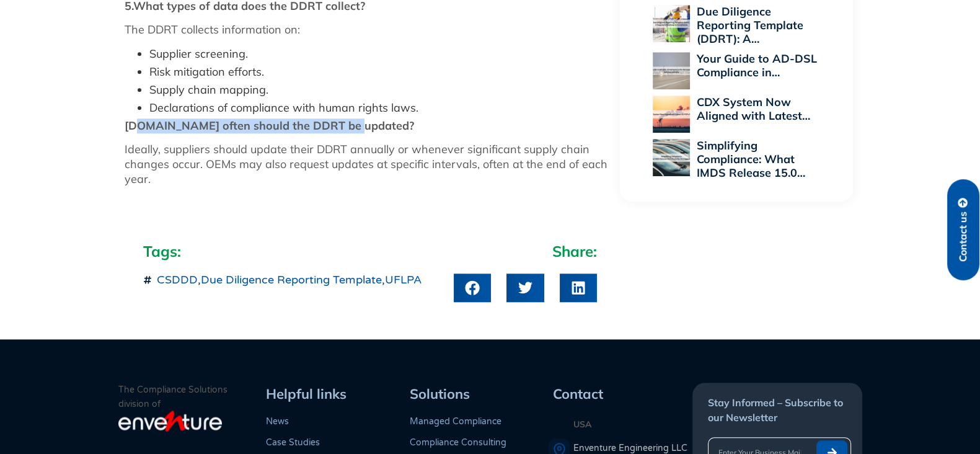
scroll to position [1704, 0]
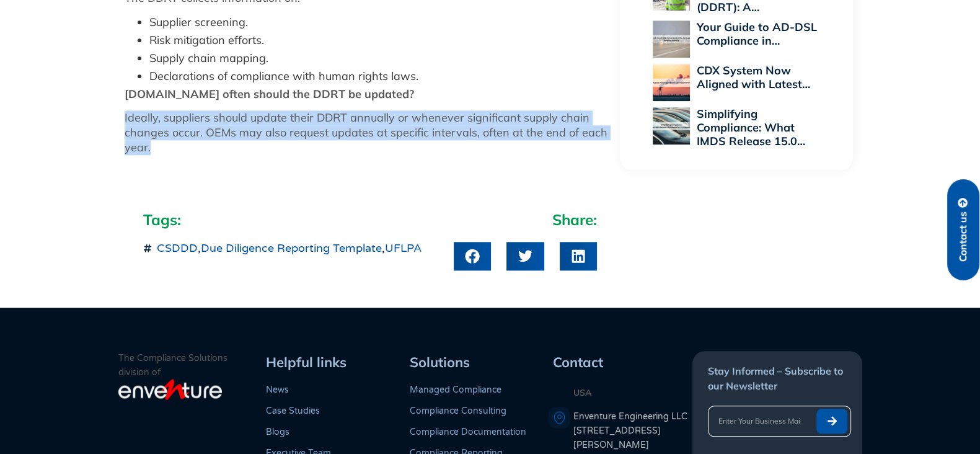
drag, startPoint x: 156, startPoint y: 128, endPoint x: 123, endPoint y: 109, distance: 37.5
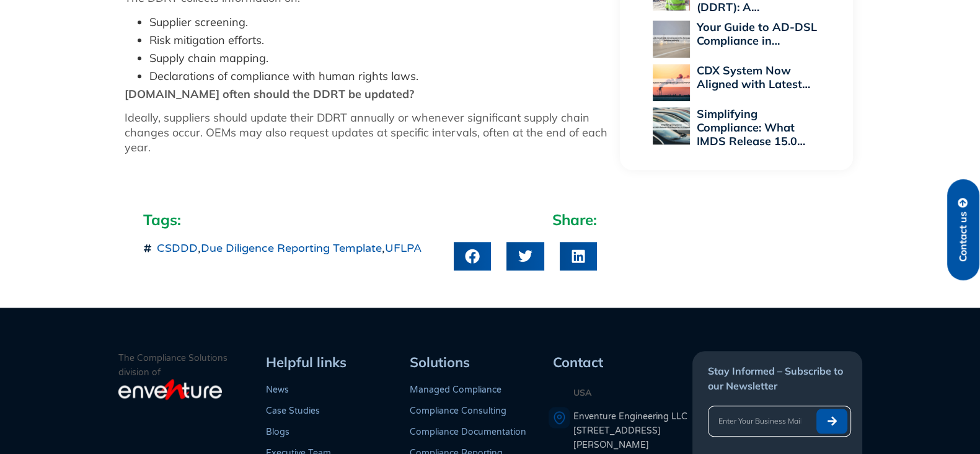
click at [59, 237] on div "Tags: CSDDD , Due Diligence Reporting Template , UFLPA Share:" at bounding box center [490, 240] width 980 height 85
click at [87, 206] on div "Tags: CSDDD , Due Diligence Reporting Template , UFLPA Share:" at bounding box center [490, 240] width 980 height 85
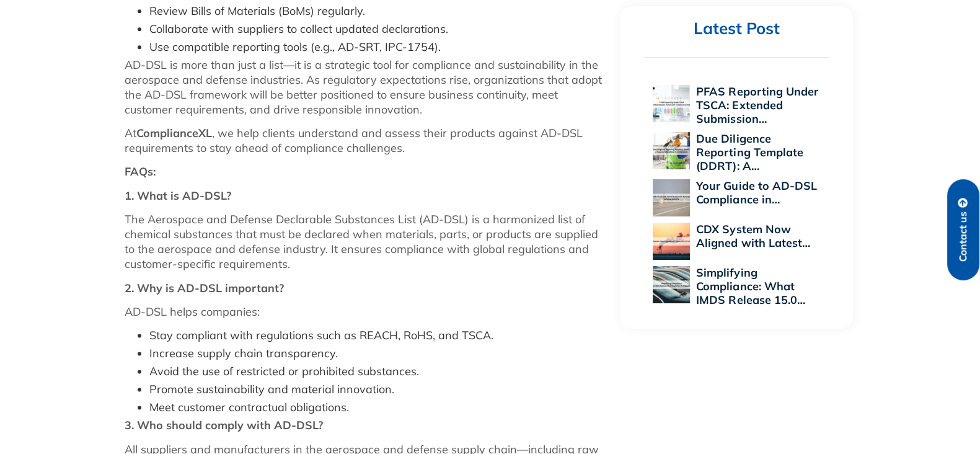
scroll to position [1893, 0]
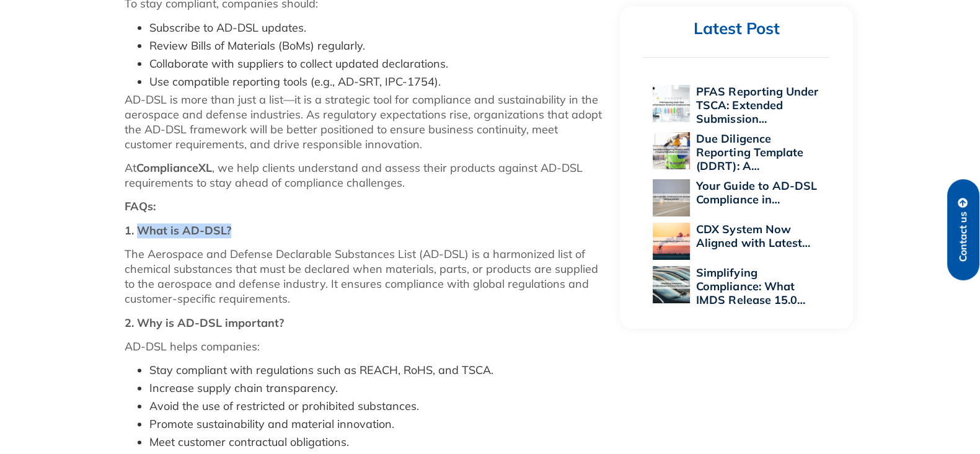
drag, startPoint x: 234, startPoint y: 232, endPoint x: 234, endPoint y: 165, distance: 66.3
click at [140, 236] on p "1. What is AD-DSL?" at bounding box center [366, 230] width 483 height 15
copy strong "What is AD-DSL?"
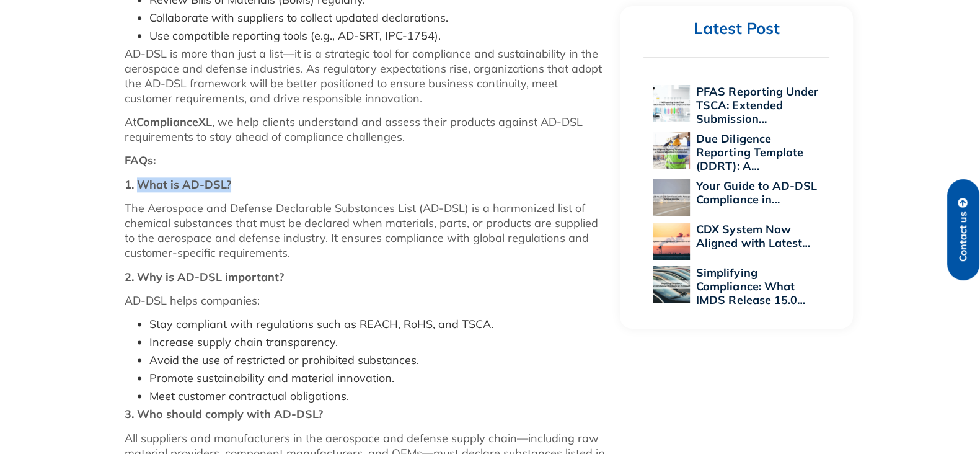
scroll to position [1970, 0]
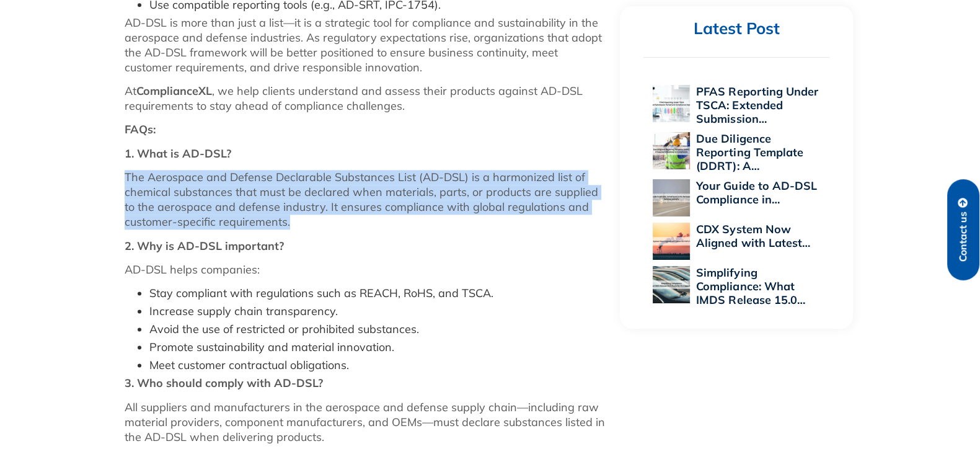
drag, startPoint x: 276, startPoint y: 218, endPoint x: 124, endPoint y: 178, distance: 157.1
click at [125, 178] on p "The Aerospace and Defense Declarable Substances List (AD-DSL) is a harmonized l…" at bounding box center [366, 199] width 483 height 59
copy p "The Aerospace and Defense Declarable Substances List (AD-DSL) is a harmonized l…"
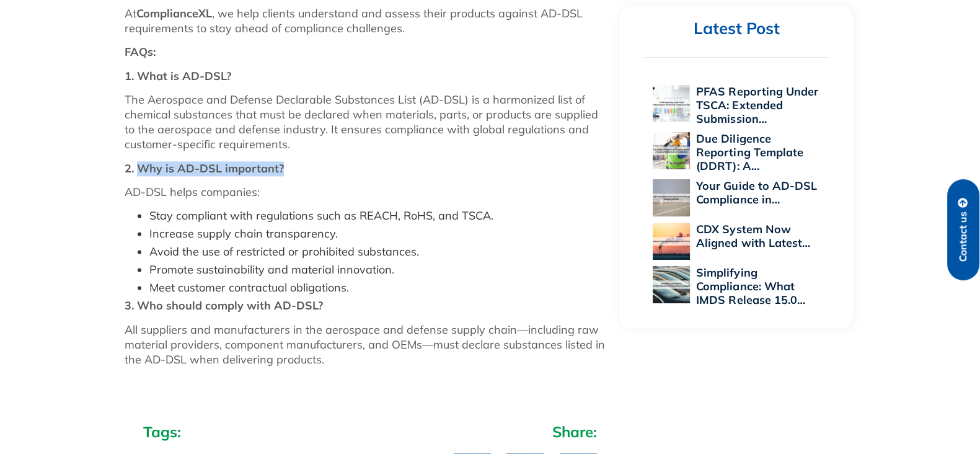
drag, startPoint x: 288, startPoint y: 165, endPoint x: 135, endPoint y: 164, distance: 153.1
click at [135, 164] on p "2. Why is AD-DSL important?" at bounding box center [366, 168] width 483 height 15
copy strong "Why is AD-DSL important?"
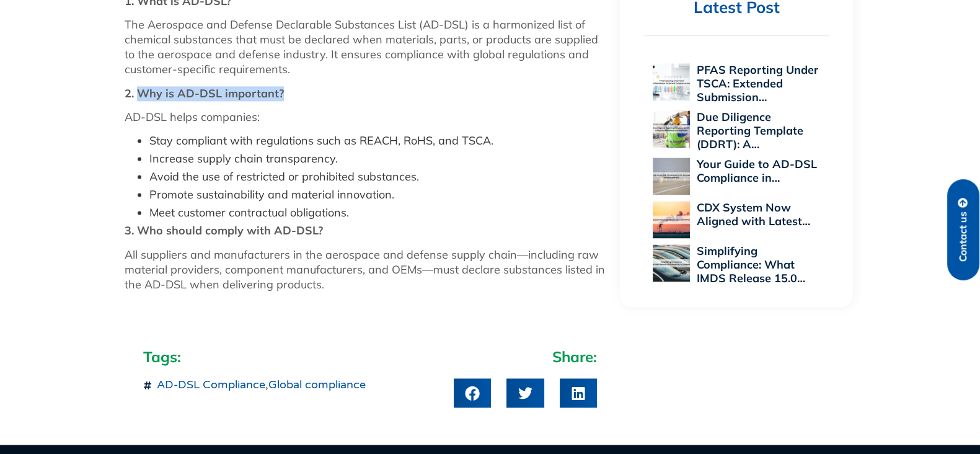
scroll to position [2125, 0]
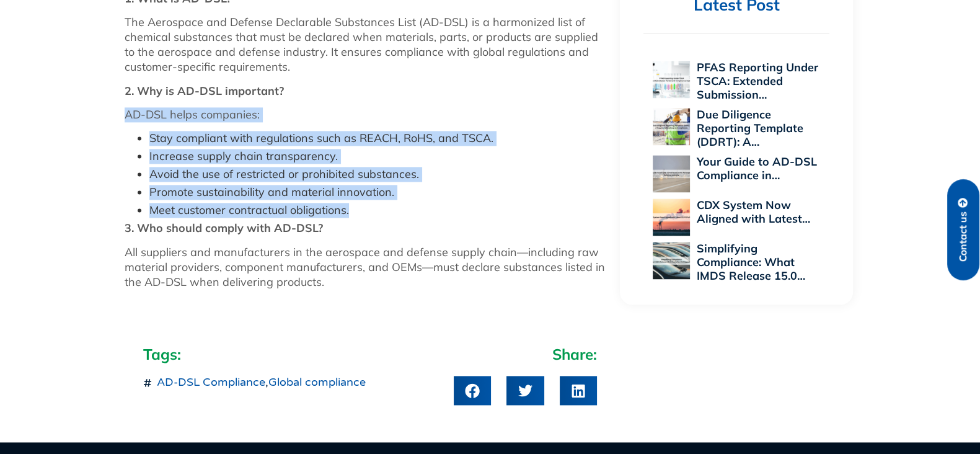
copy div "AD-DSL helps companies: Stay compliant with regulations such as REACH, RoHS, an…"
drag, startPoint x: 330, startPoint y: 204, endPoint x: 118, endPoint y: 120, distance: 228.7
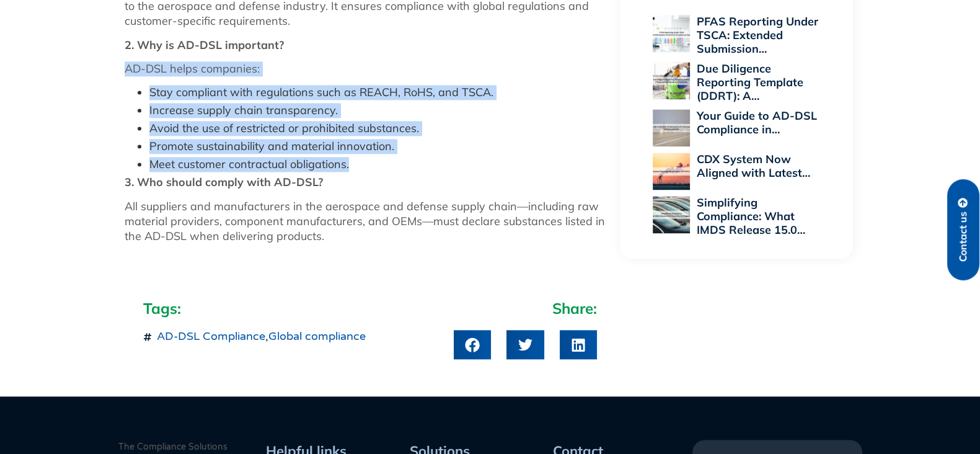
scroll to position [2203, 0]
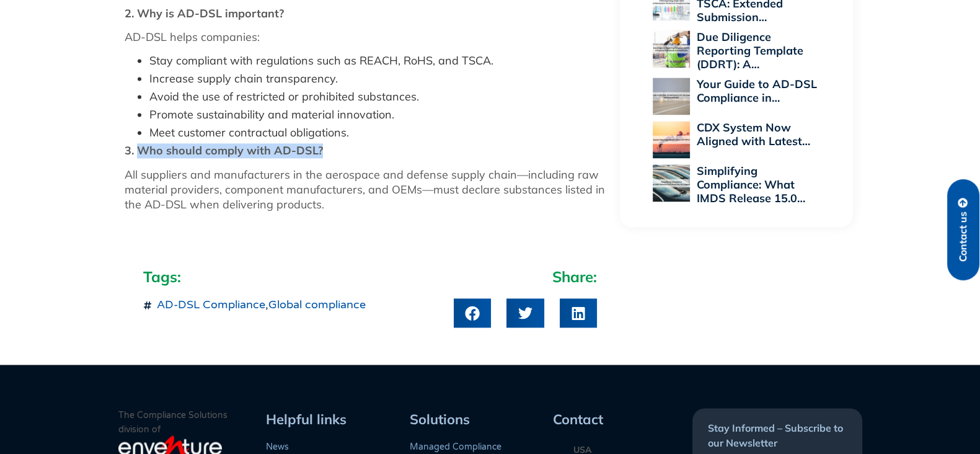
drag, startPoint x: 328, startPoint y: 151, endPoint x: 139, endPoint y: 147, distance: 188.4
click at [139, 147] on p "3. Who should comply with AD-DSL?" at bounding box center [366, 150] width 483 height 15
copy strong "Who should comply with AD-DSL?"
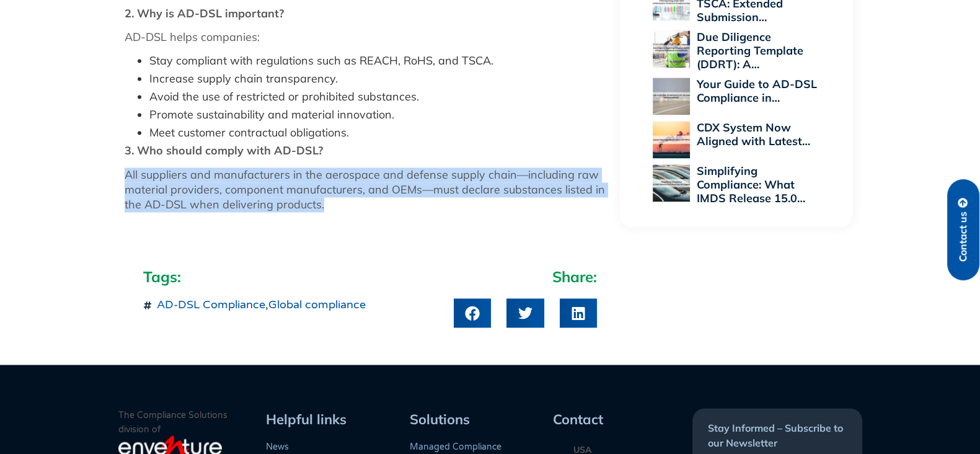
copy p "All suppliers and manufacturers in the aerospace and defense supply chain—inclu…"
drag, startPoint x: 340, startPoint y: 203, endPoint x: 343, endPoint y: 43, distance: 159.3
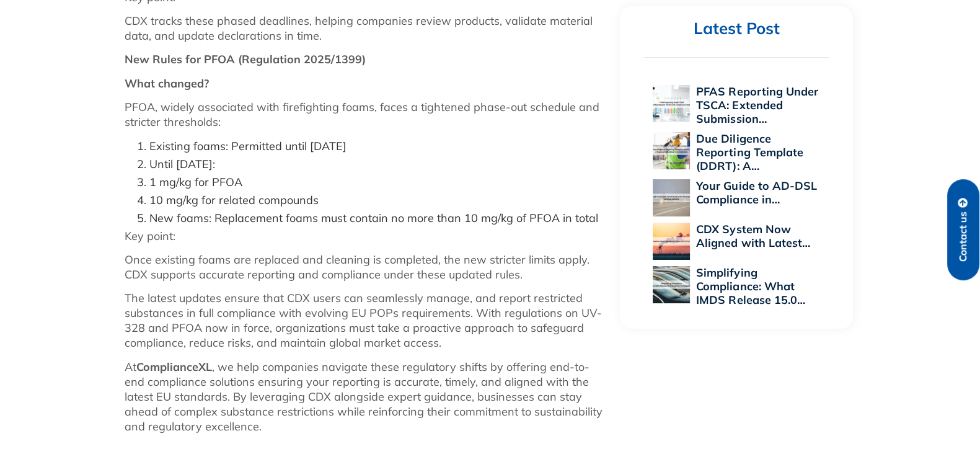
scroll to position [736, 0]
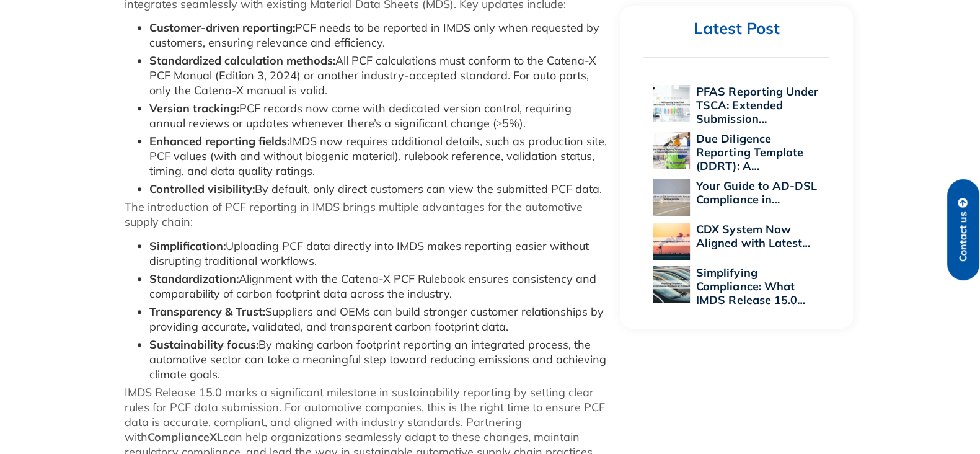
scroll to position [697, 0]
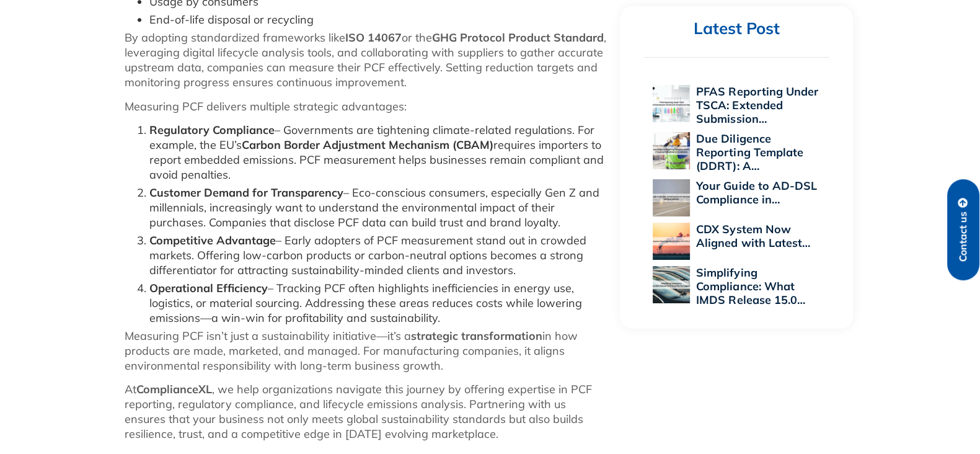
scroll to position [930, 0]
